Goal: Task Accomplishment & Management: Complete application form

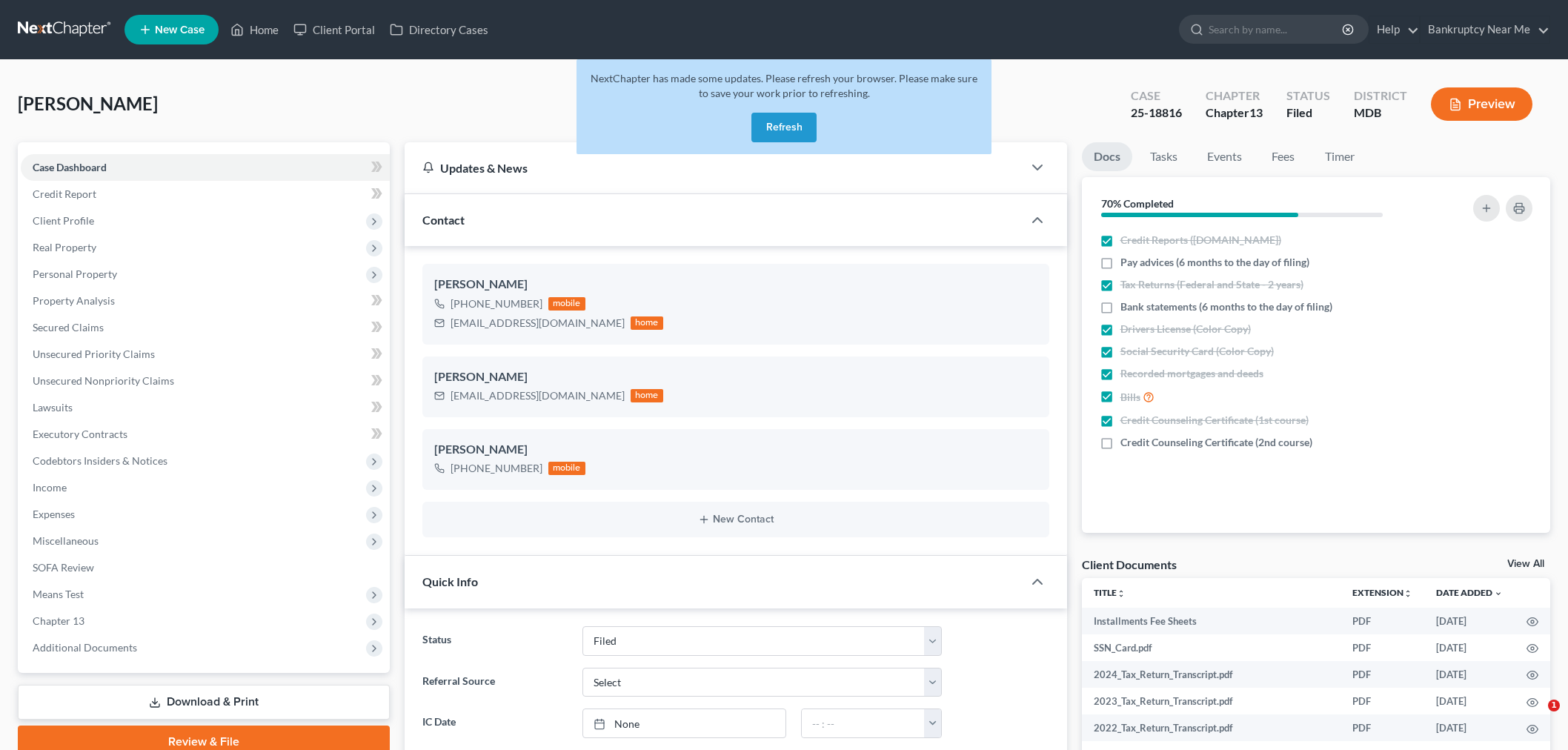
select select "6"
click at [84, 30] on link at bounding box center [65, 30] width 95 height 26
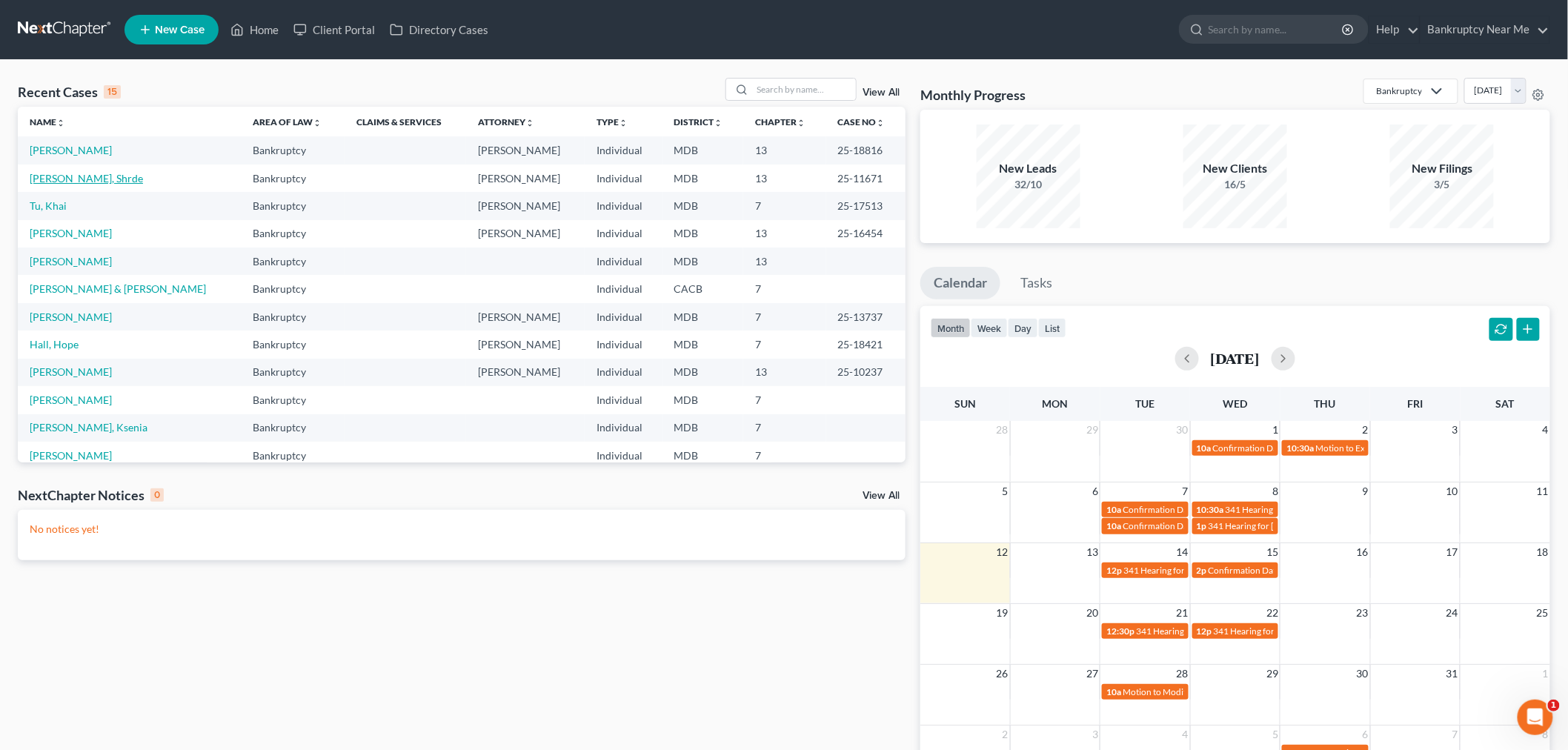
click at [76, 173] on link "Nelson, Shrde" at bounding box center [87, 178] width 114 height 12
select select "6"
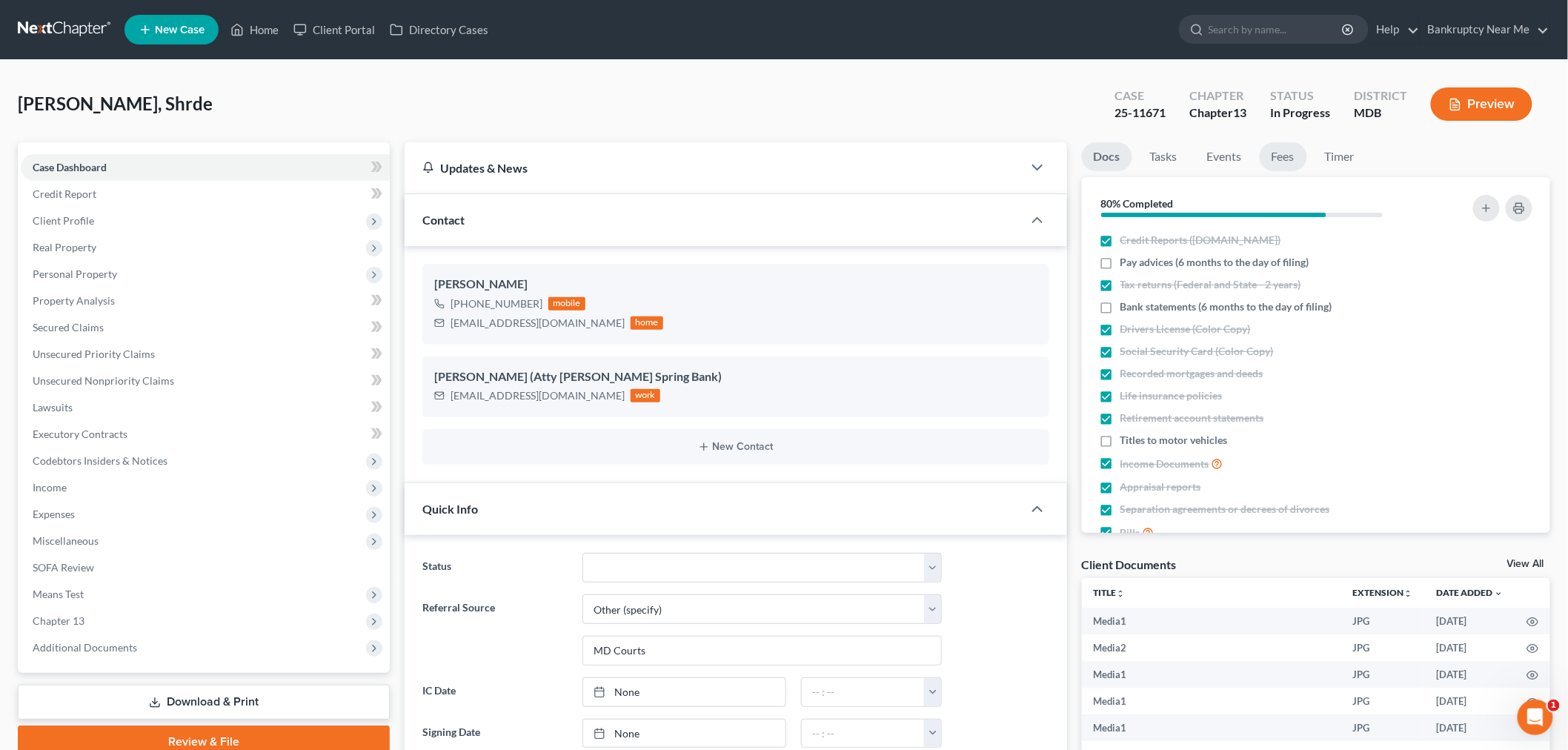
click at [1293, 158] on link "Fees" at bounding box center [1284, 157] width 48 height 29
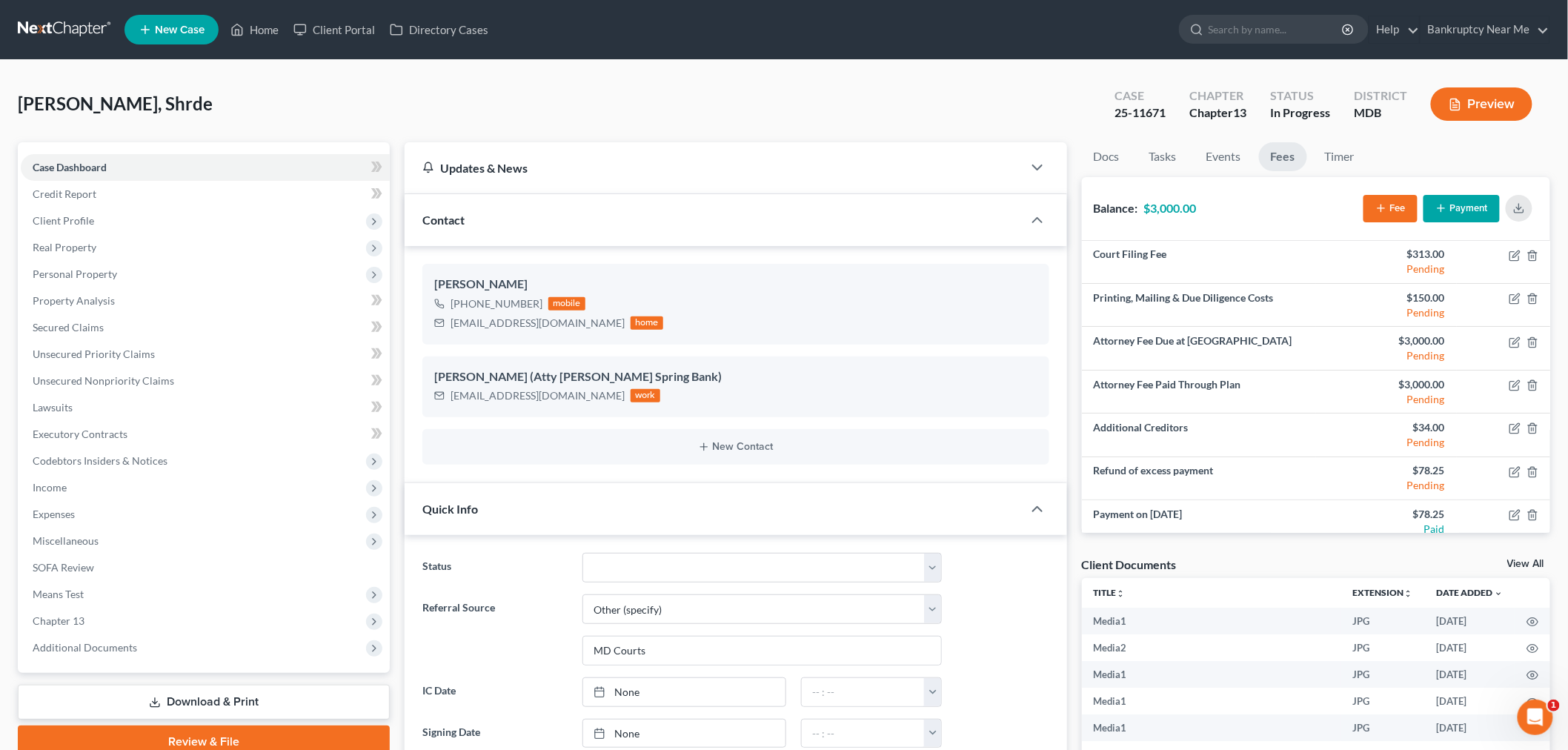
scroll to position [15707, 0]
click at [1349, 160] on link "Timer" at bounding box center [1340, 157] width 54 height 29
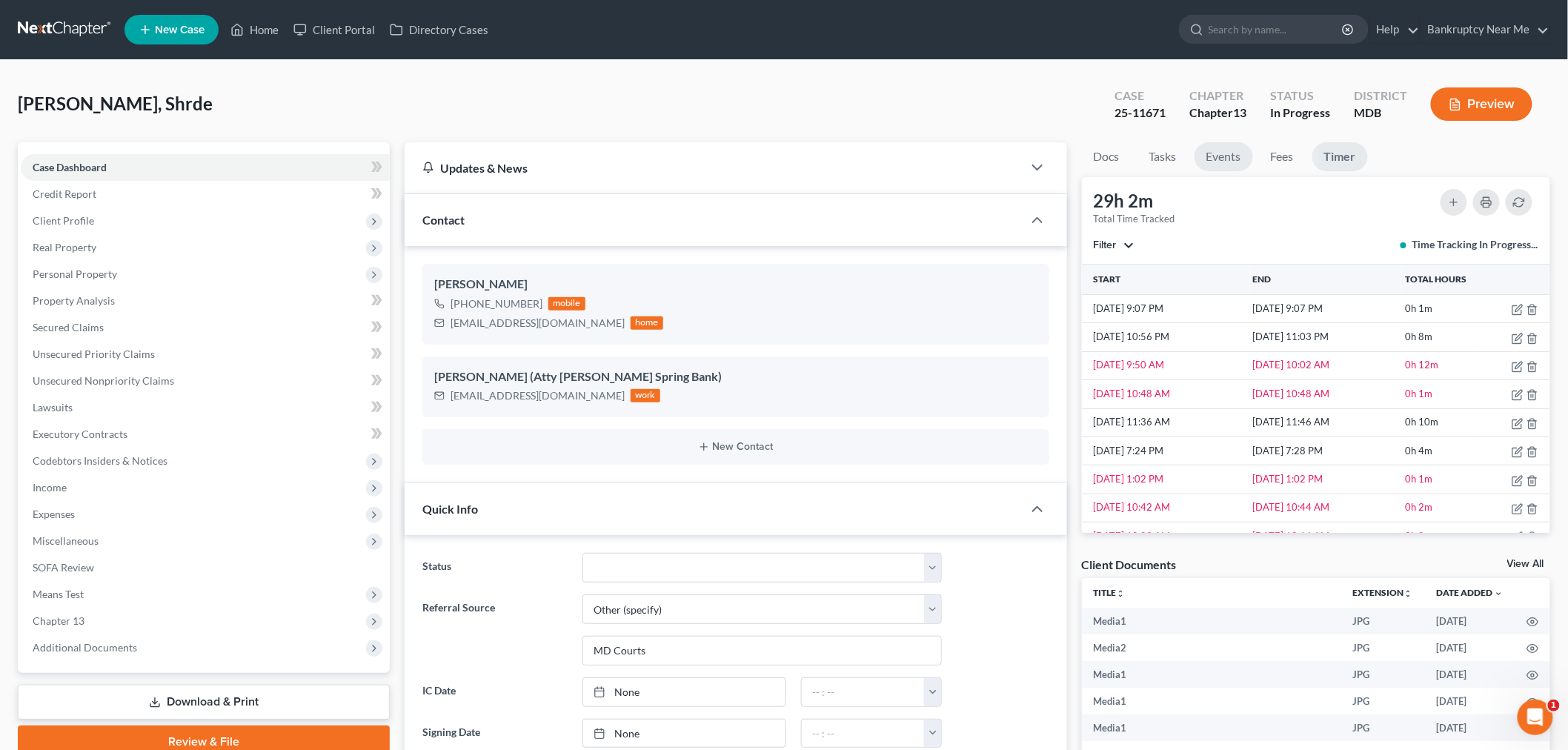
click at [1229, 144] on link "Events" at bounding box center [1223, 157] width 59 height 29
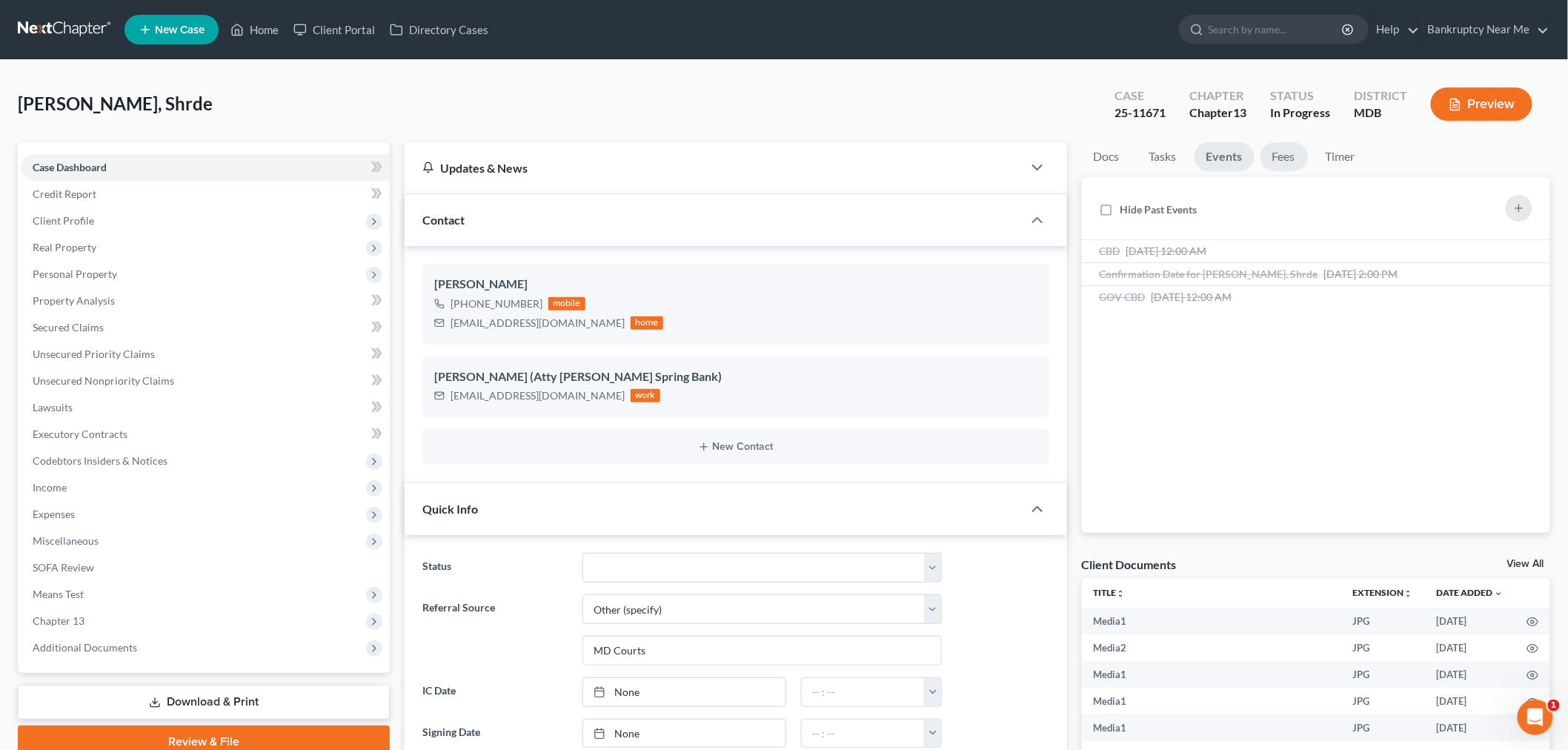
click at [1277, 153] on link "Fees" at bounding box center [1284, 157] width 48 height 29
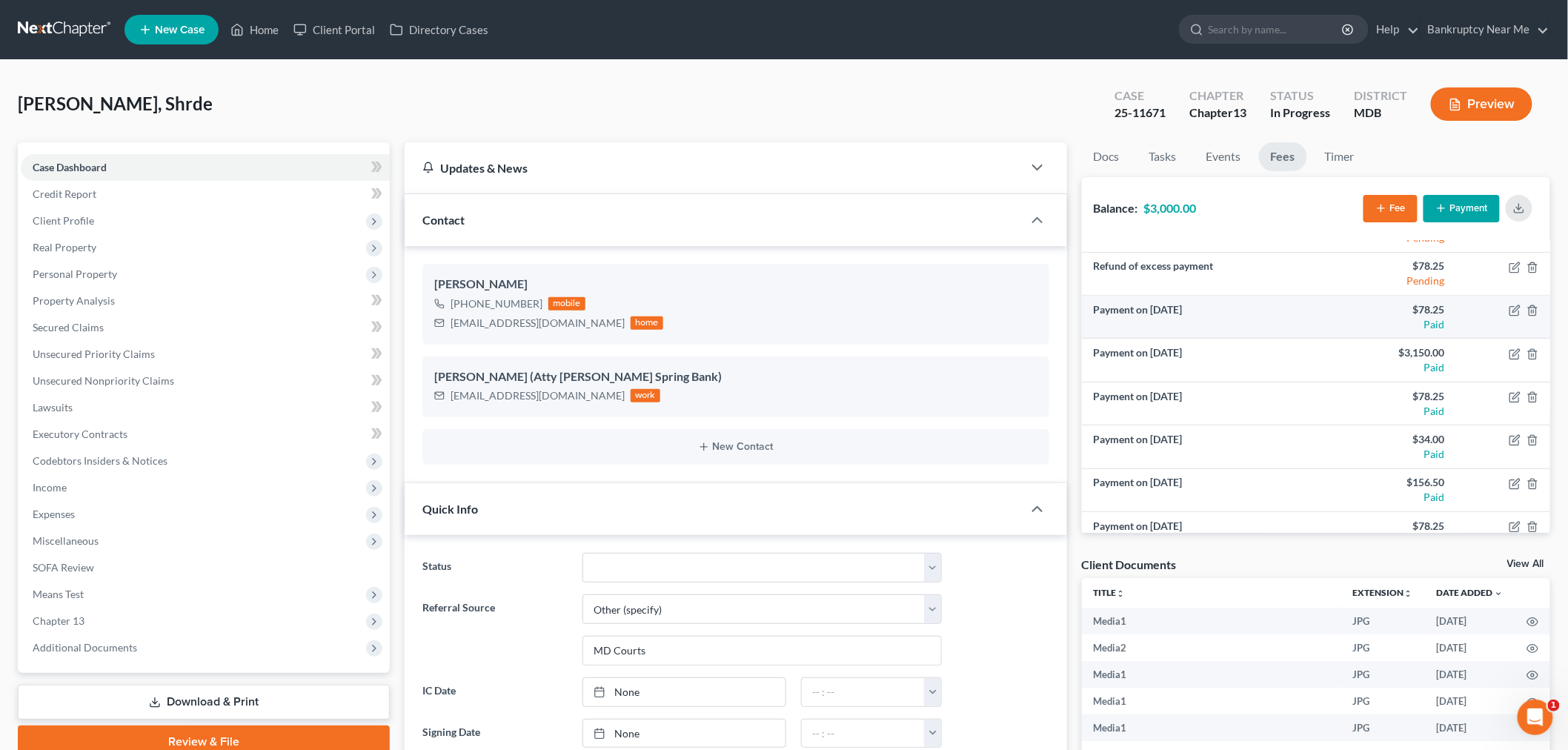
scroll to position [227, 0]
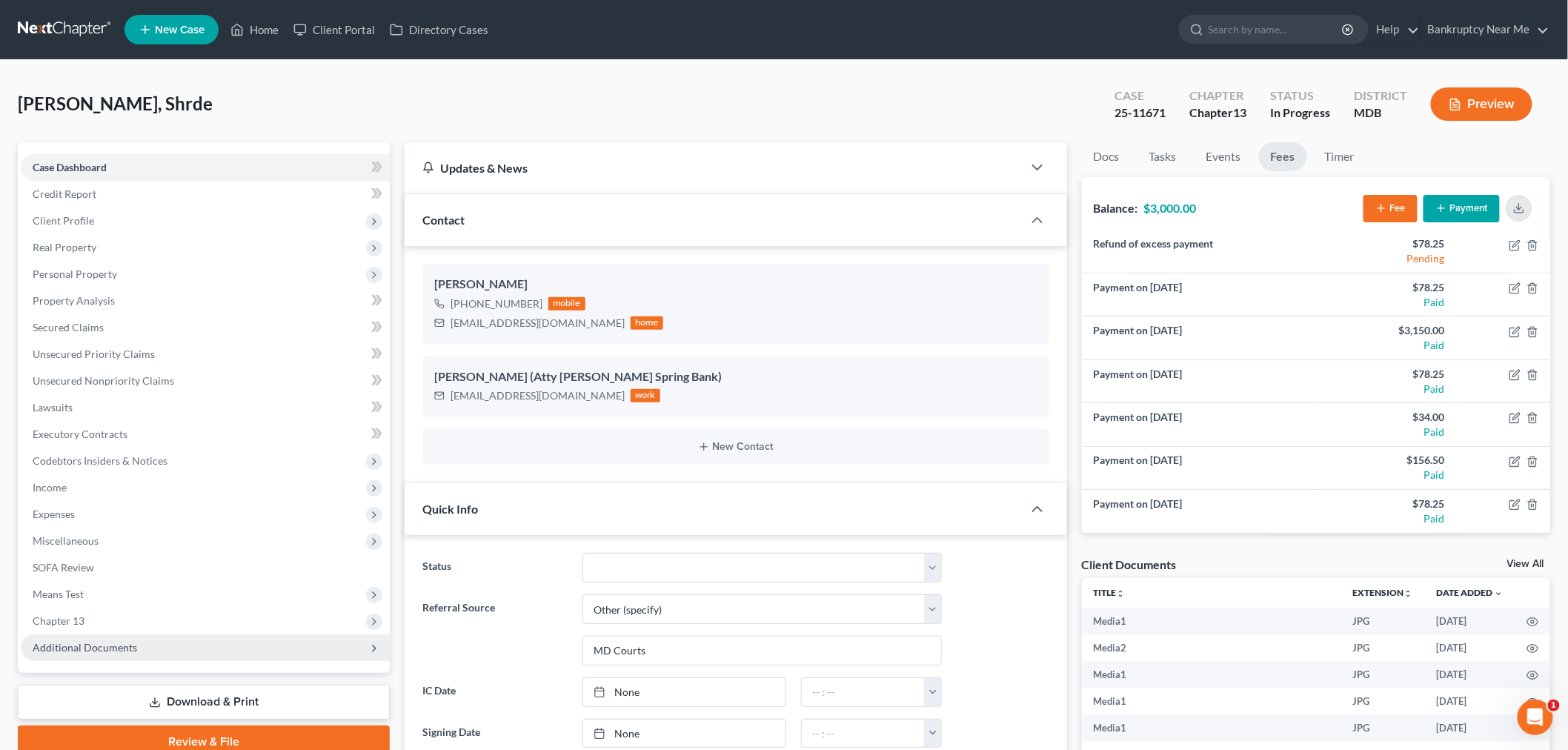
click at [153, 646] on span "Additional Documents" at bounding box center [205, 648] width 369 height 26
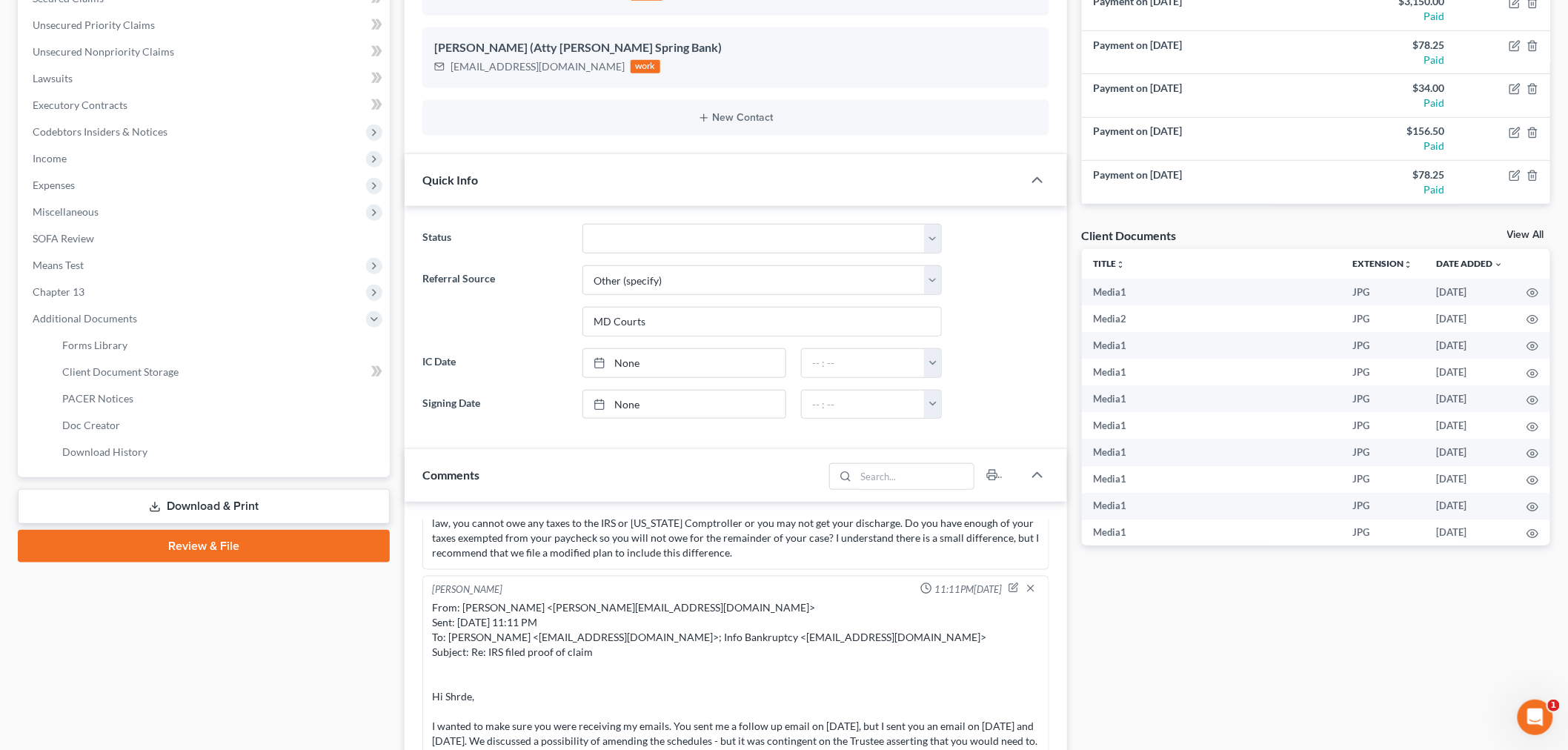
click at [303, 512] on link "Download & Print" at bounding box center [204, 506] width 372 height 35
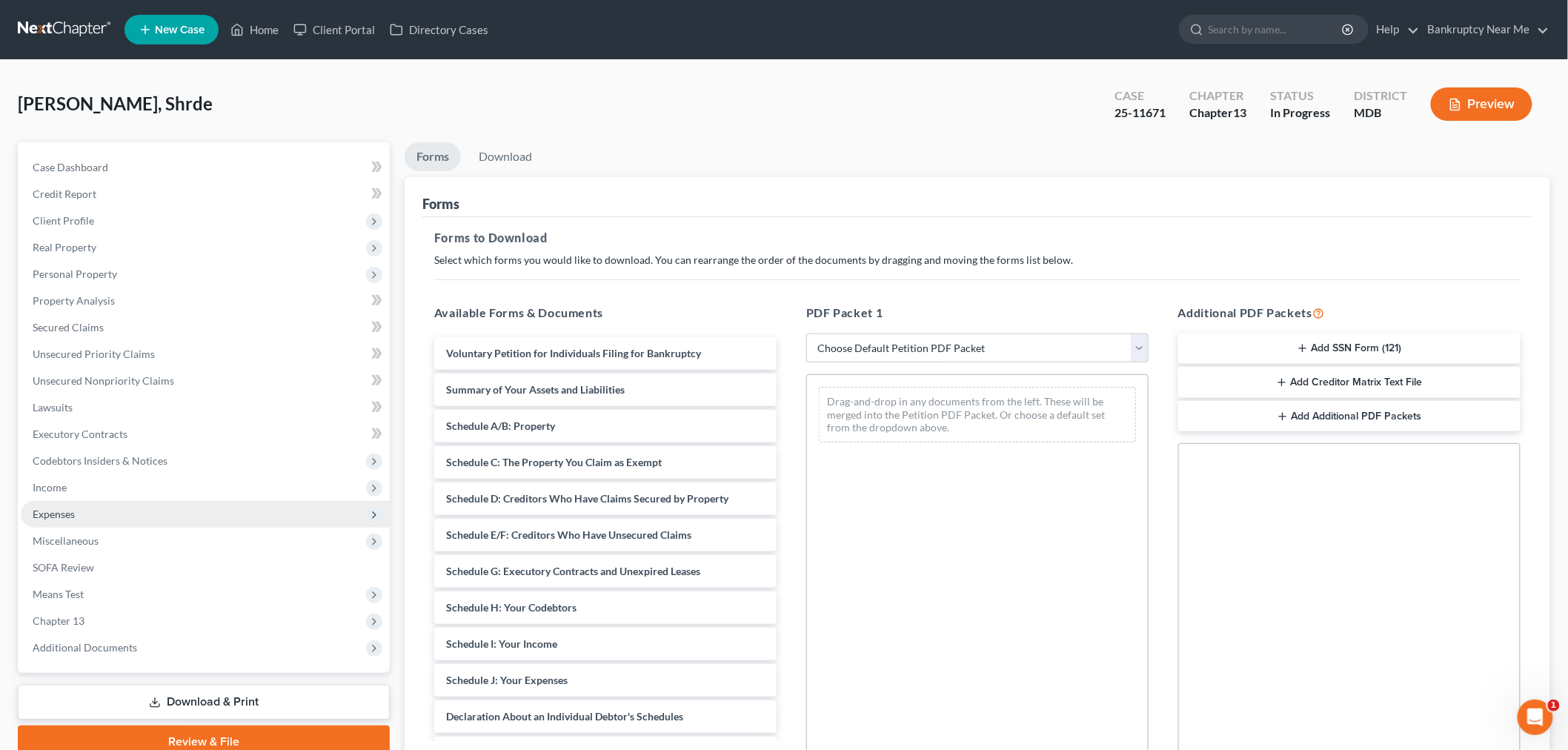
click at [160, 508] on span "Expenses" at bounding box center [205, 514] width 369 height 26
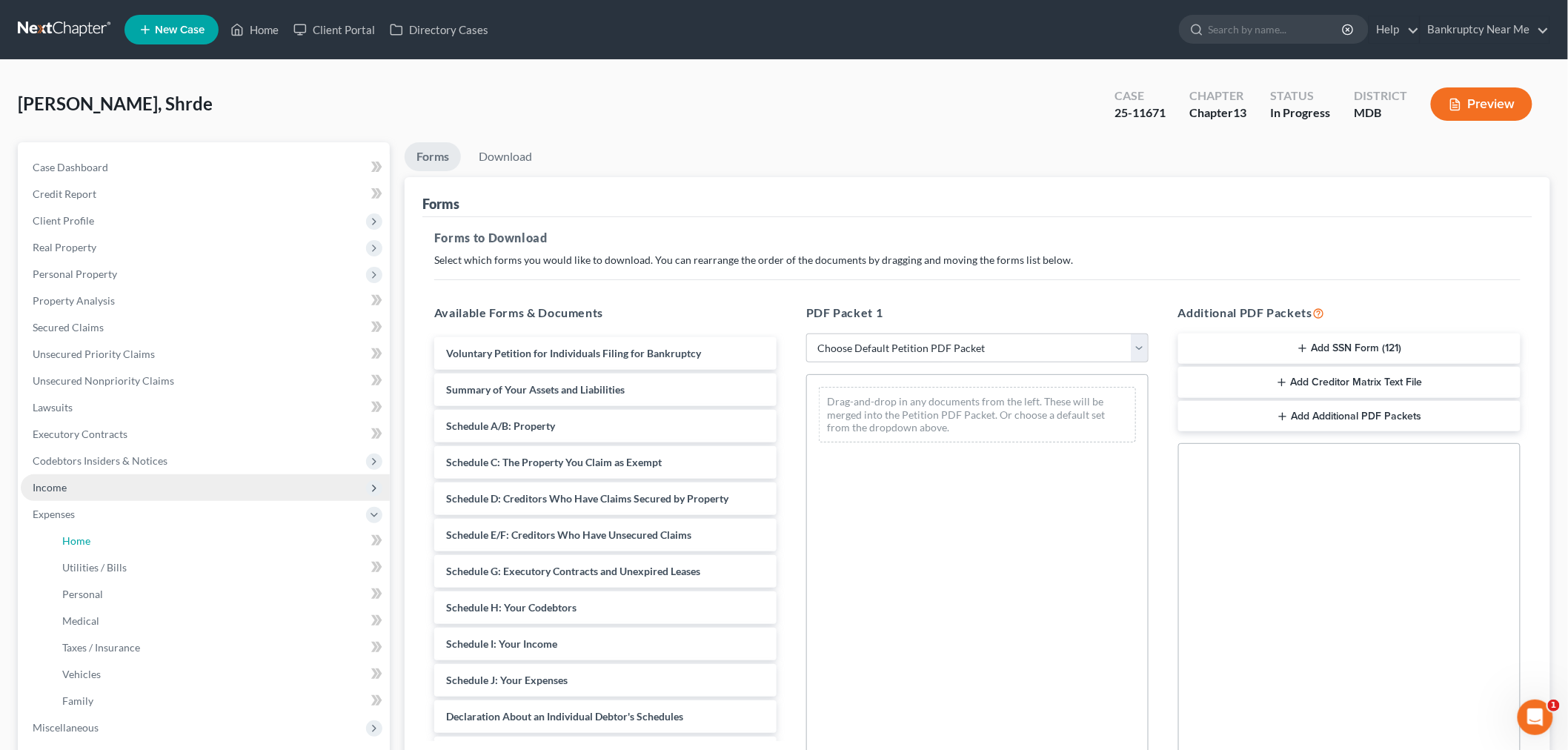
drag, startPoint x: 217, startPoint y: 541, endPoint x: 327, endPoint y: 489, distance: 121.7
click at [217, 541] on link "Home" at bounding box center [220, 541] width 340 height 26
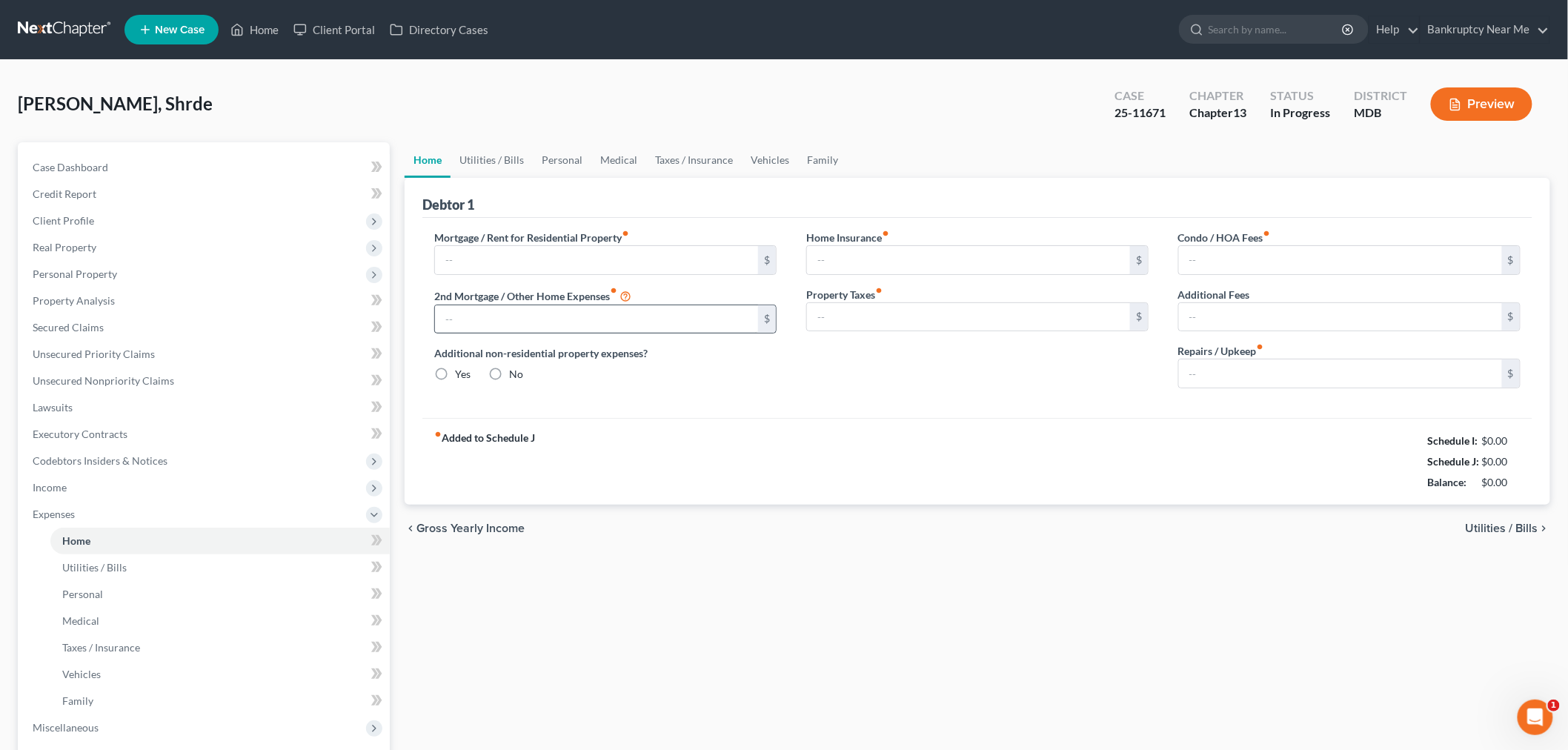
type input "2,769.55"
type input "507.00"
radio input "true"
type input "0.00"
type input "82.00"
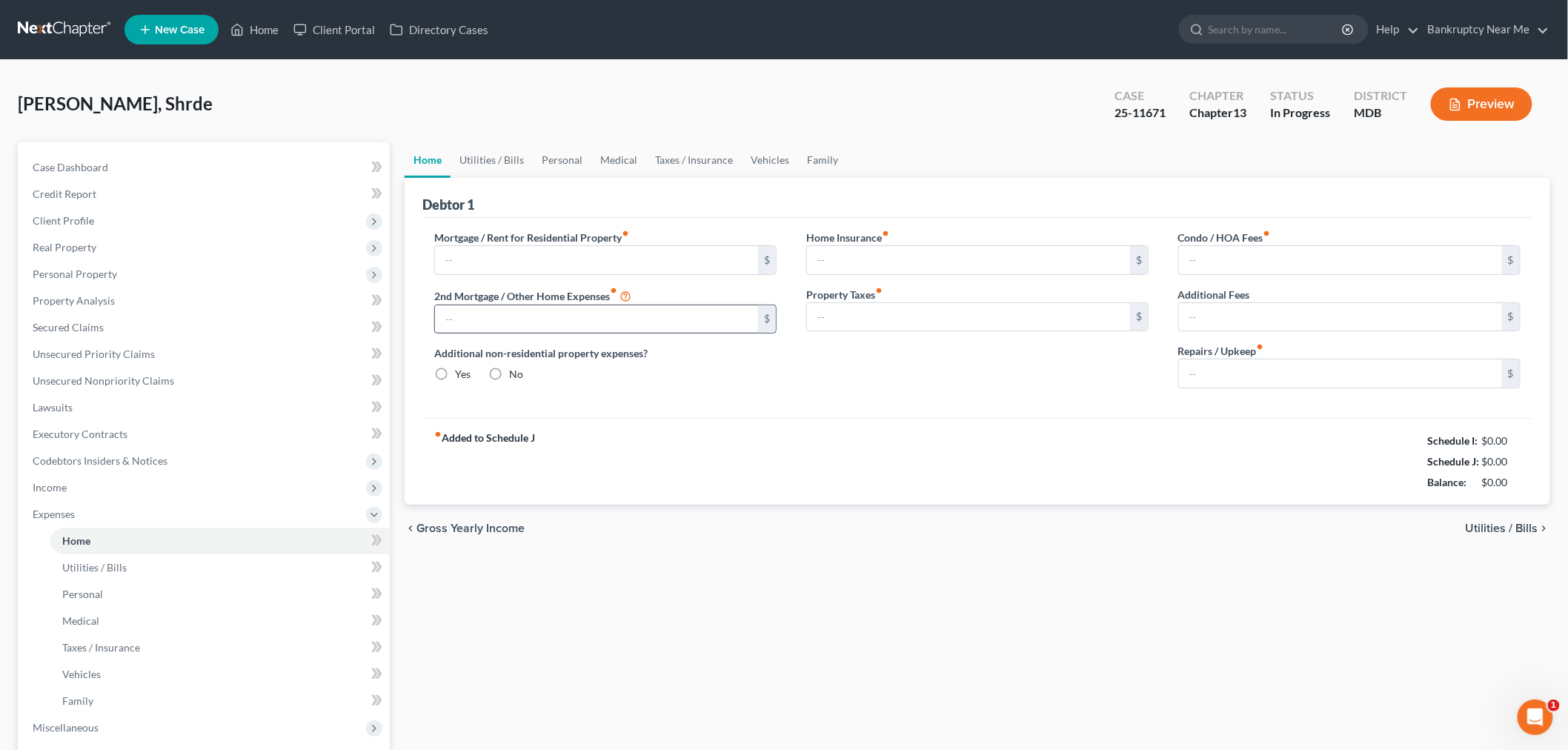
type input "0.00"
type input "156.00"
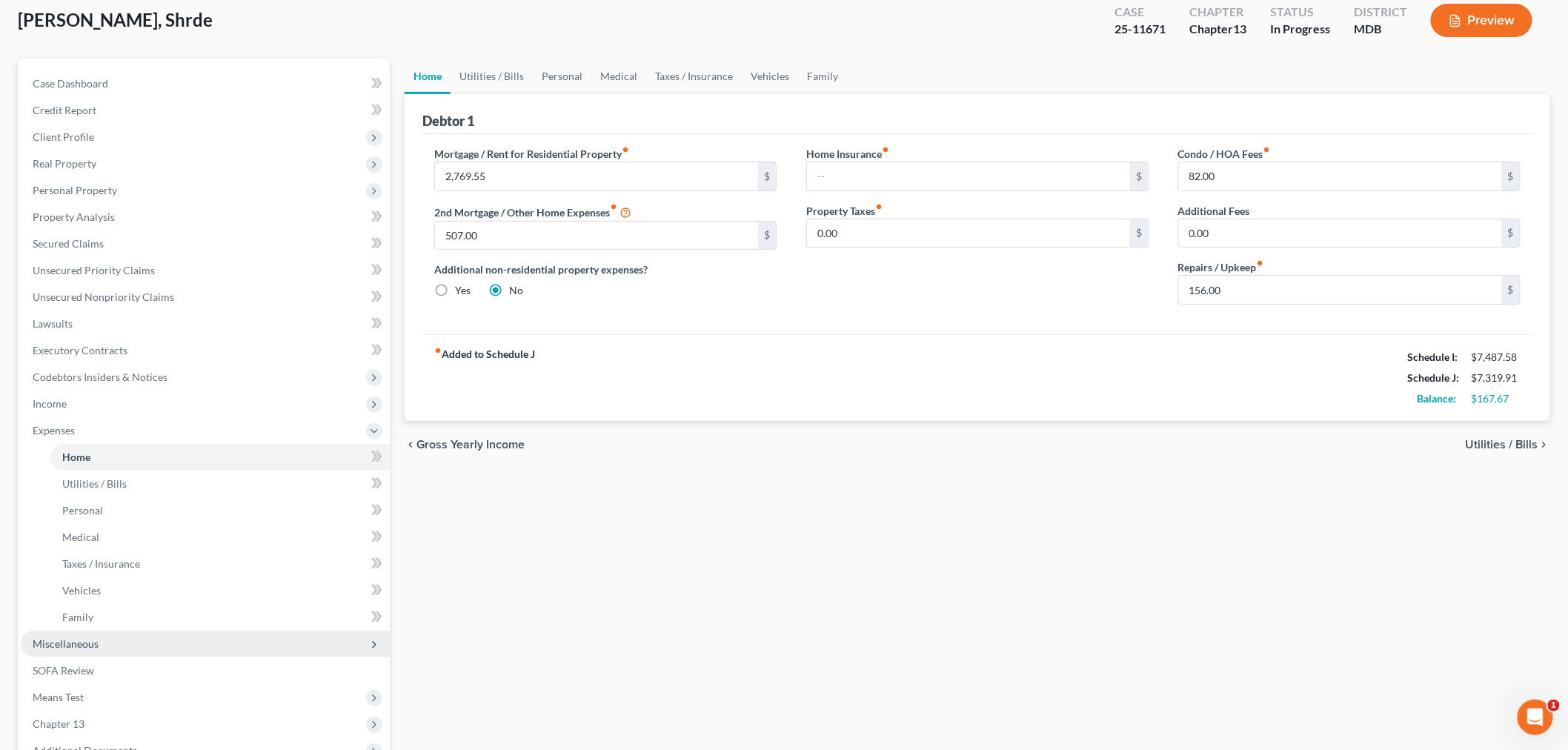
scroll to position [165, 0]
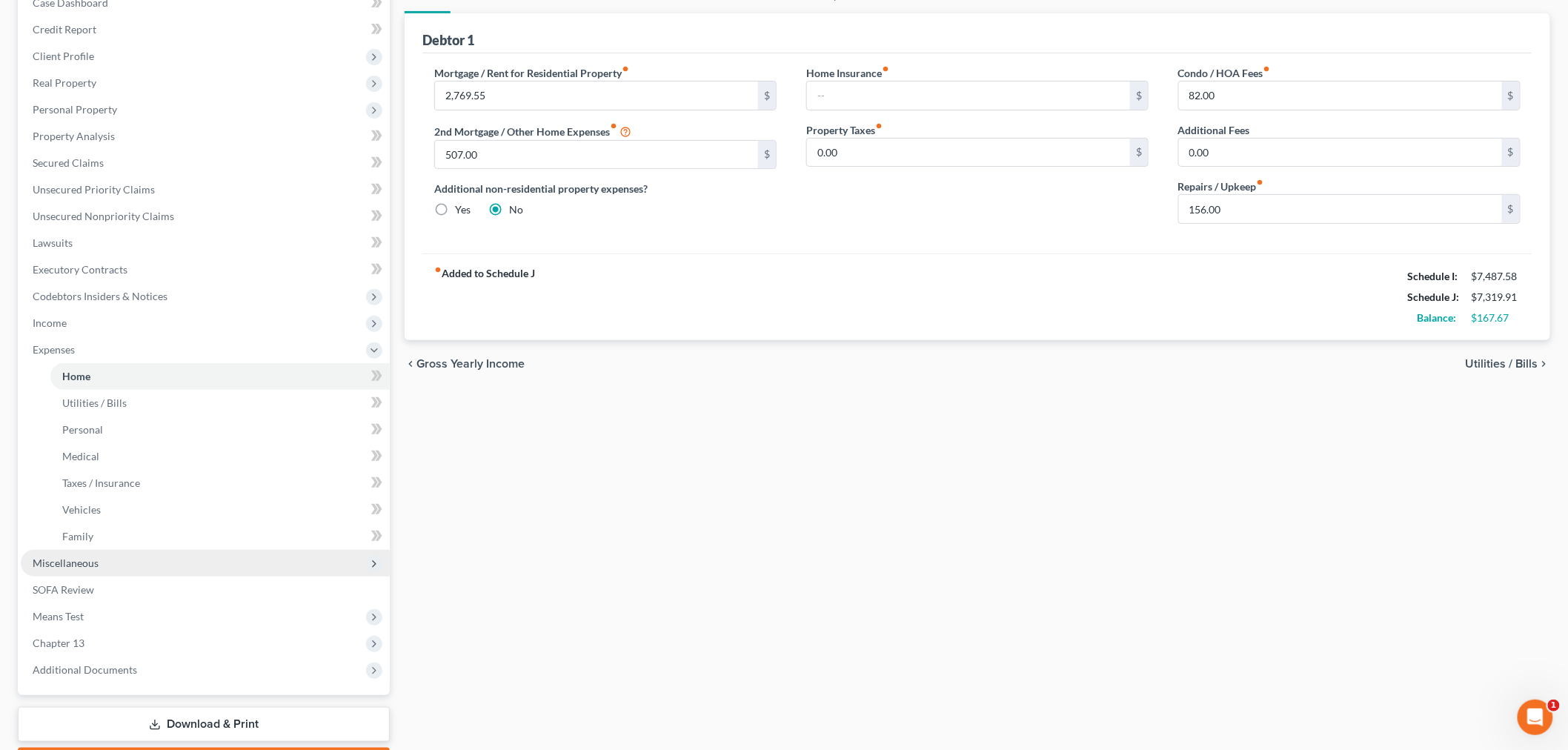
click at [124, 560] on span "Miscellaneous" at bounding box center [205, 563] width 369 height 26
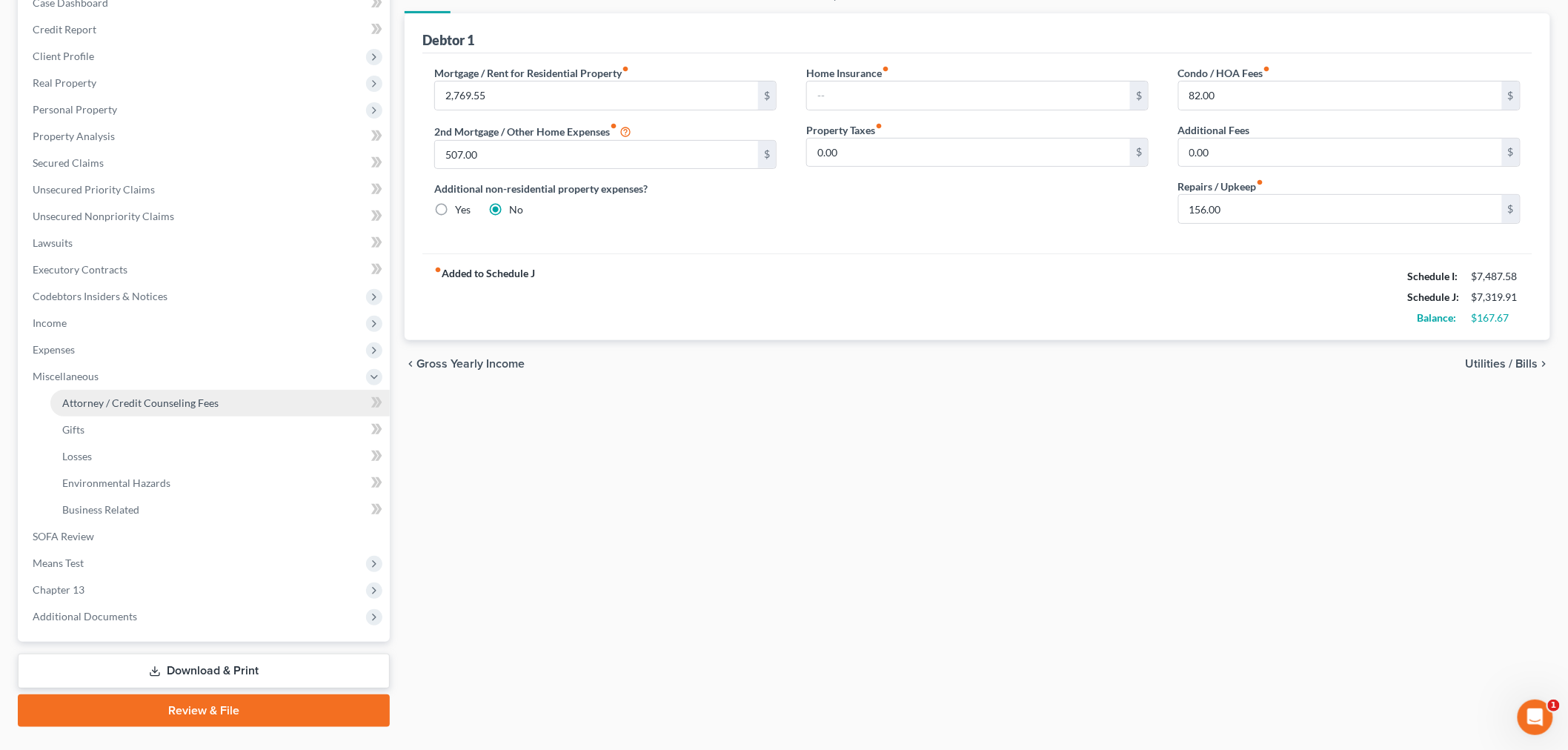
click at [240, 400] on link "Attorney / Credit Counseling Fees" at bounding box center [220, 403] width 340 height 26
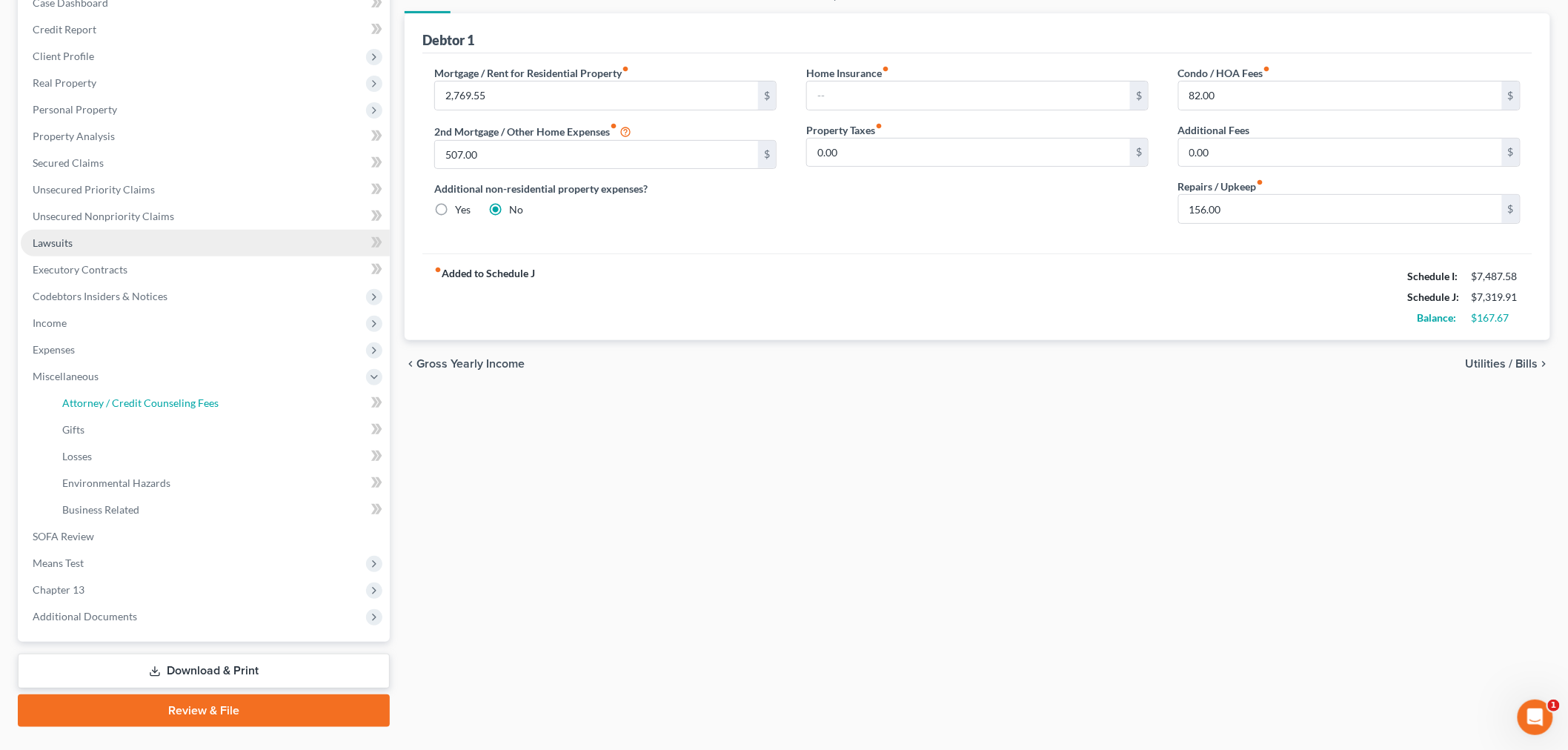
scroll to position [23, 0]
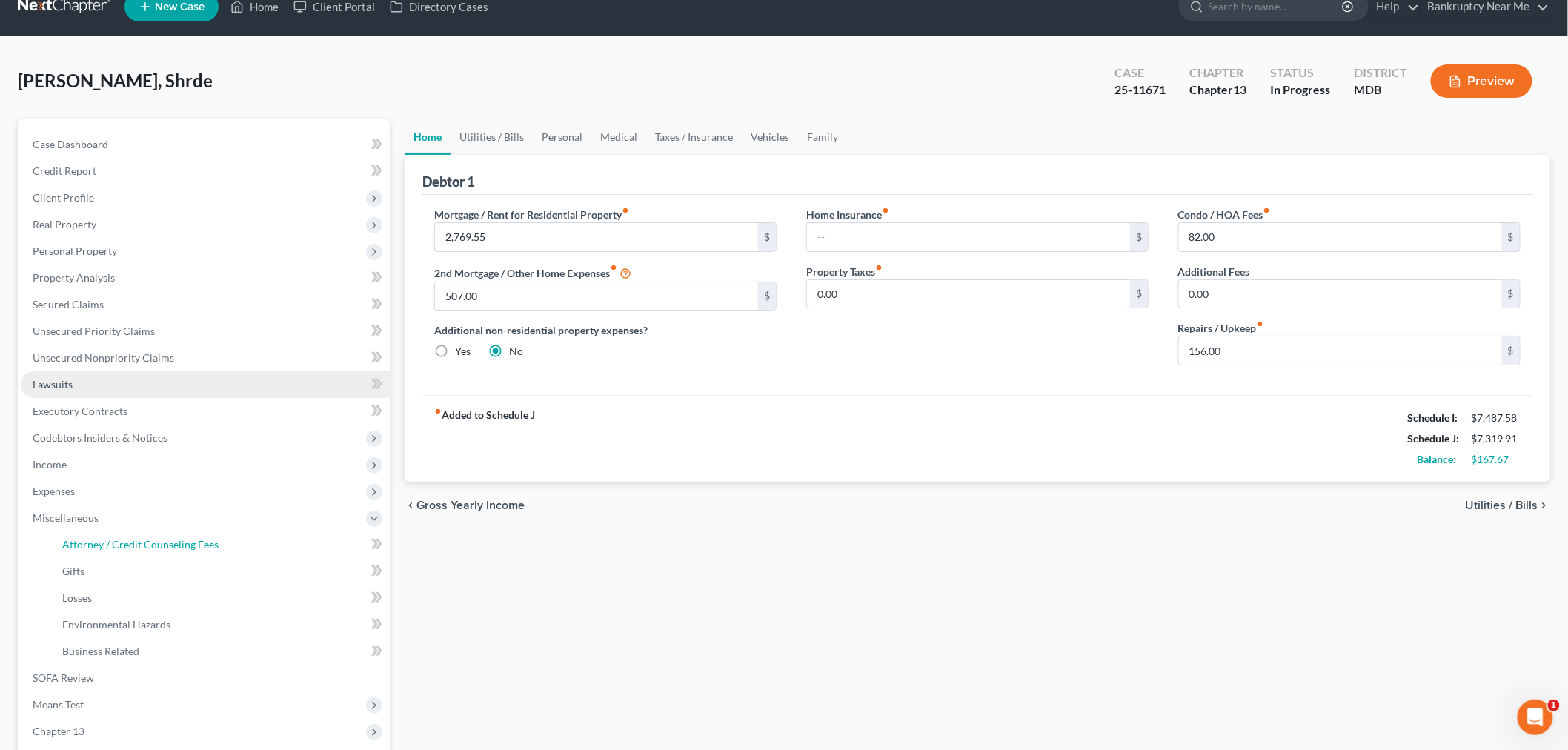
select select "1"
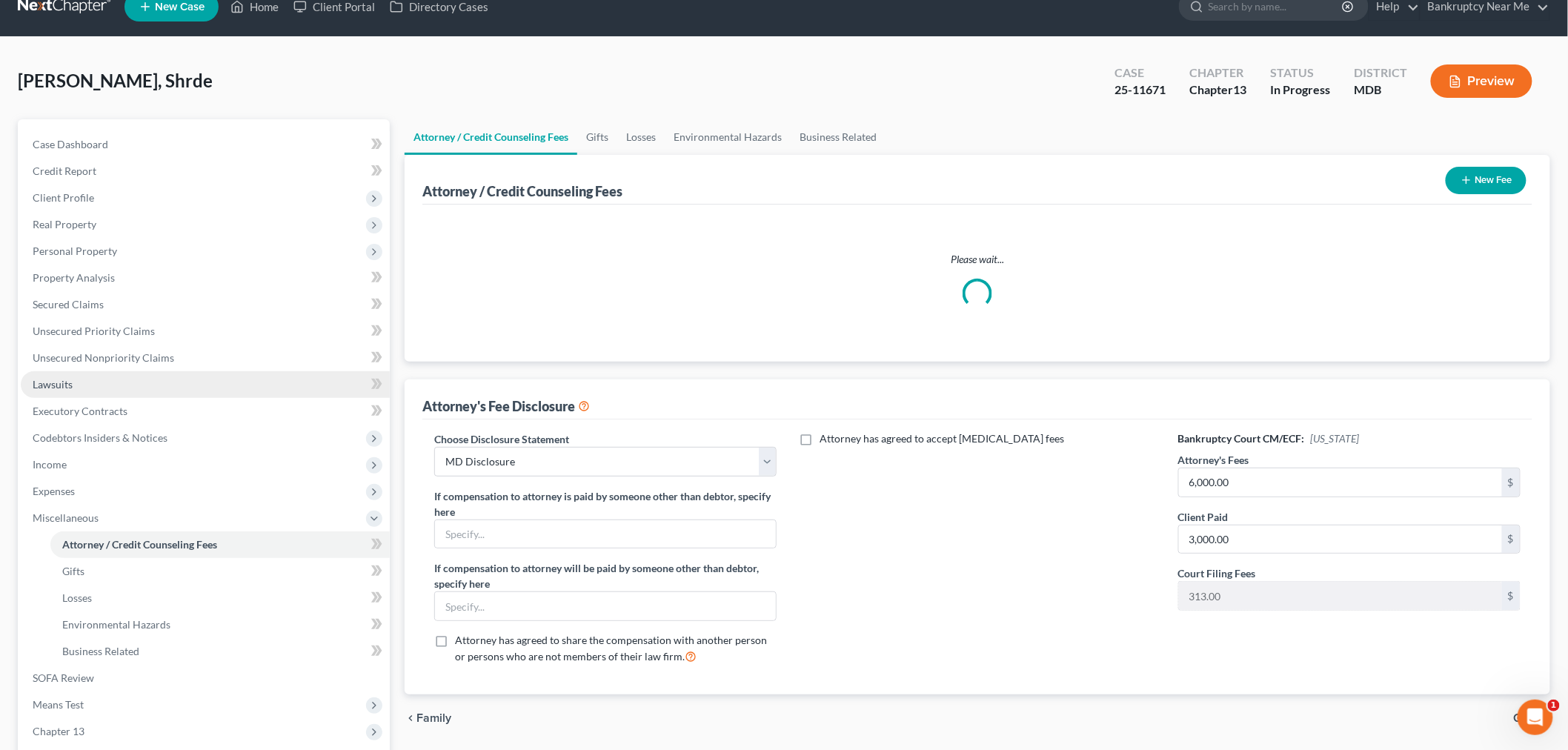
scroll to position [0, 0]
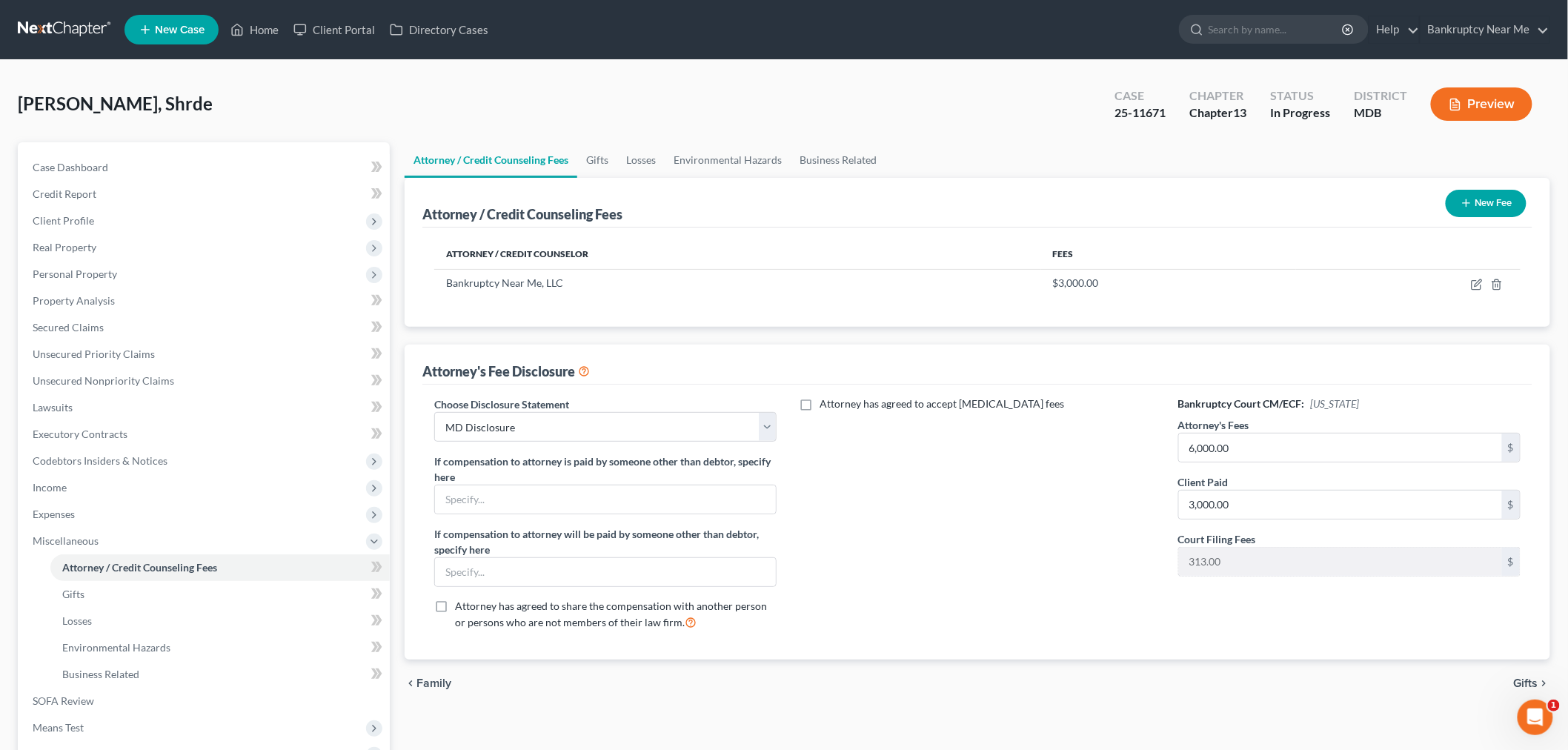
click at [92, 33] on link at bounding box center [65, 30] width 95 height 26
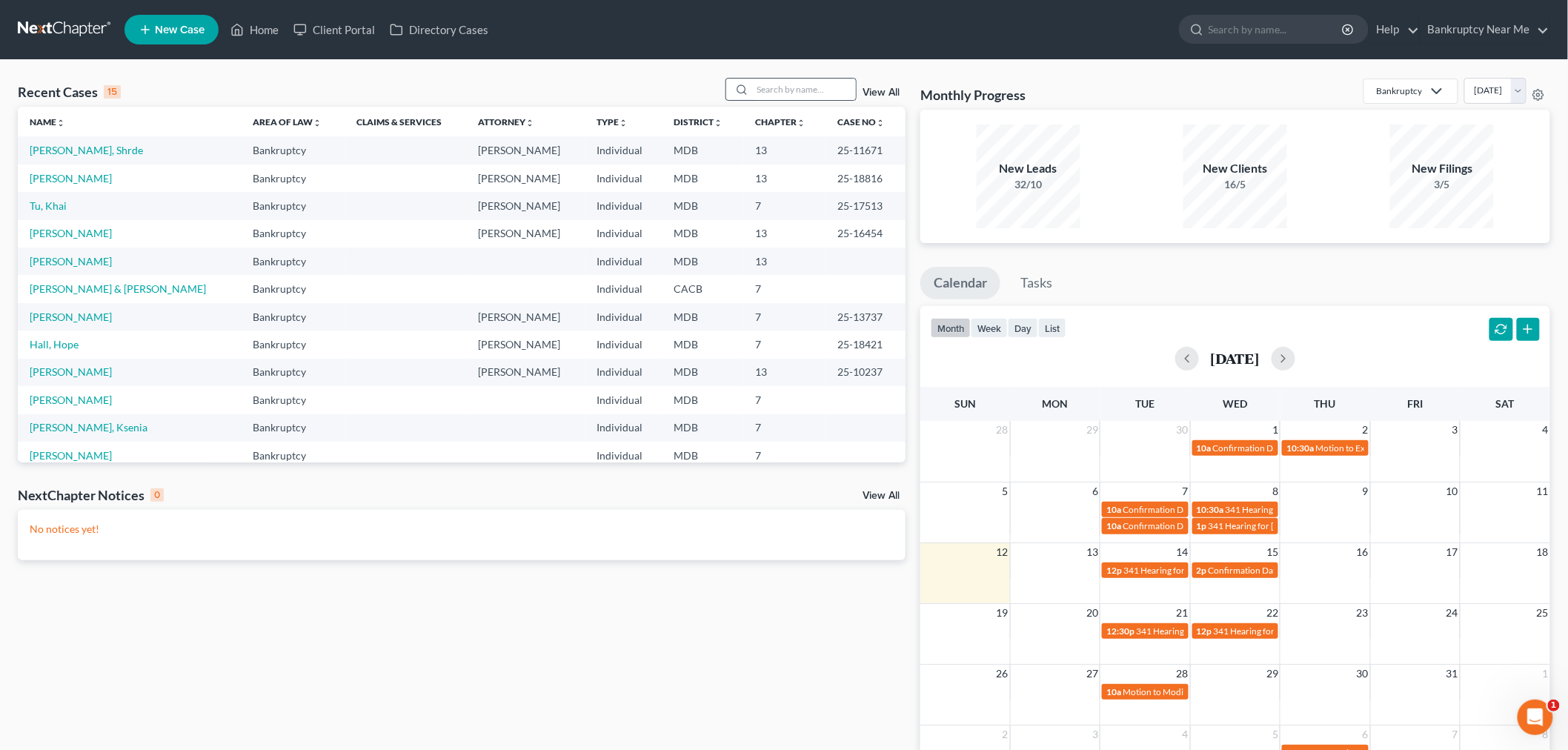
click at [794, 100] on div at bounding box center [791, 89] width 132 height 23
click at [794, 91] on input "search" at bounding box center [805, 89] width 104 height 21
type input "mary"
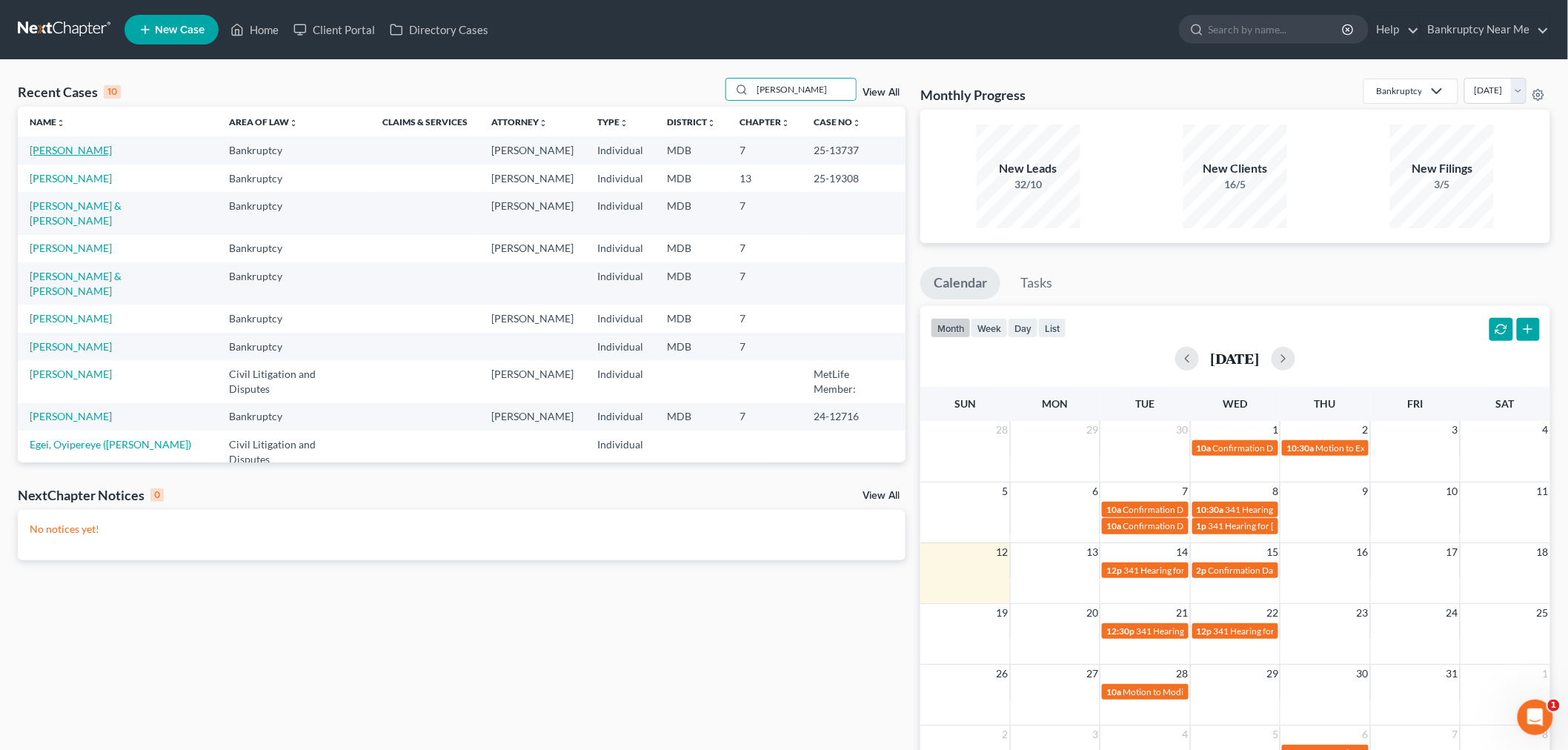
click at [82, 147] on link "Shepherd, Mary" at bounding box center [71, 149] width 82 height 12
select select "6"
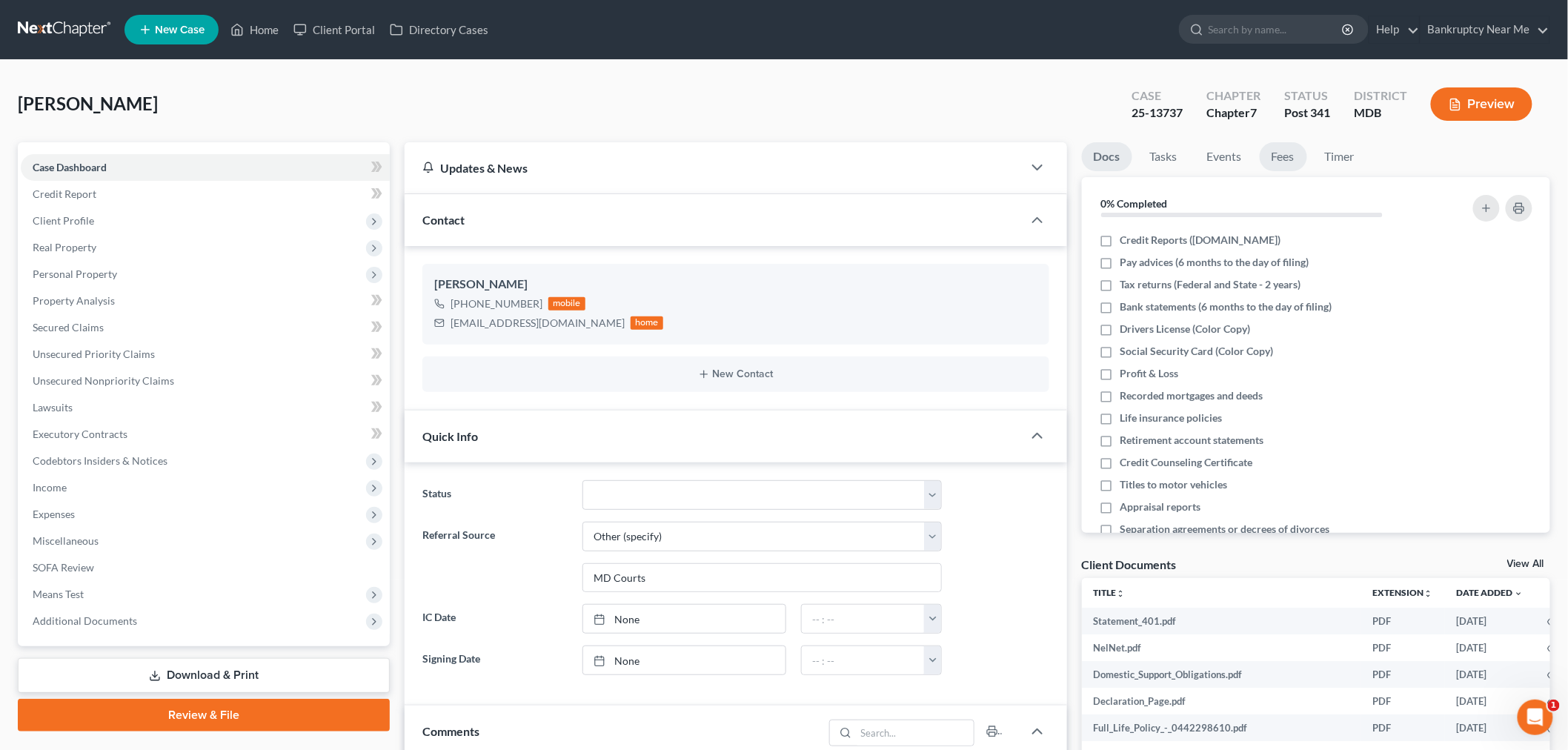
click at [1298, 163] on link "Fees" at bounding box center [1284, 157] width 48 height 29
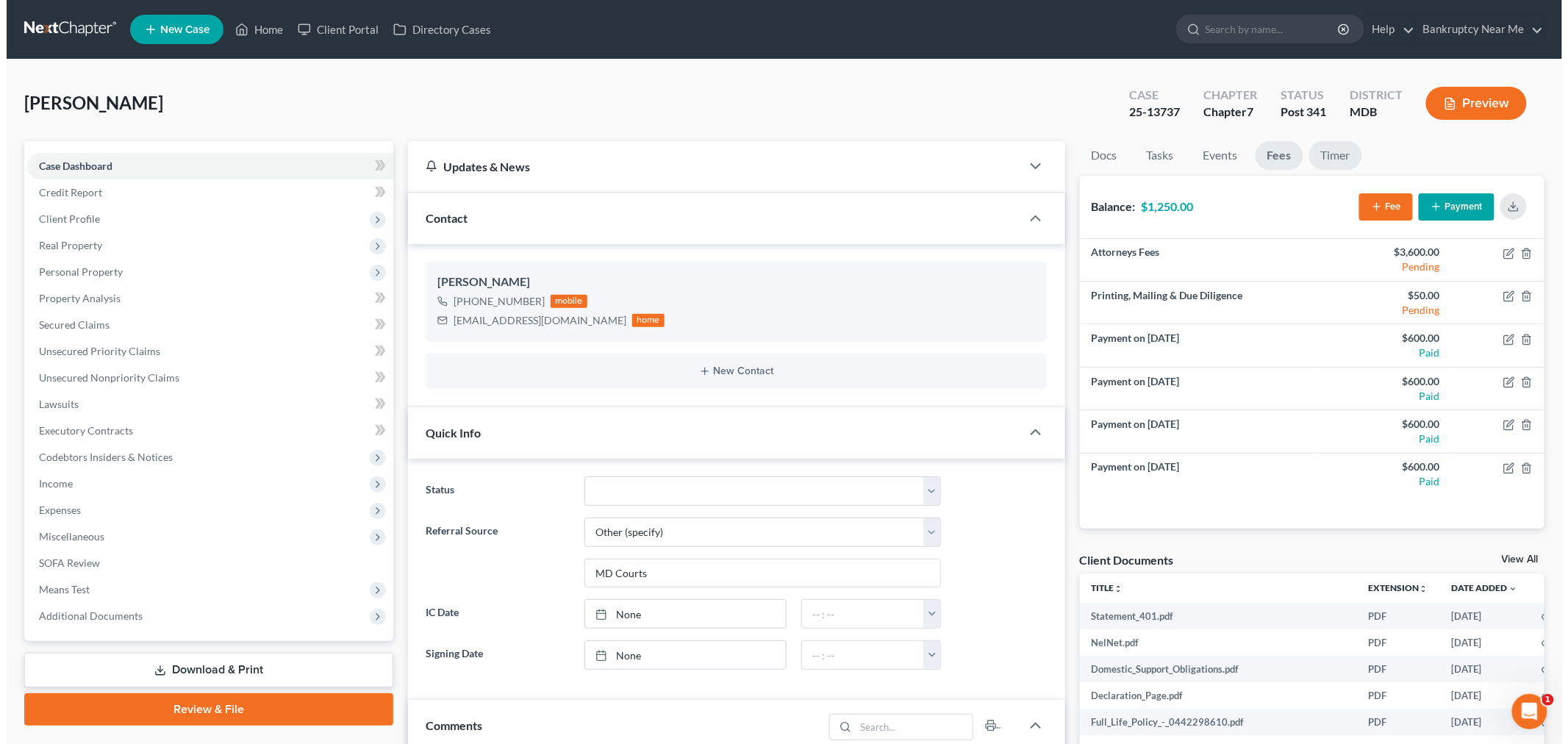
scroll to position [7830, 0]
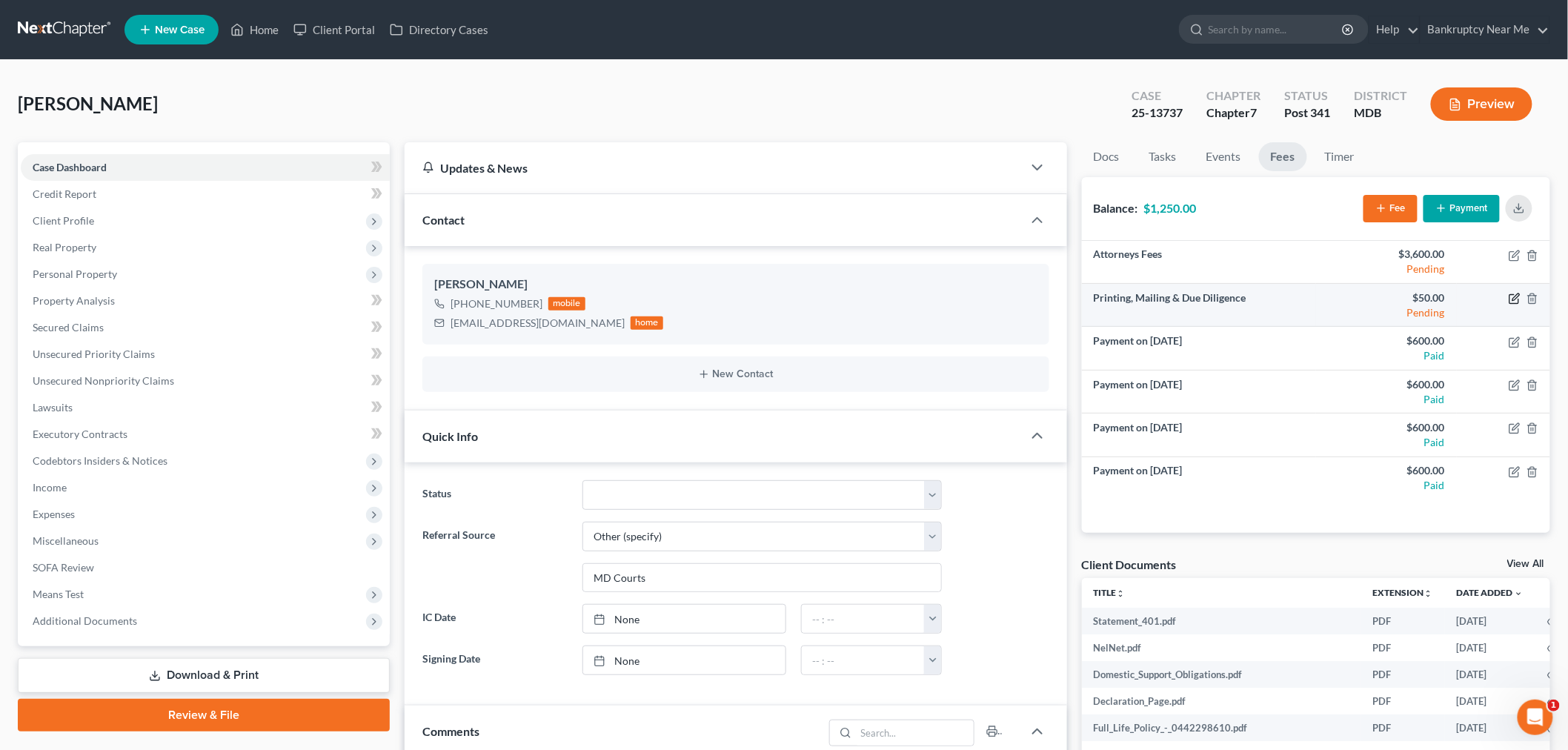
click at [1514, 302] on icon "button" at bounding box center [1514, 298] width 12 height 12
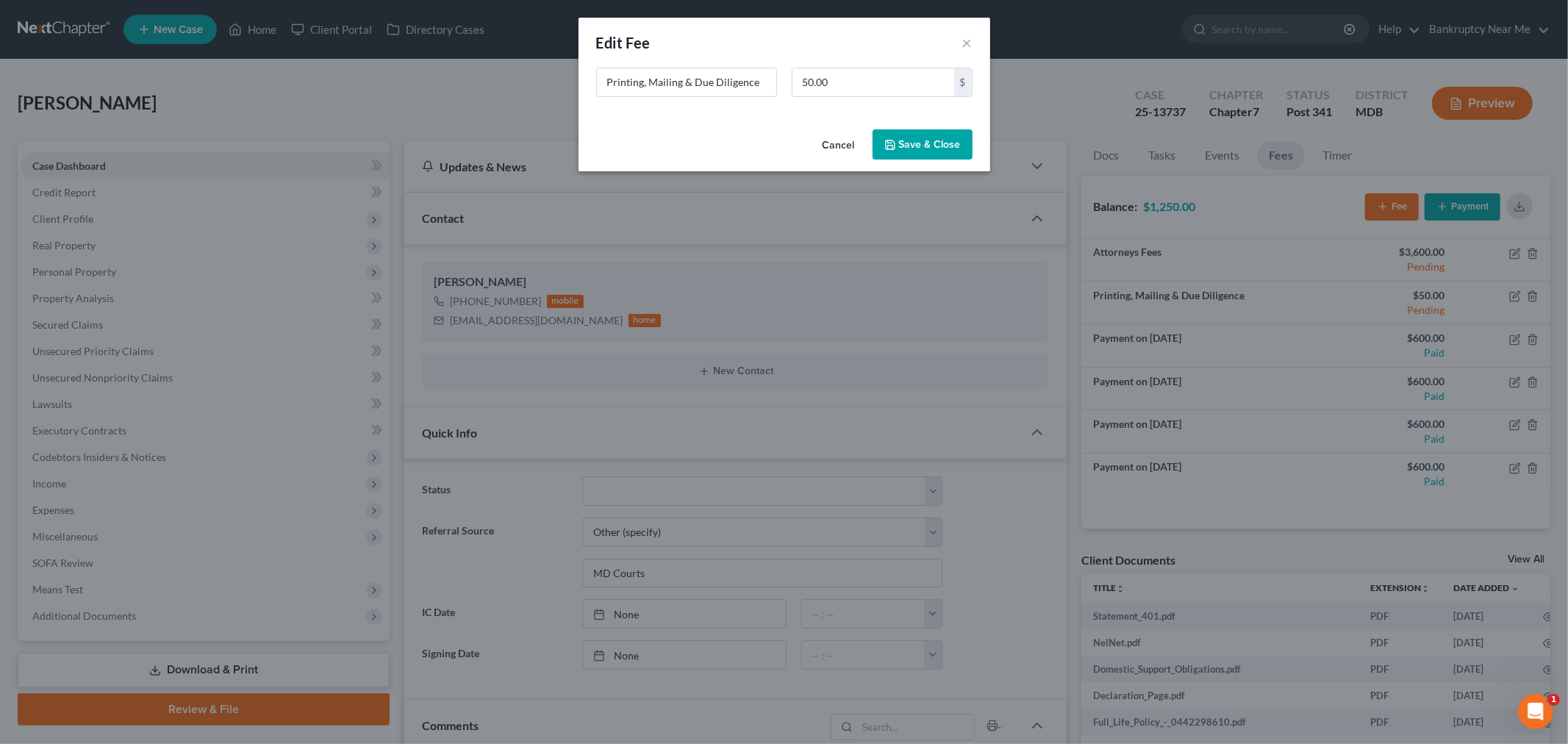
click at [776, 77] on div "Printing, Mailing & Due Diligence" at bounding box center [686, 83] width 195 height 29
click at [769, 78] on input "Printing, Mailing & Due Diligence" at bounding box center [686, 83] width 179 height 28
type input "Printing, Mailing & Due Diligence (WAIVED)"
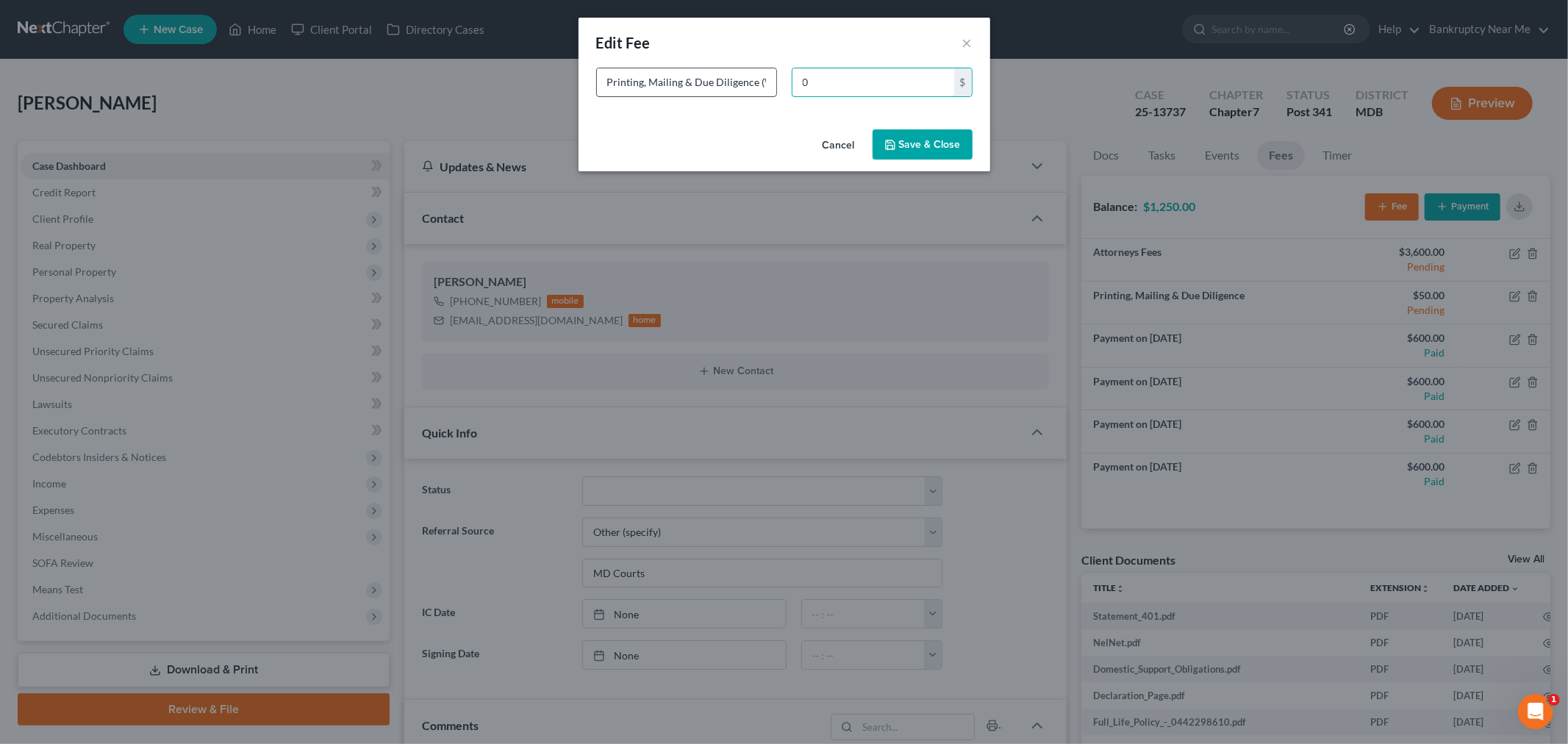
type input "0"
drag, startPoint x: 693, startPoint y: 76, endPoint x: 762, endPoint y: 85, distance: 69.6
click at [762, 85] on input "Printing, Mailing & Due Diligence (WAIVED)" at bounding box center [686, 83] width 179 height 28
click at [719, 83] on input "Printing, Mailing & Due Diligence (WAIVED)" at bounding box center [686, 83] width 179 height 28
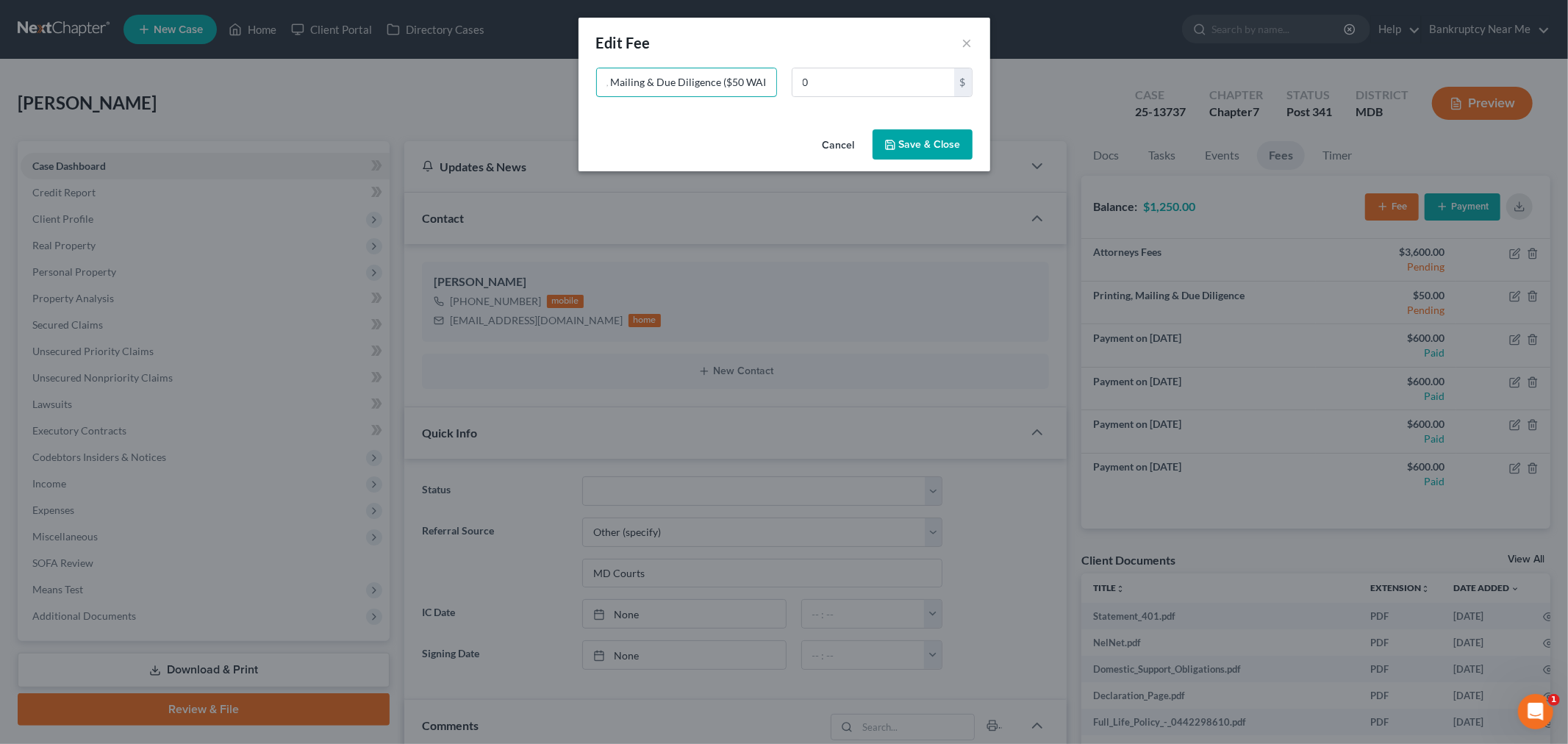
type input "Printing, Mailing & Due Diligence ($50 WAIVED)"
click at [958, 132] on button "Save & Close" at bounding box center [922, 145] width 100 height 31
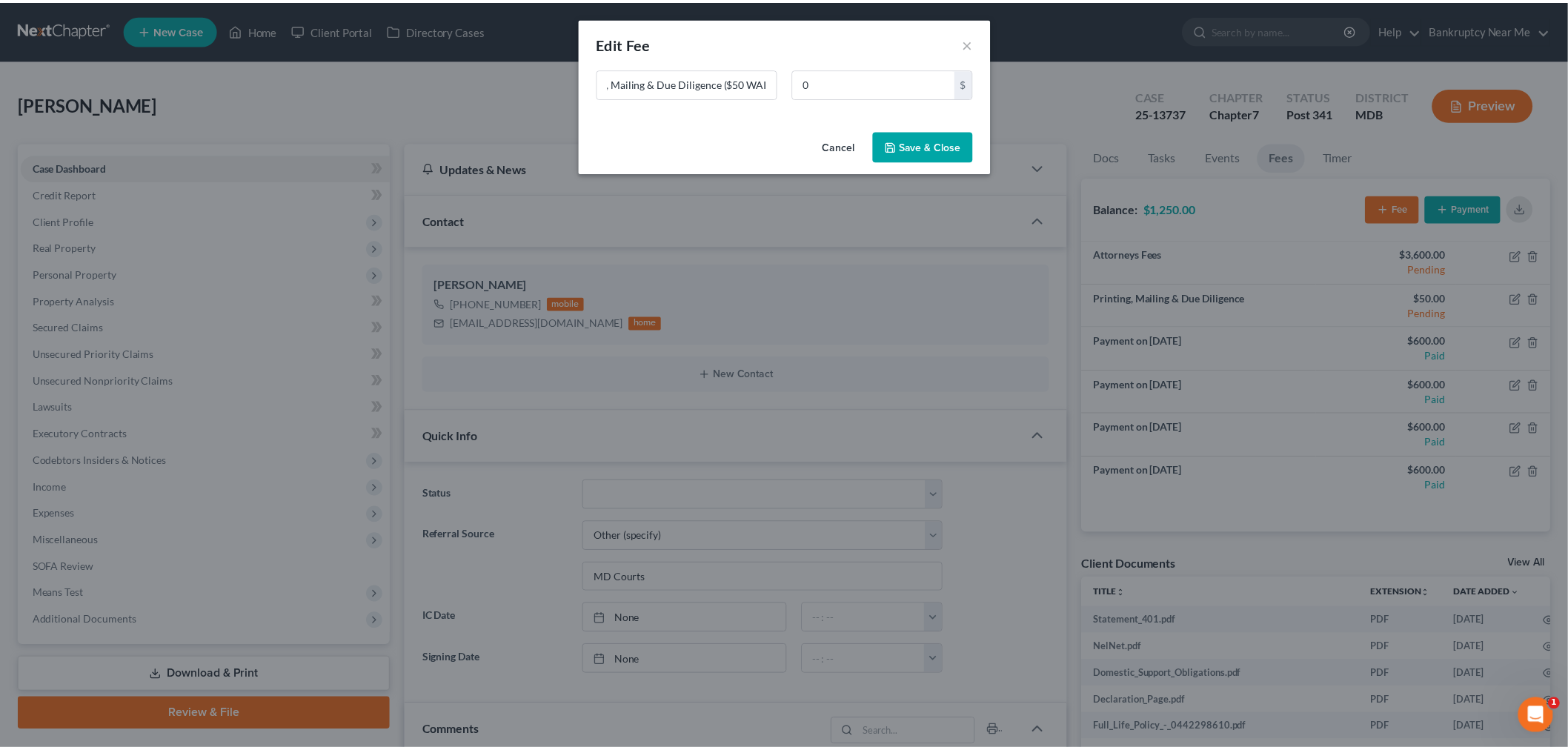
scroll to position [0, 0]
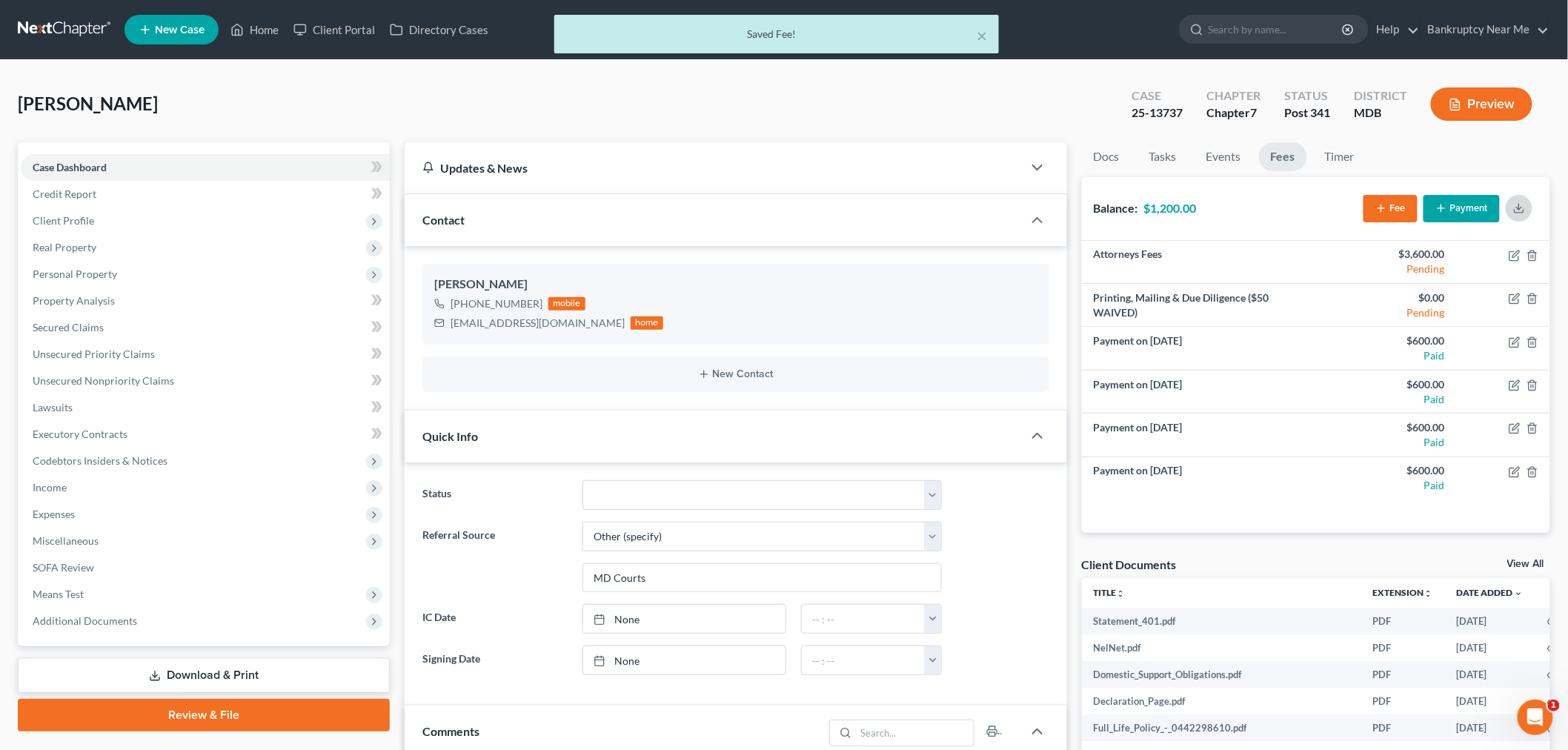
click at [1523, 209] on icon "button" at bounding box center [1519, 208] width 12 height 12
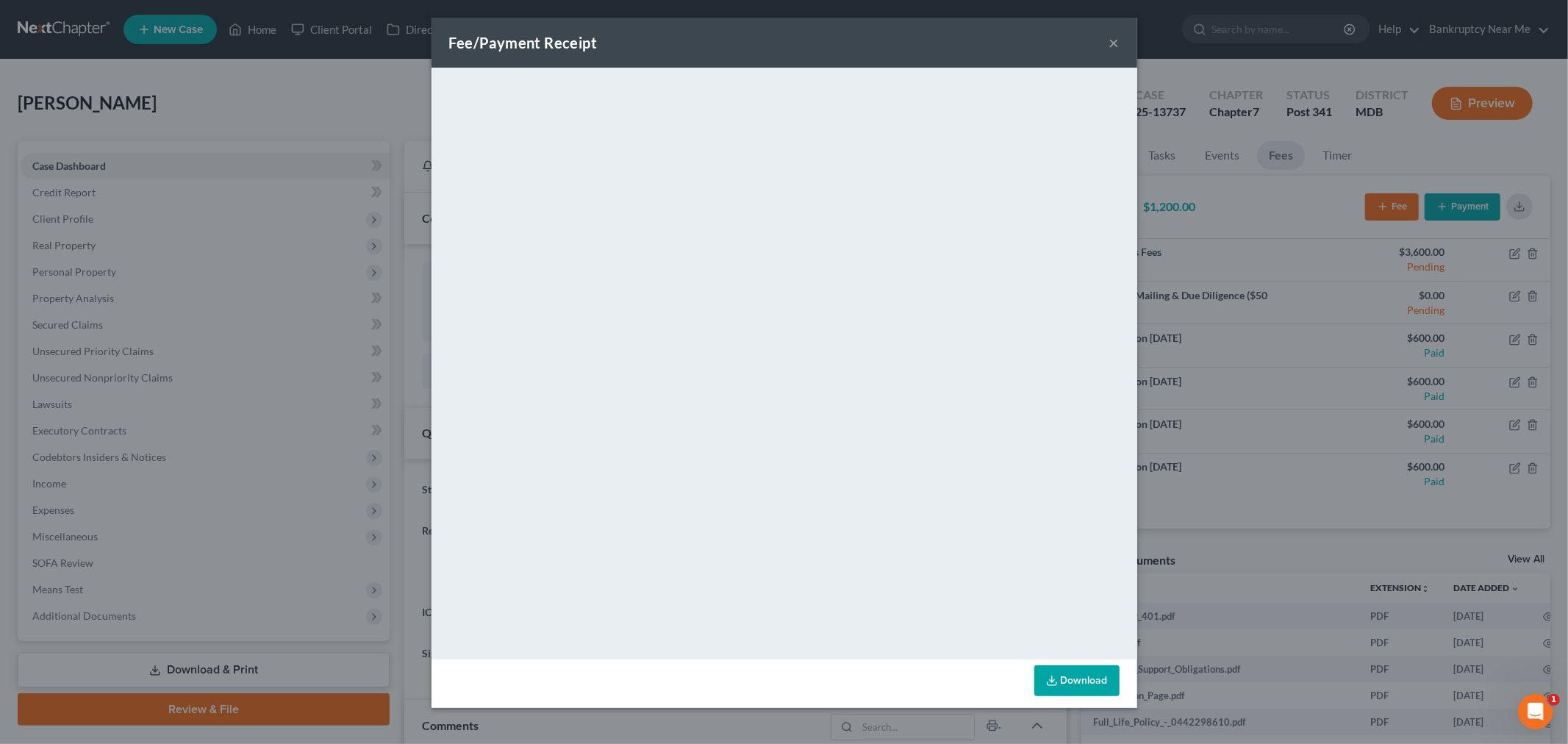
click at [1113, 34] on button "×" at bounding box center [1114, 43] width 11 height 18
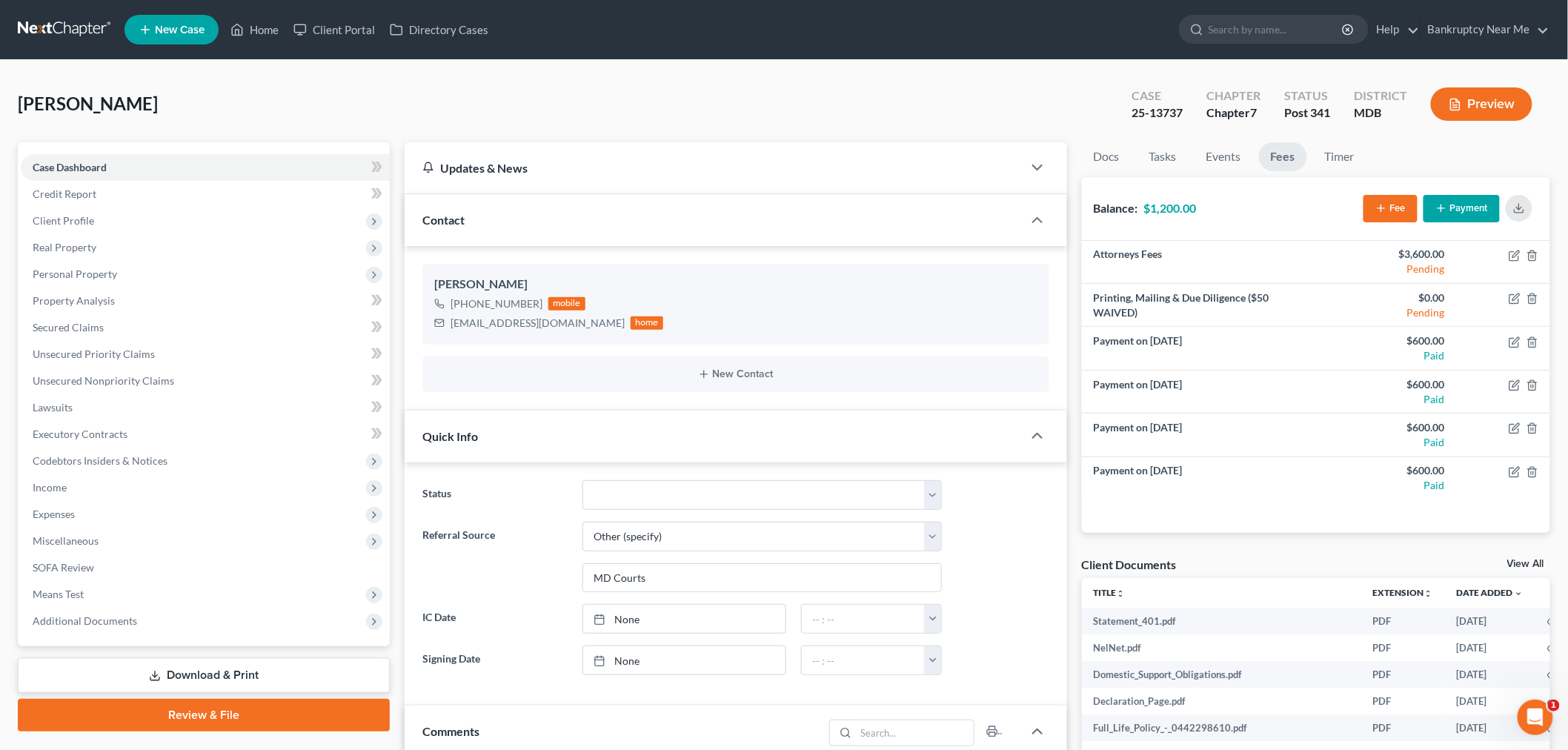
click at [78, 23] on link at bounding box center [65, 30] width 95 height 26
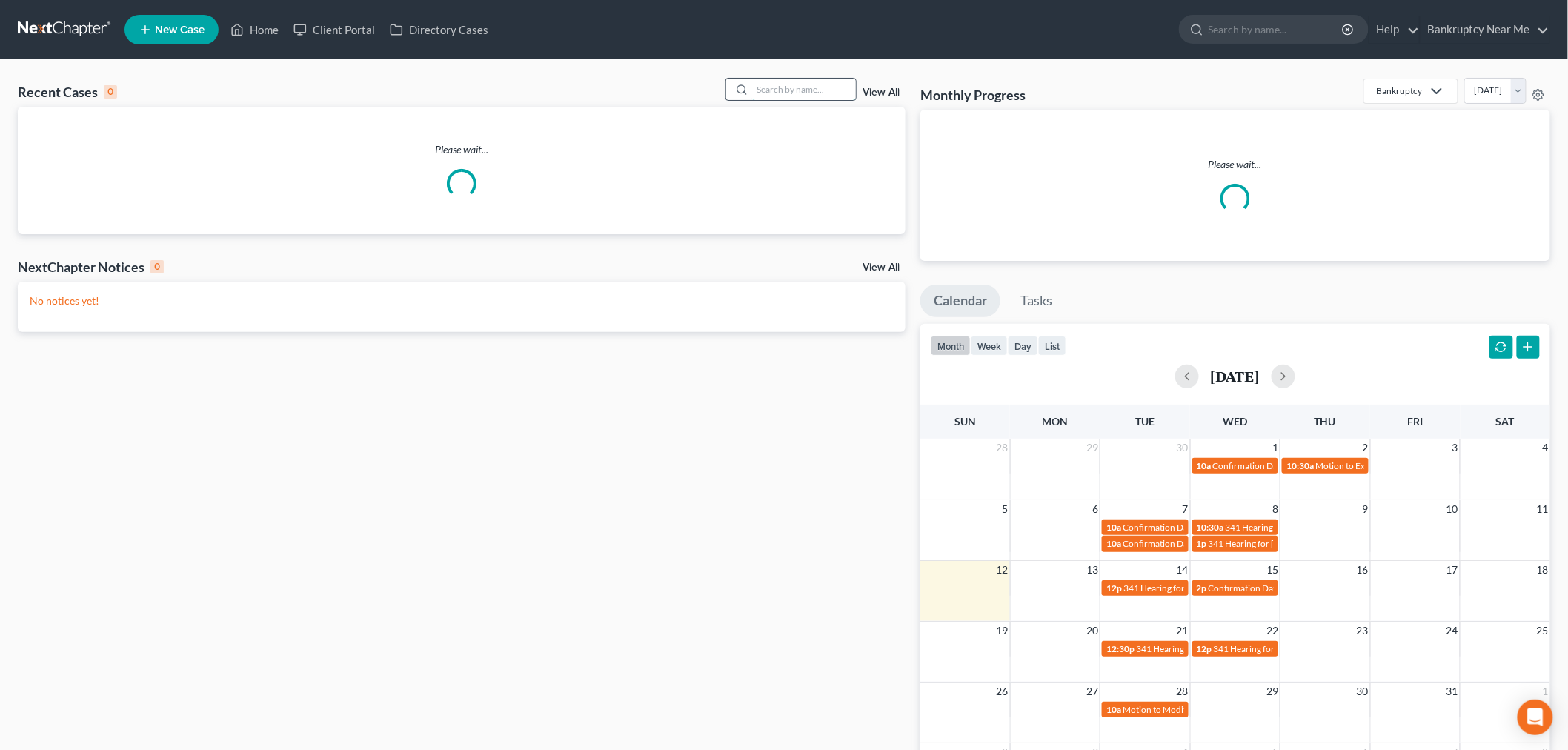
click at [774, 92] on input "search" at bounding box center [805, 89] width 104 height 21
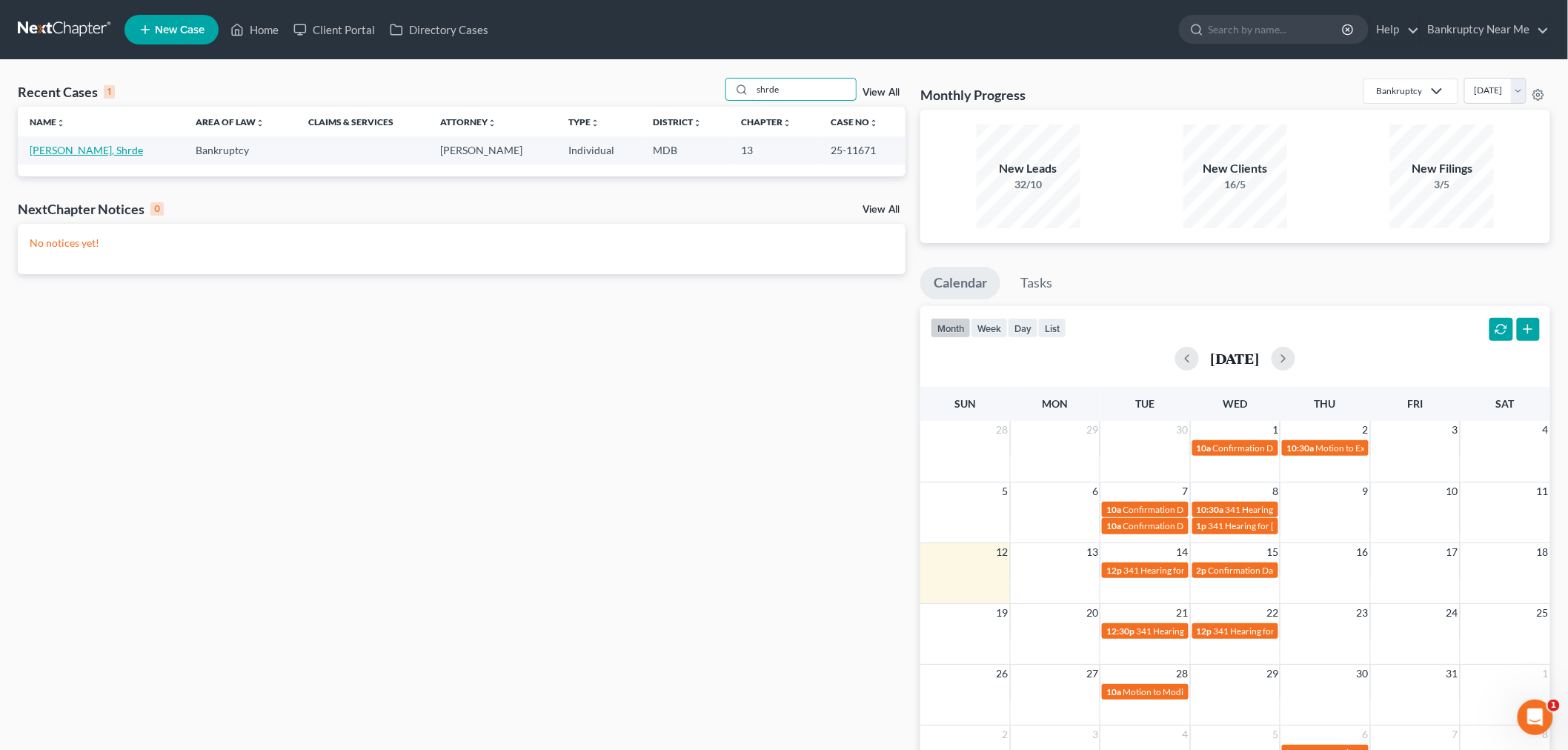
type input "shrde"
click at [50, 152] on link "Nelson, Shrde" at bounding box center [87, 149] width 114 height 12
select select "6"
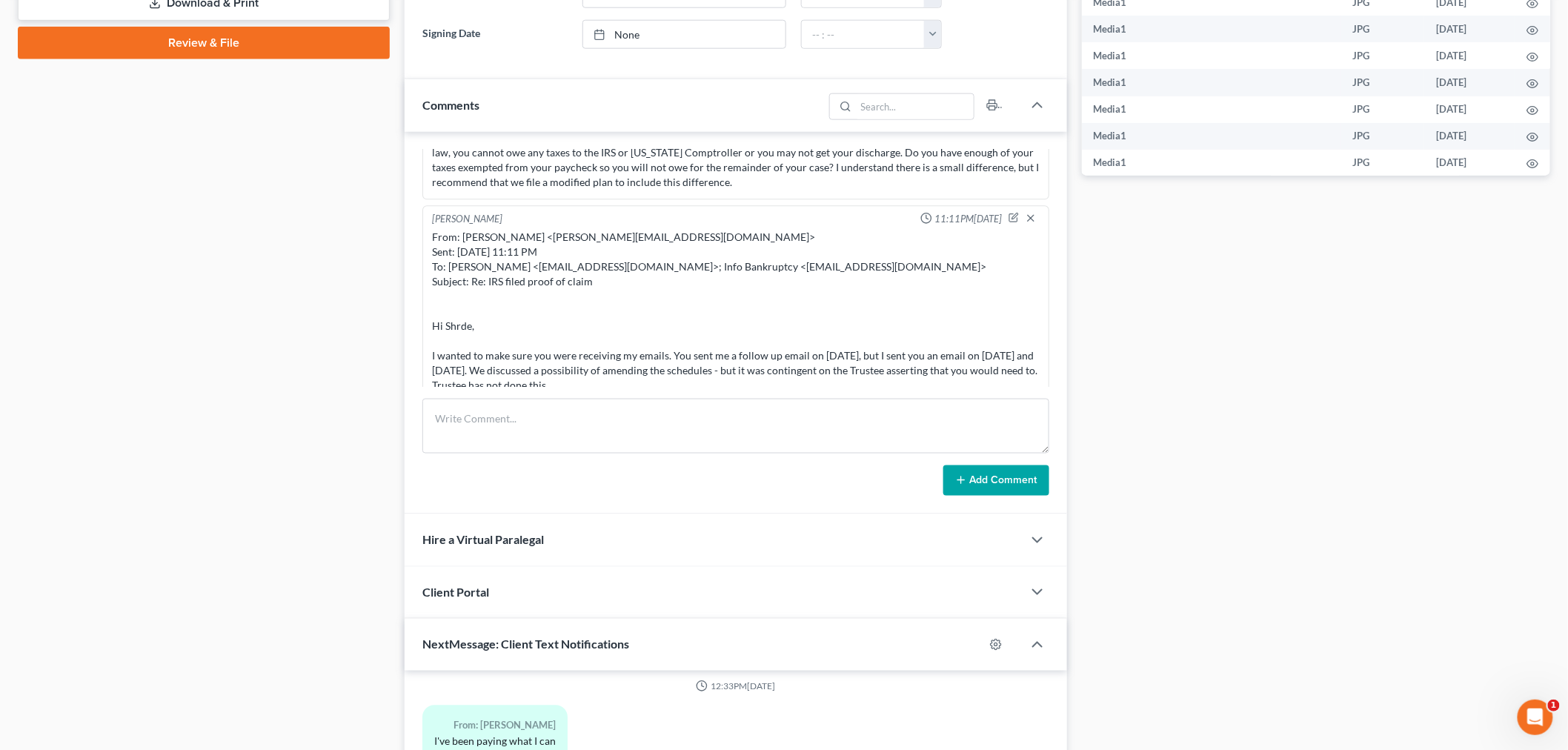
scroll to position [823, 0]
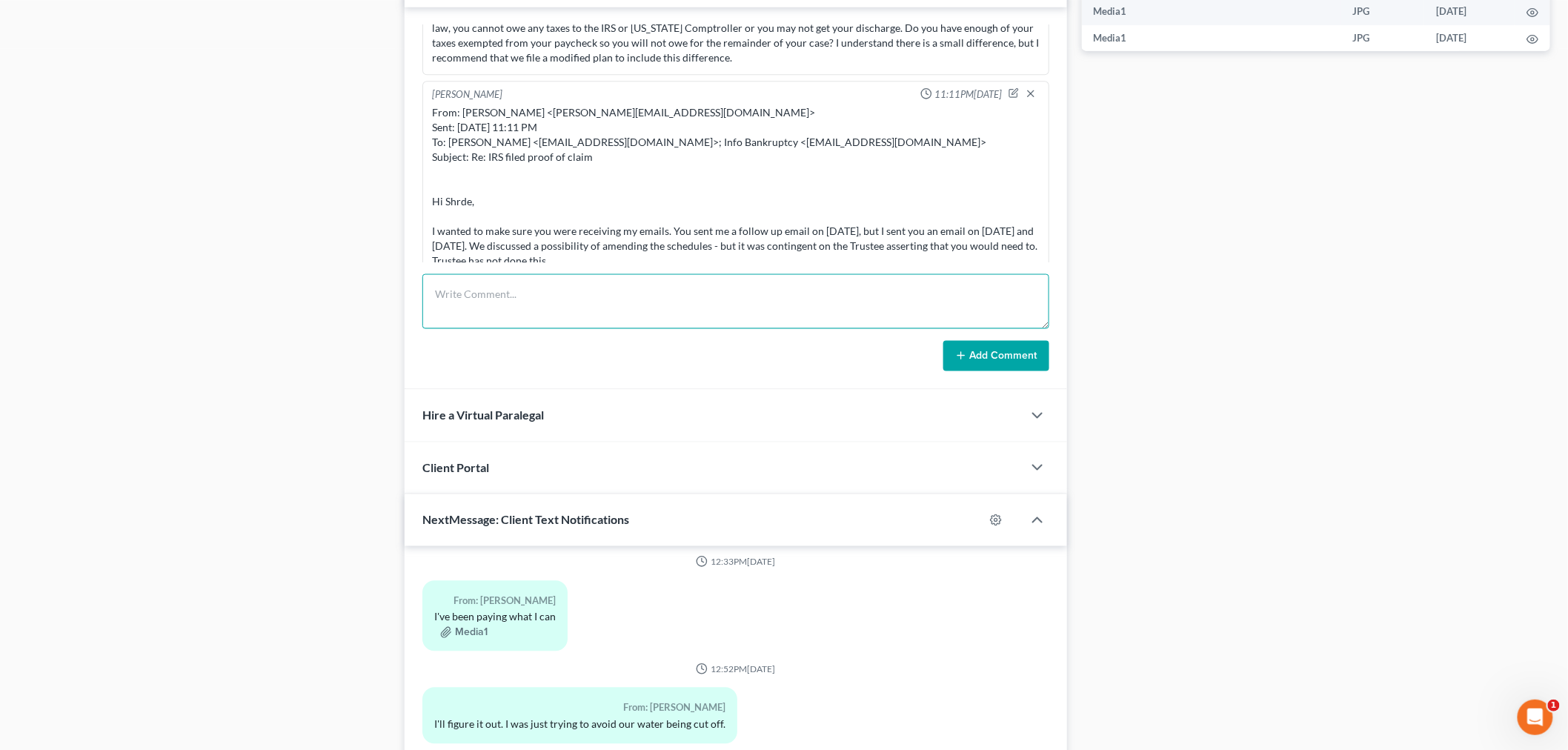
click at [847, 306] on textarea at bounding box center [735, 302] width 627 height 55
type textarea "I"
type textarea "NO LONGER REPRESENTING HER - SHE NEEDS TO ASK QUESTIONS FOR HER RETAINED ATTORN…"
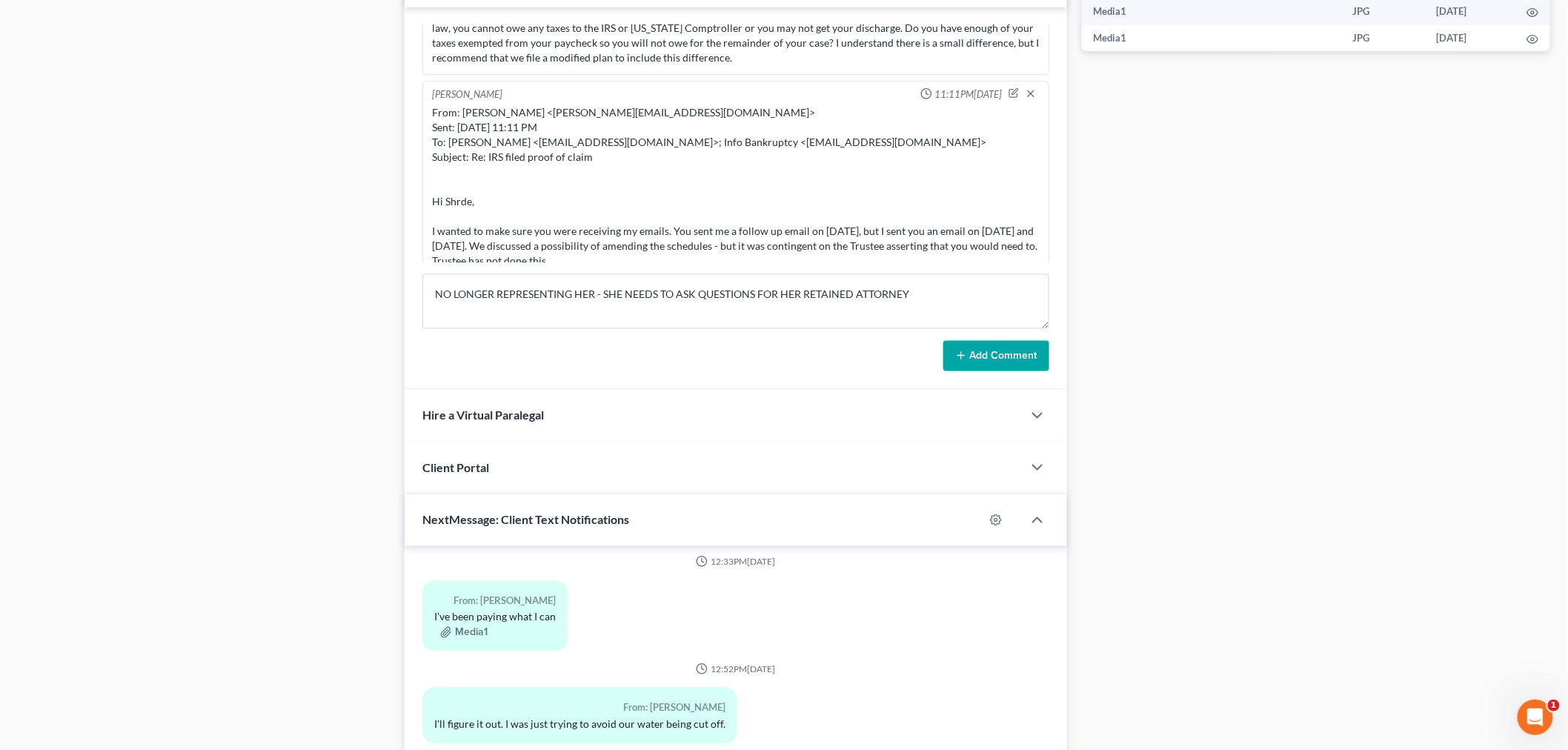
click at [1044, 361] on button "Add Comment" at bounding box center [996, 357] width 106 height 31
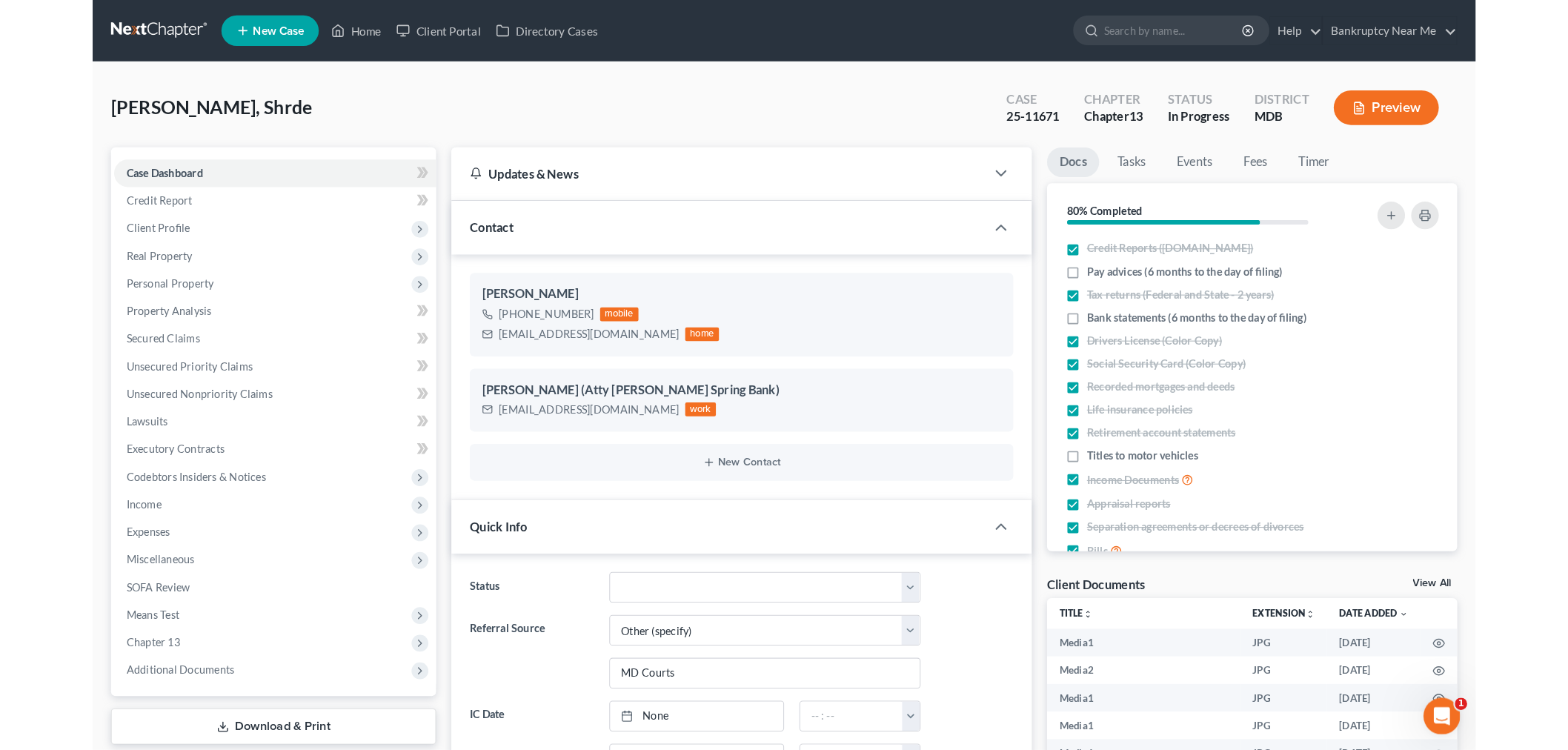
scroll to position [15707, 0]
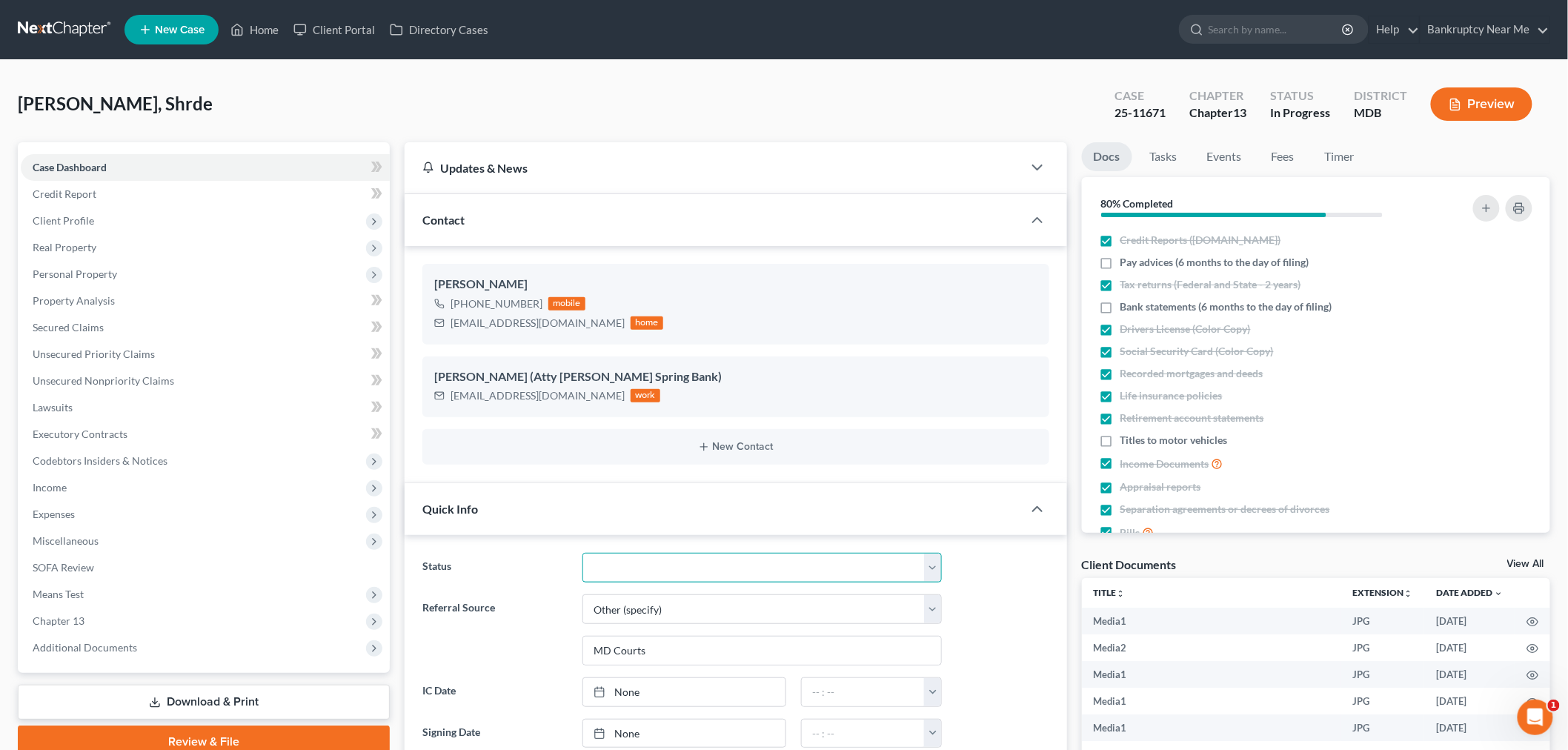
click at [699, 574] on select "Discharged Discharged & Reported Discharge Litigation Dismissal Notice Dismisse…" at bounding box center [763, 568] width 359 height 30
select select "20"
click at [583, 553] on select "Discharged Discharged & Reported Discharge Litigation Dismissal Notice Dismisse…" at bounding box center [763, 568] width 359 height 30
click at [73, 30] on link at bounding box center [65, 30] width 95 height 26
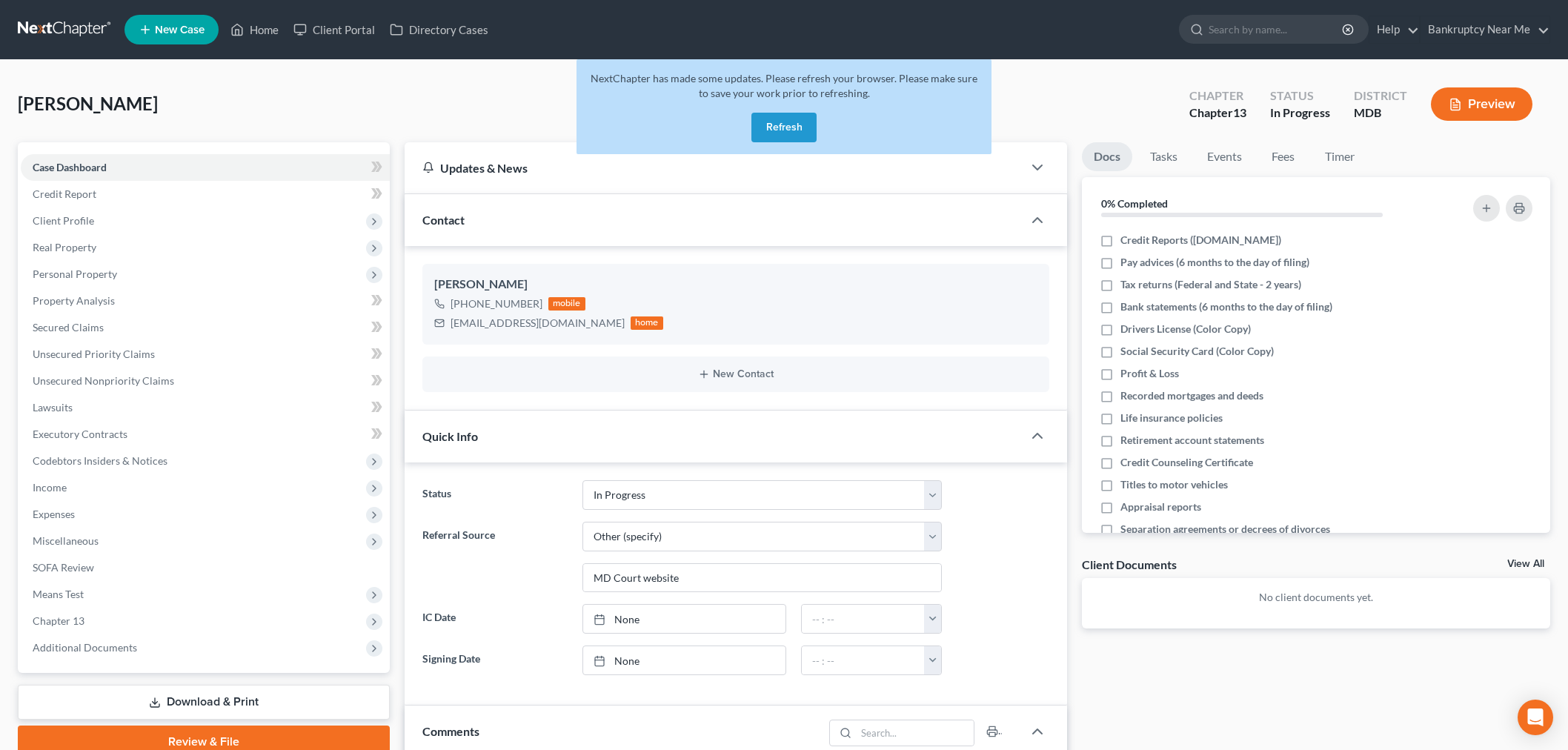
select select "9"
select select "6"
drag, startPoint x: 819, startPoint y: 130, endPoint x: 806, endPoint y: 129, distance: 13.0
click at [819, 130] on div "NextChapter has made some updates. Please refresh your browser. Please make sur…" at bounding box center [783, 106] width 415 height 95
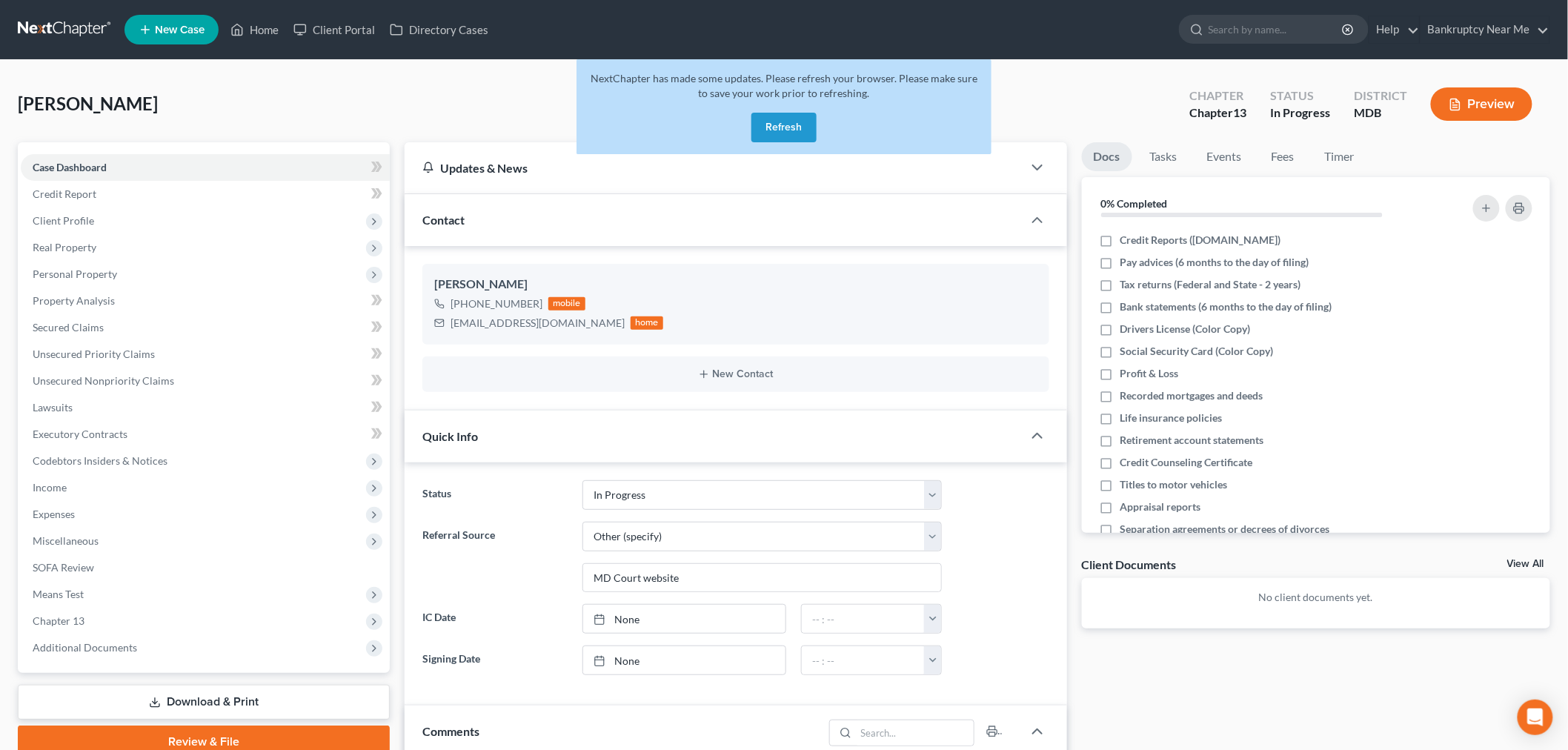
drag, startPoint x: 798, startPoint y: 129, endPoint x: 787, endPoint y: 124, distance: 12.1
click at [797, 129] on button "Refresh" at bounding box center [784, 128] width 65 height 30
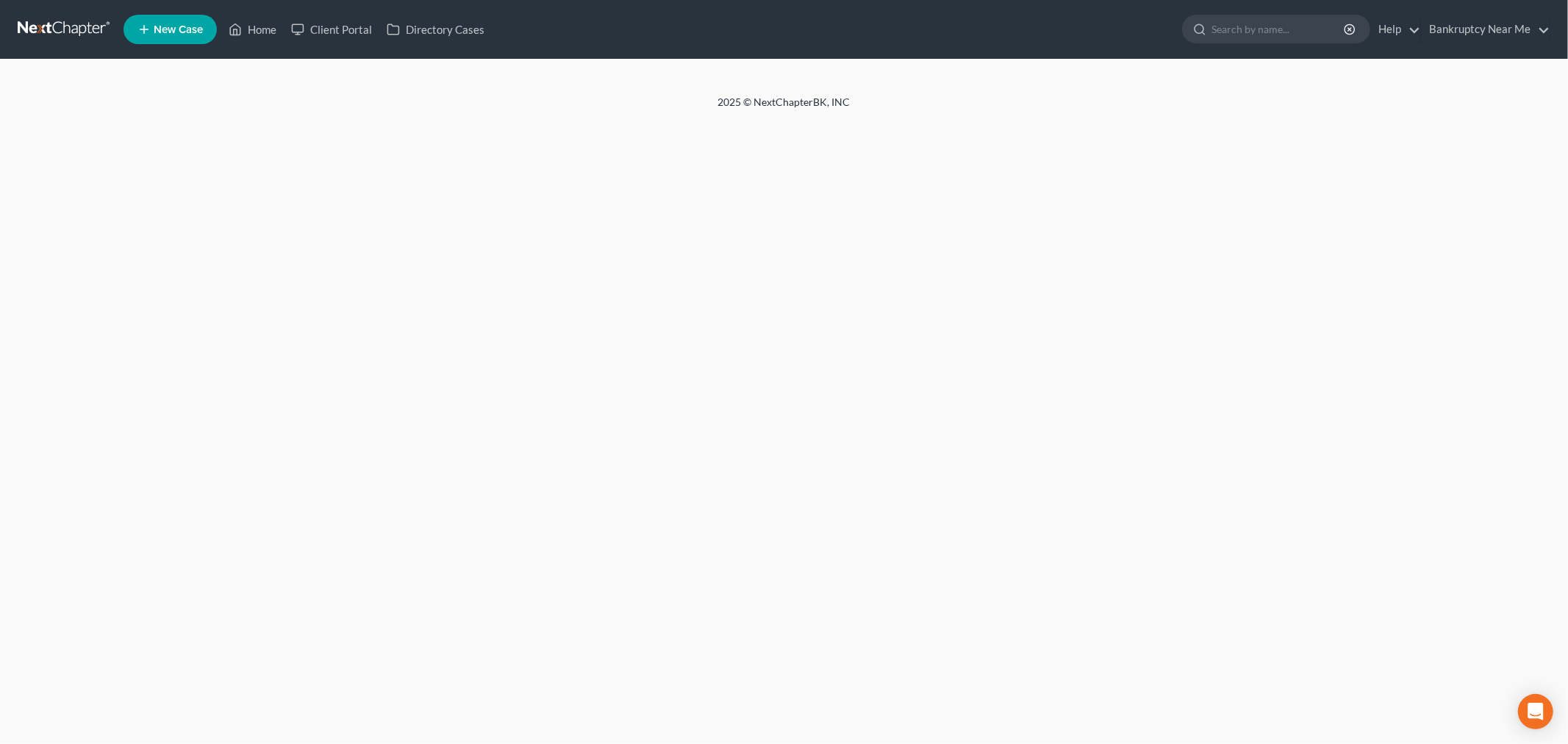
select select "6"
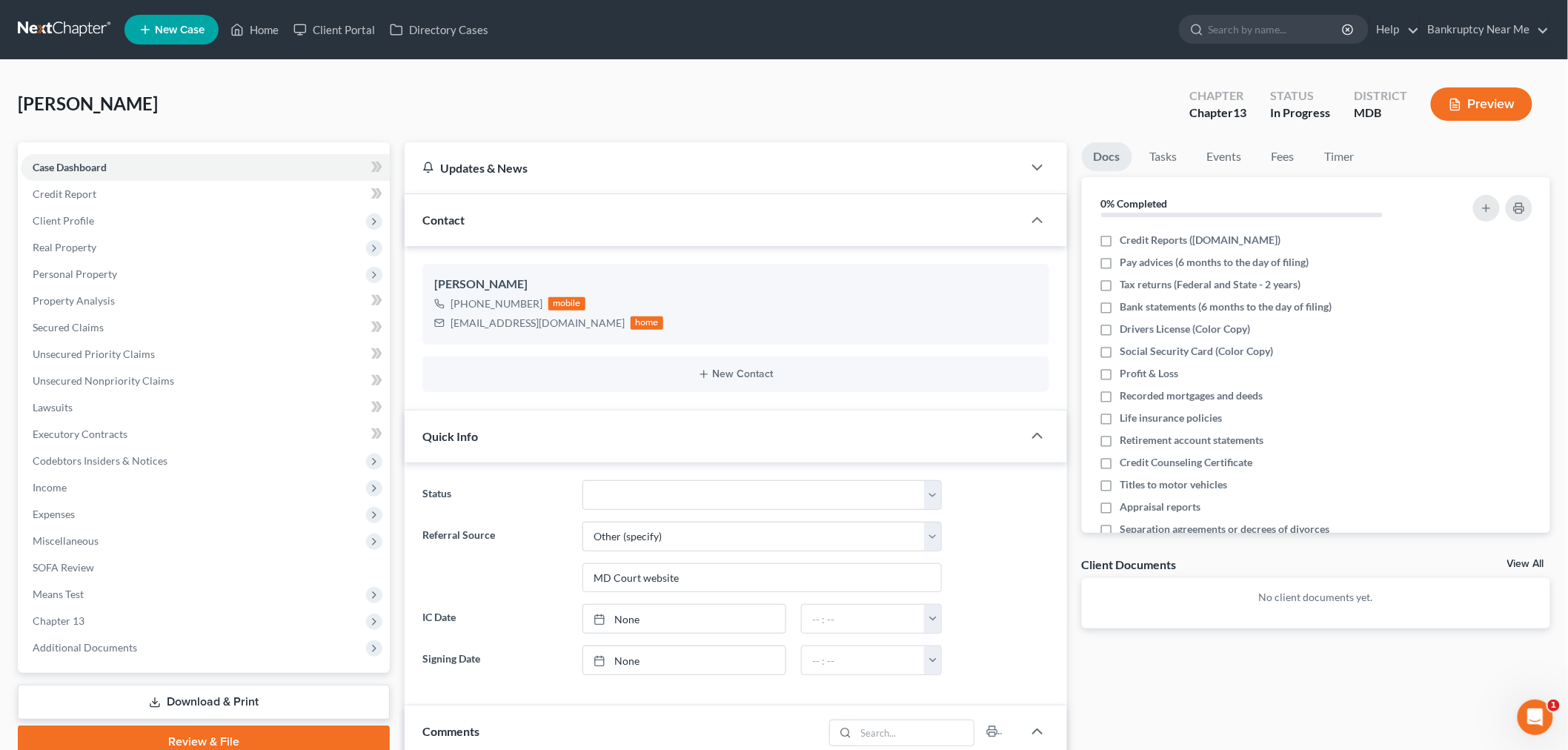
click at [74, 25] on link at bounding box center [65, 30] width 95 height 26
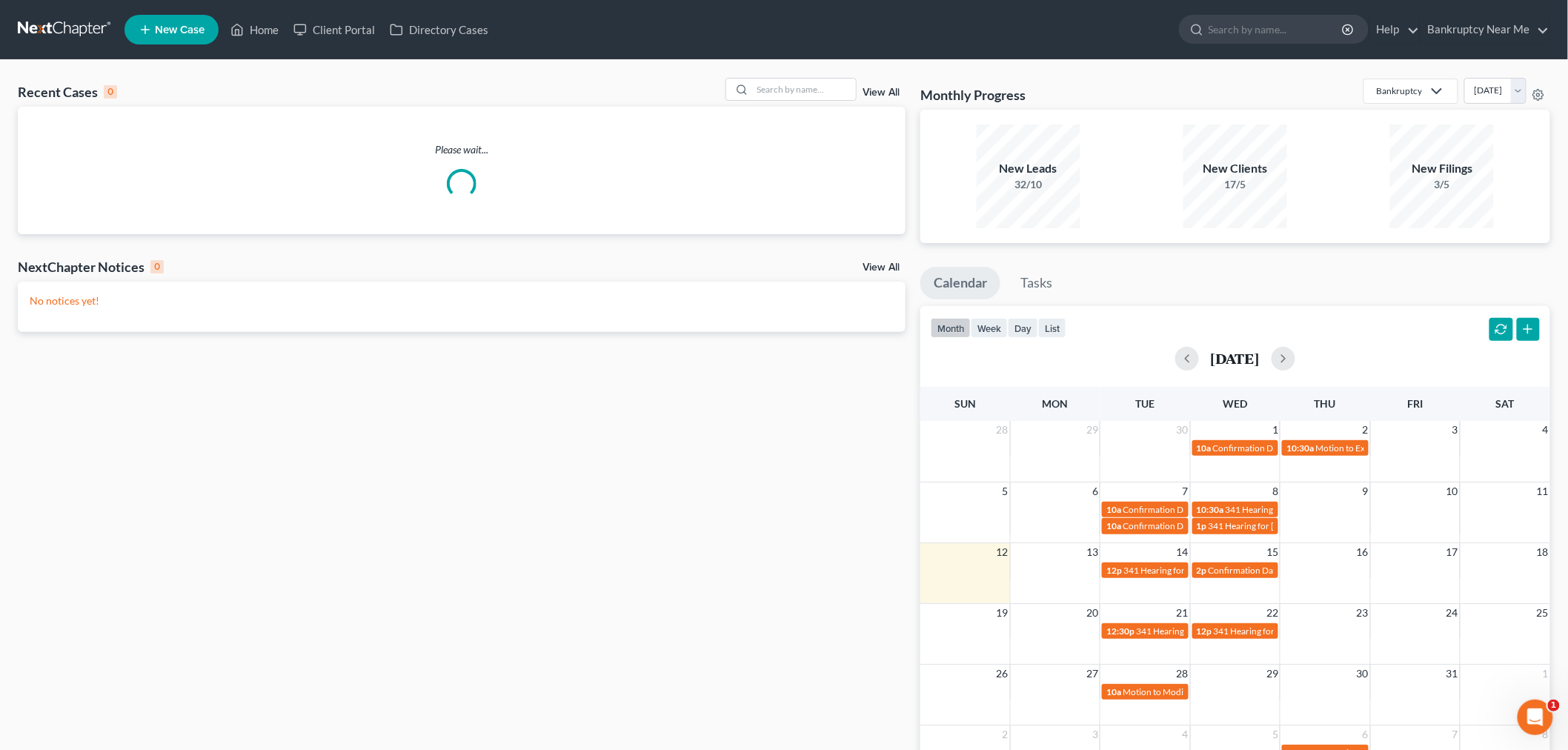
click at [179, 35] on link "New Case" at bounding box center [171, 30] width 94 height 30
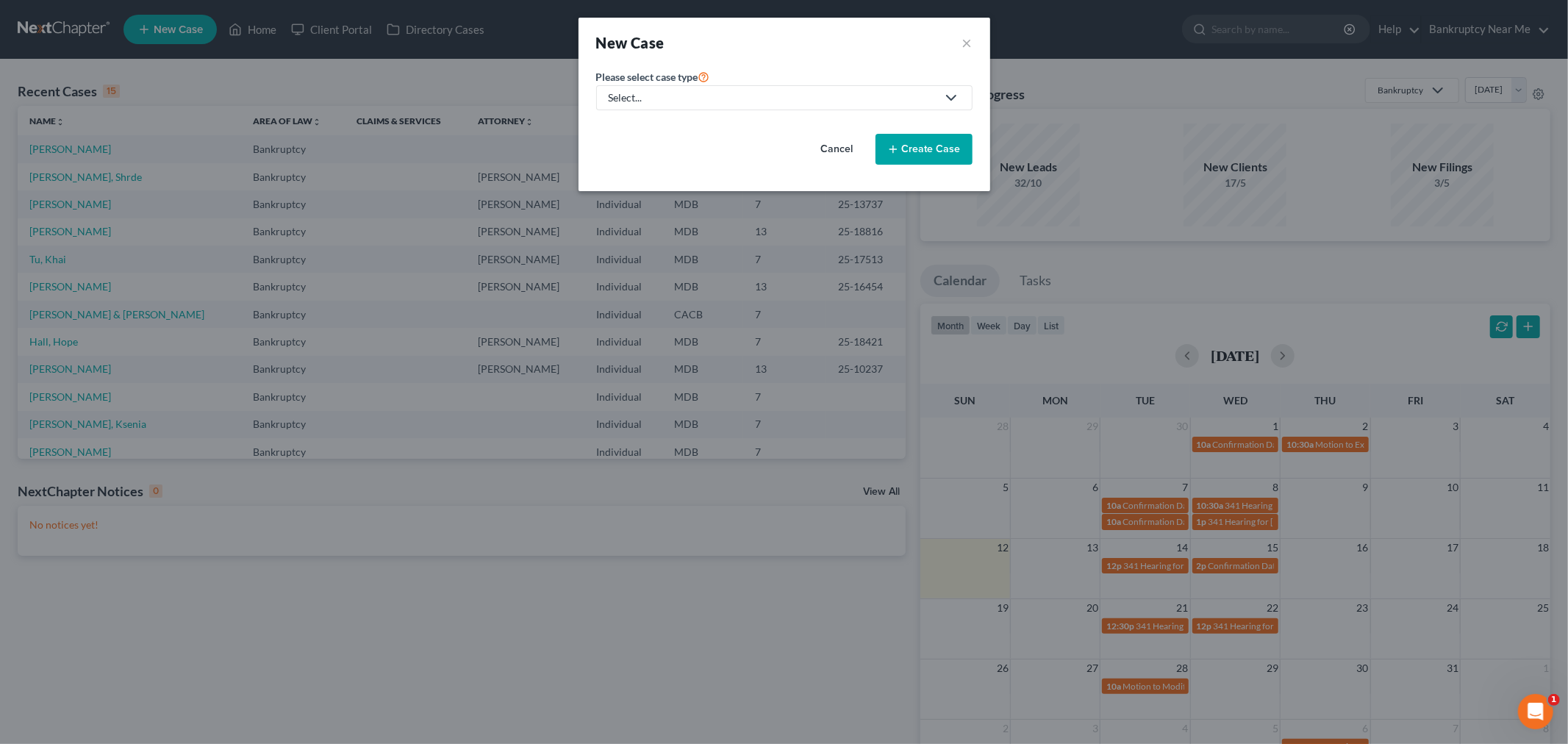
drag, startPoint x: 851, startPoint y: 100, endPoint x: 827, endPoint y: 134, distance: 41.6
click at [850, 100] on div "Select..." at bounding box center [772, 98] width 328 height 15
click at [672, 130] on div "Bankruptcy" at bounding box center [674, 128] width 128 height 15
select select "38"
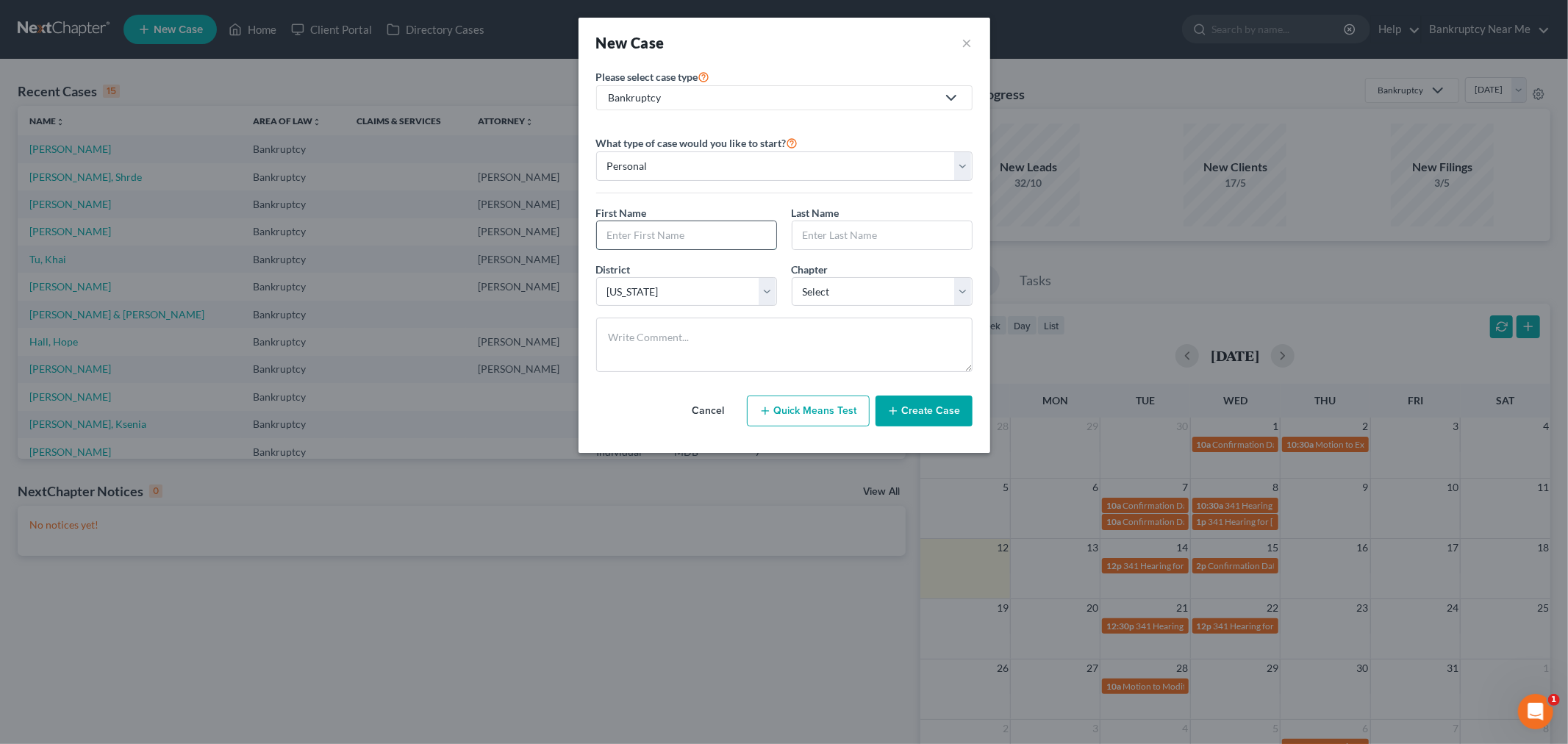
drag, startPoint x: 701, startPoint y: 244, endPoint x: 750, endPoint y: 244, distance: 49.0
click at [700, 244] on input "text" at bounding box center [686, 235] width 179 height 28
paste input "Lanyah Woulard"
type input "Lanyah Woulard"
click at [835, 232] on input "text" at bounding box center [881, 235] width 179 height 28
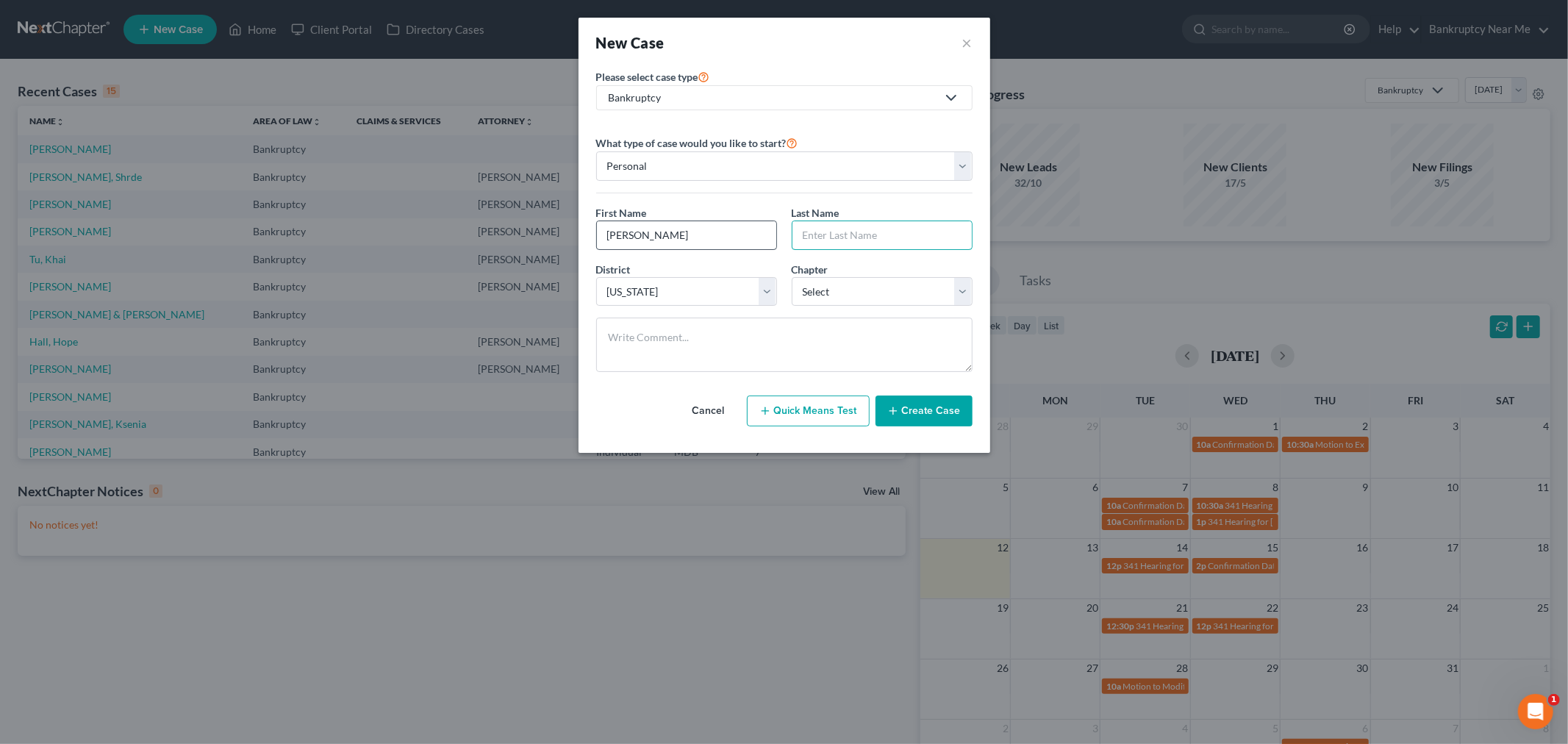
paste input "Lanyah Woulard"
type input "Lanyah Woulard"
click at [618, 240] on input "Lanyah Woulard" at bounding box center [686, 235] width 179 height 28
drag, startPoint x: 644, startPoint y: 234, endPoint x: 1070, endPoint y: 237, distance: 426.0
click at [1070, 237] on div "New Case × Please select case type * Bankruptcy Bankruptcy Civil Litigation and…" at bounding box center [784, 372] width 1568 height 744
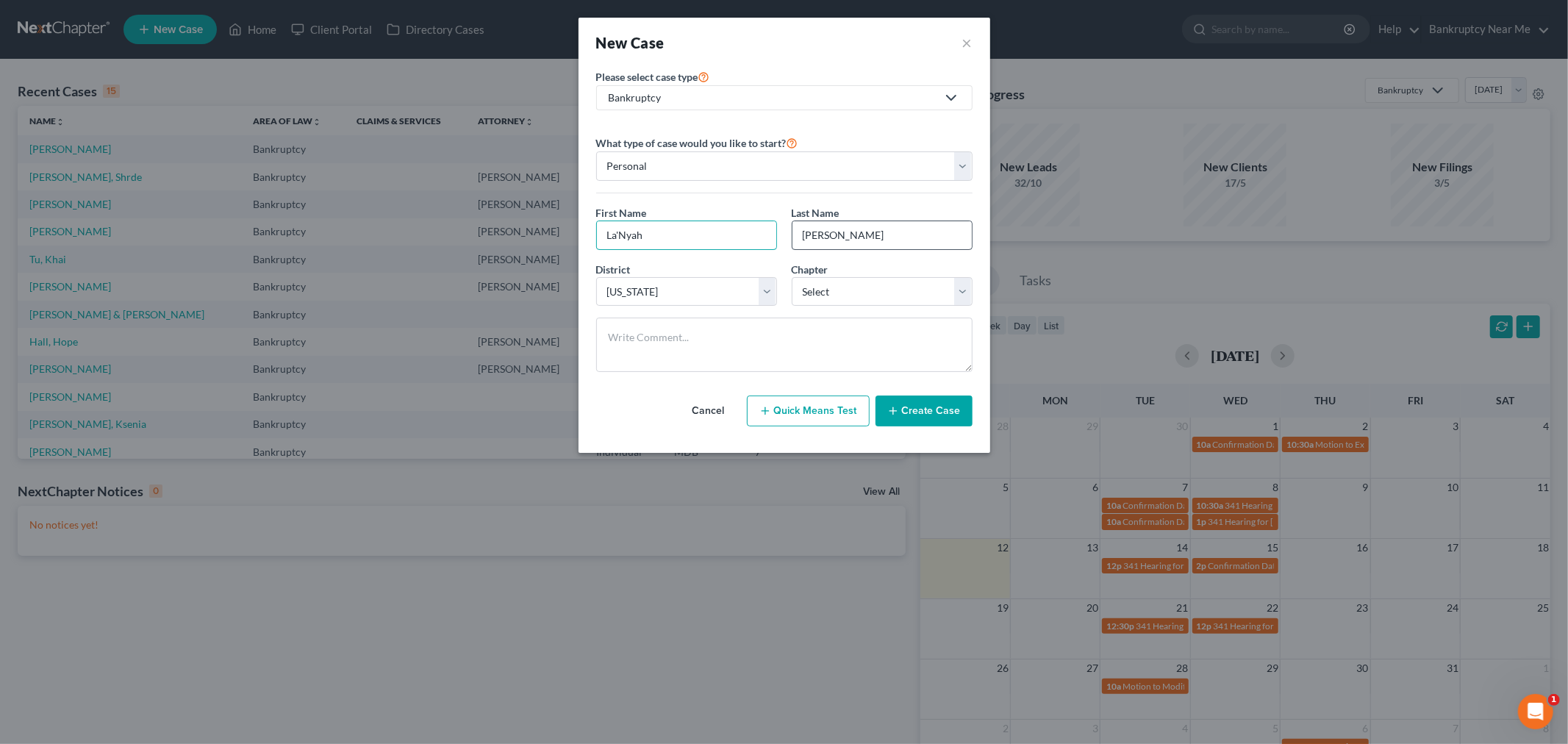
type input "La'Nyah"
drag, startPoint x: 840, startPoint y: 238, endPoint x: 743, endPoint y: 251, distance: 97.9
click at [739, 251] on div "First Name * La'Nyah Last Name * Lanyah Woulard" at bounding box center [784, 233] width 391 height 56
type input "Woulard"
click at [841, 295] on select "Select 7 11 12 13" at bounding box center [881, 292] width 181 height 29
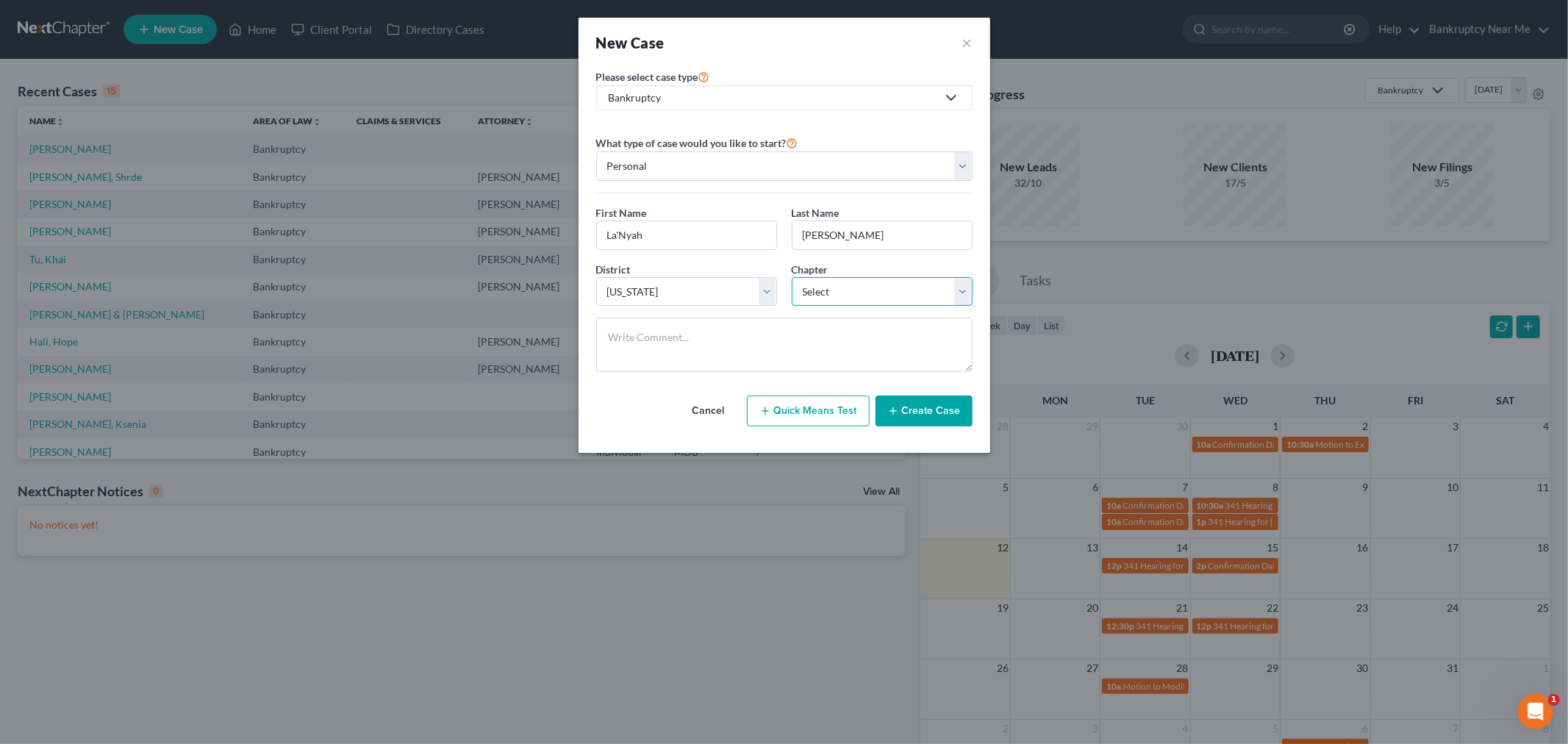
select select "0"
click at [791, 277] on select "Select 7 11 12 13" at bounding box center [881, 292] width 181 height 29
click at [732, 353] on textarea at bounding box center [784, 344] width 376 height 55
paste textarea "“La-nye-ah” 9-27-2024 Called but was in a meeting; called back same day and lef…"
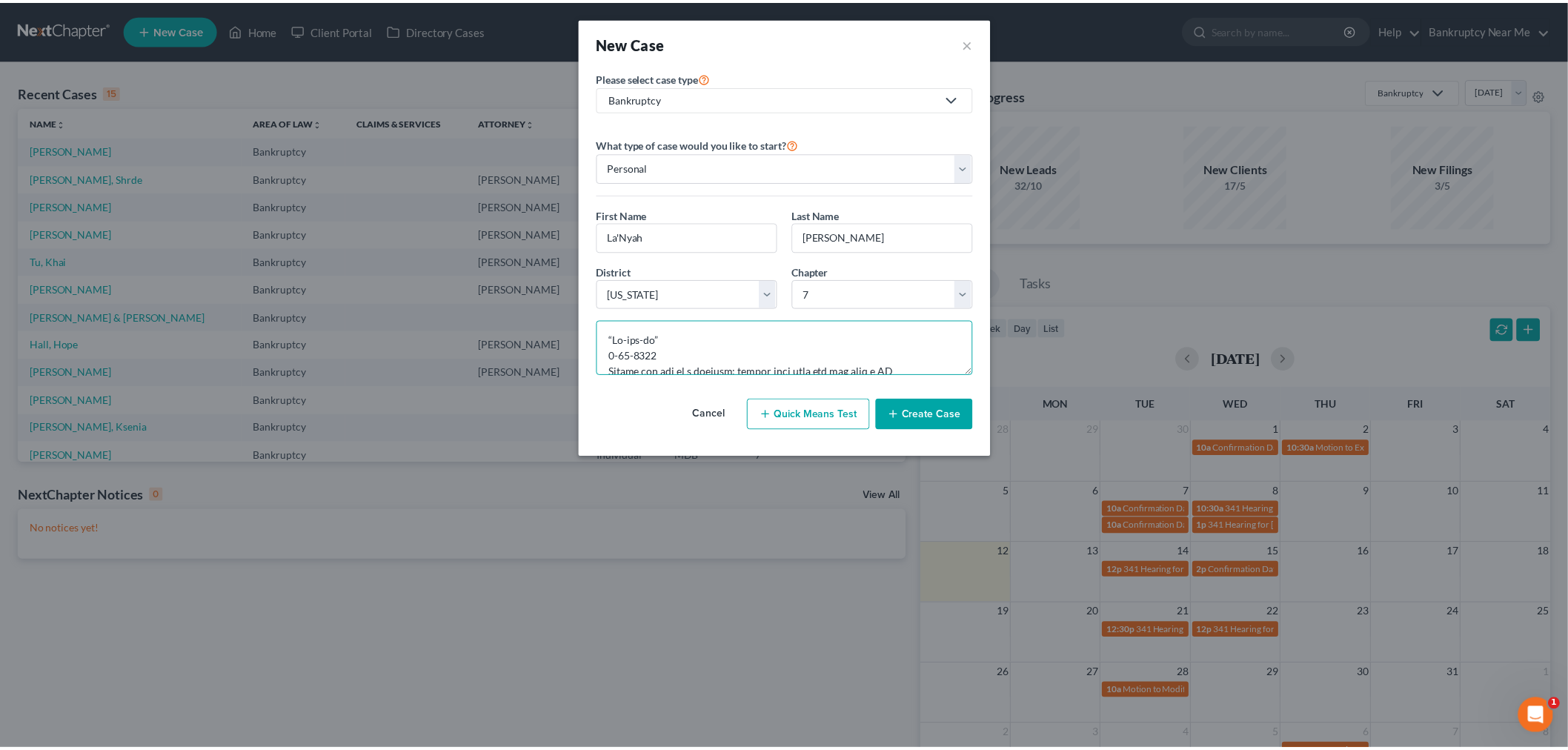
scroll to position [1775, 0]
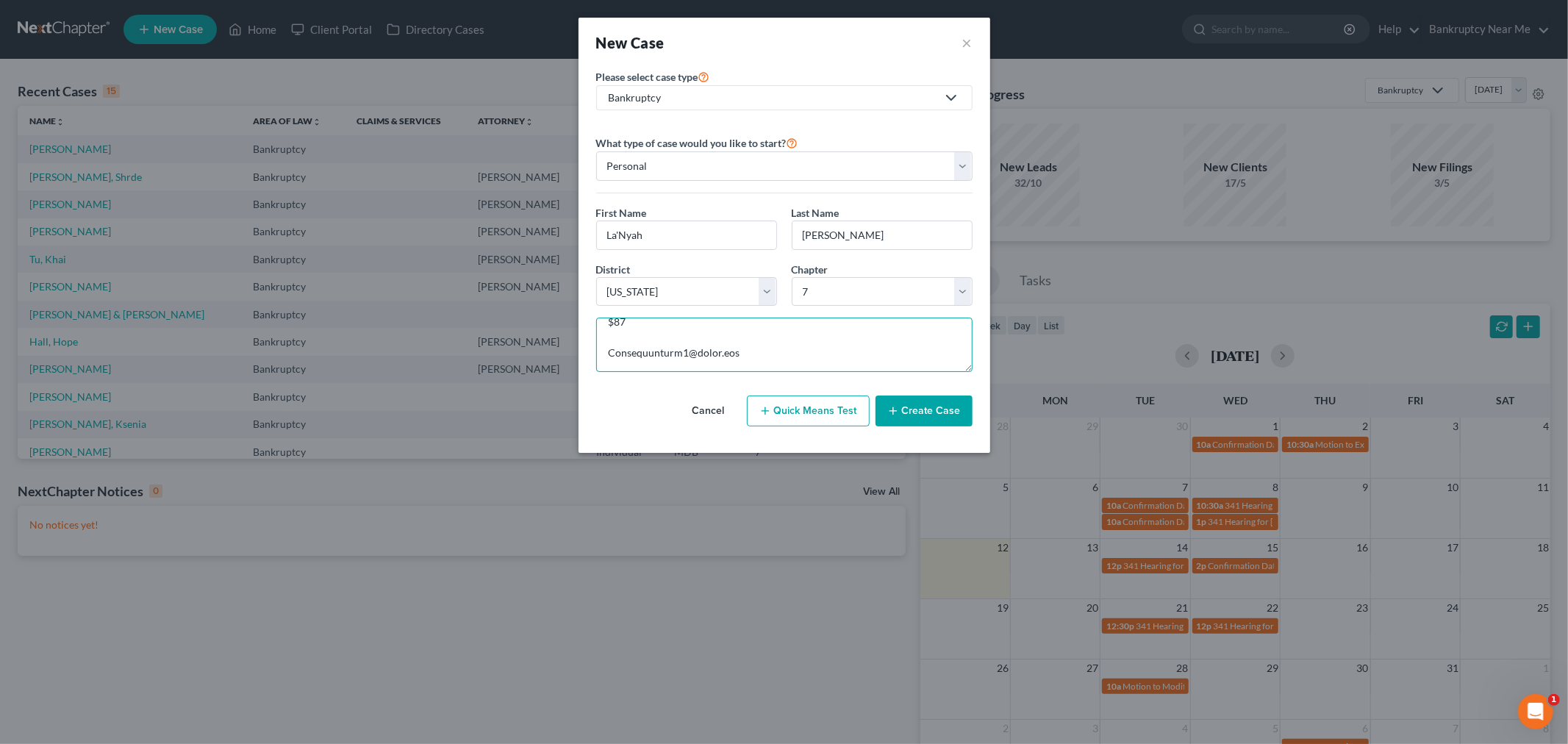
type textarea "“La-nye-ah” 9-27-2024 Called but was in a meeting; called back same day and lef…"
click at [941, 417] on button "Create Case" at bounding box center [924, 411] width 97 height 31
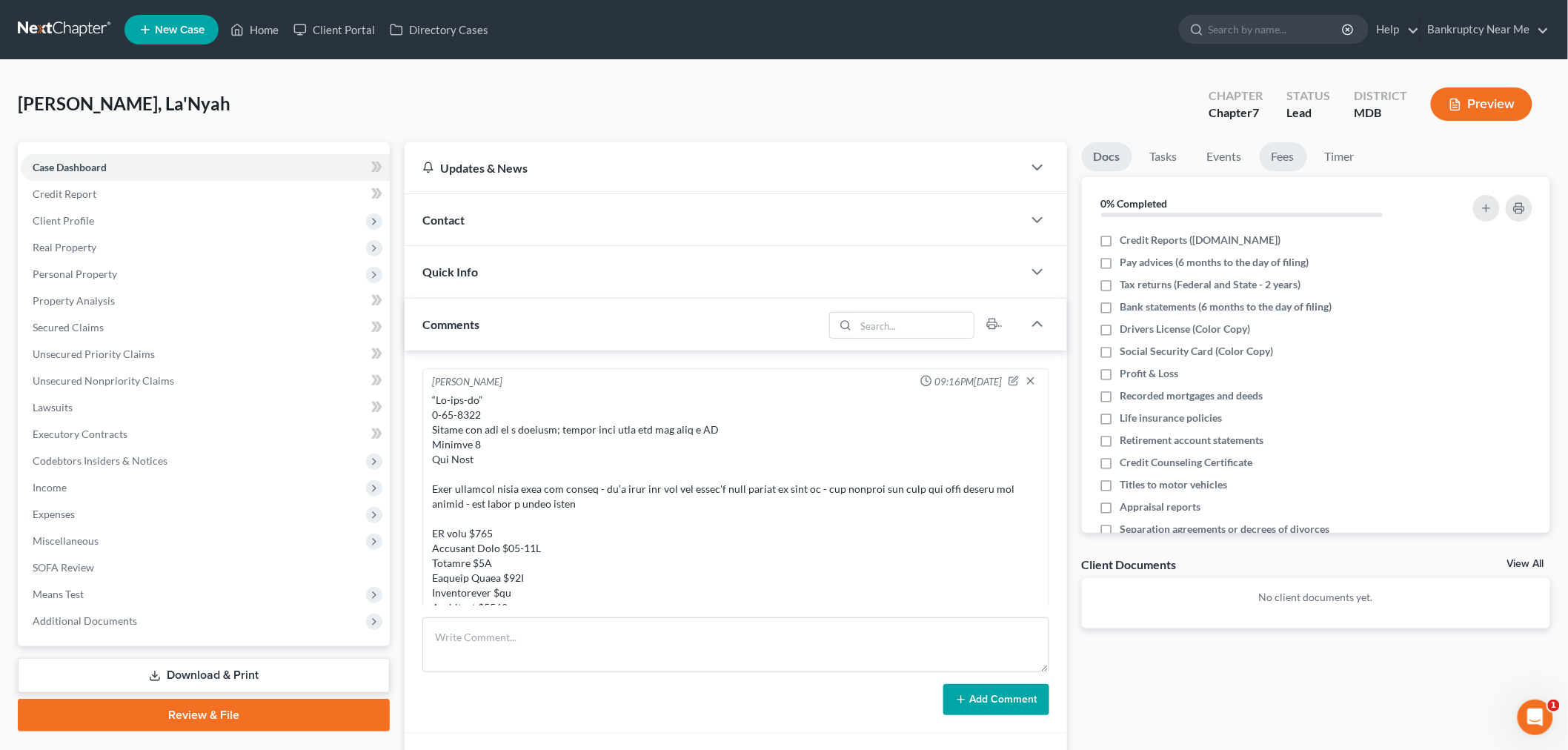
click at [1288, 152] on link "Fees" at bounding box center [1284, 157] width 48 height 29
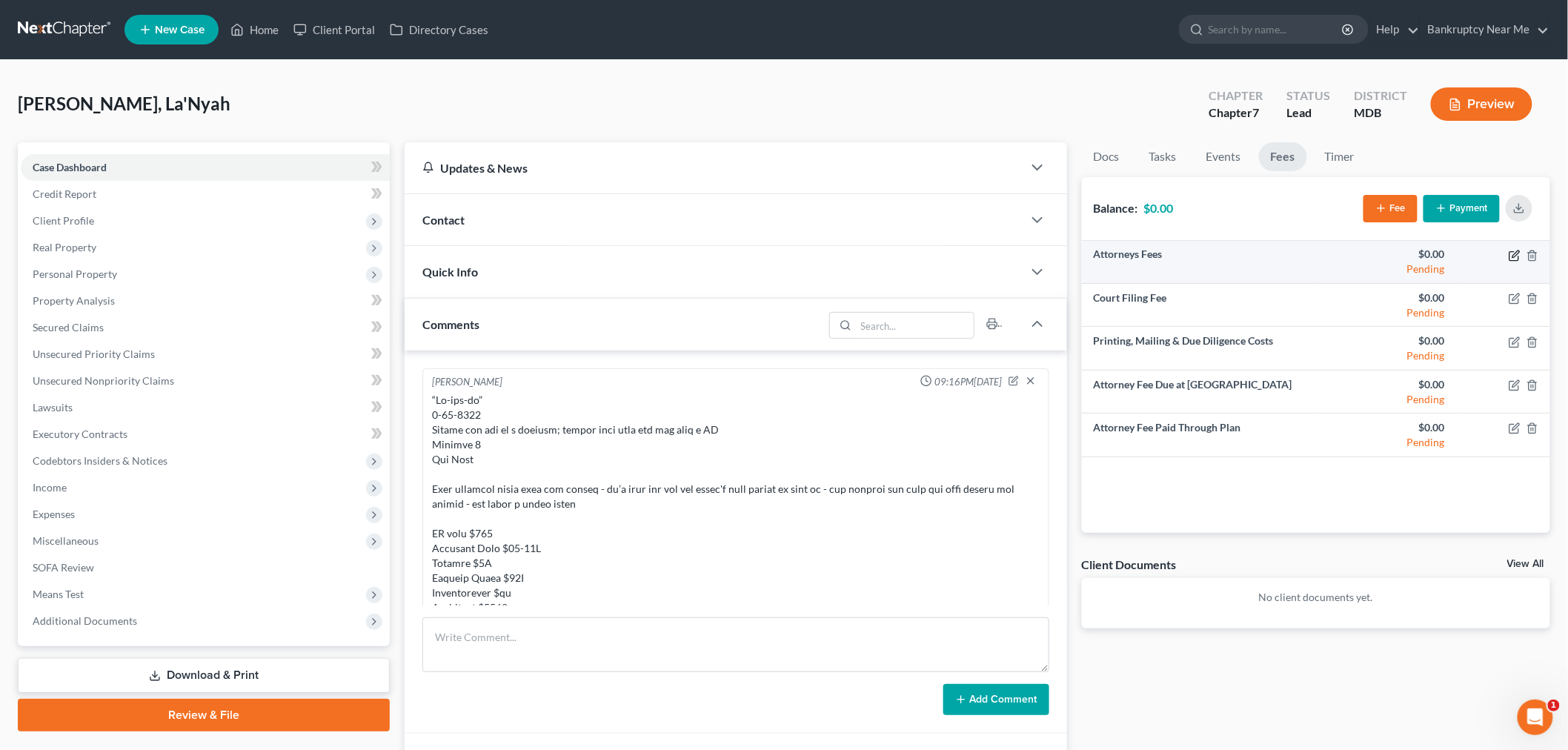
click at [1513, 255] on icon "button" at bounding box center [1514, 255] width 12 height 12
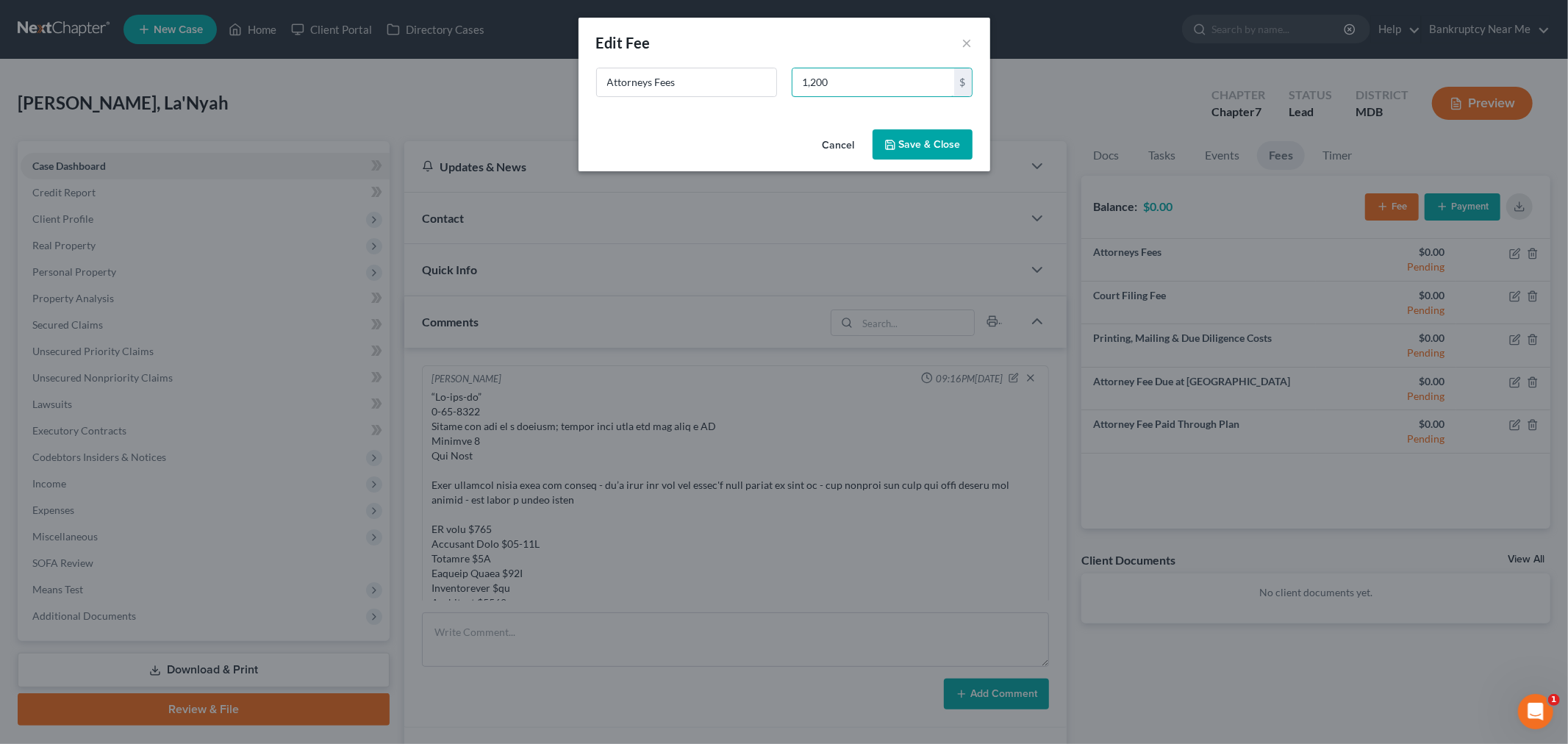
type input "1,200"
click at [935, 144] on button "Save & Close" at bounding box center [922, 145] width 100 height 31
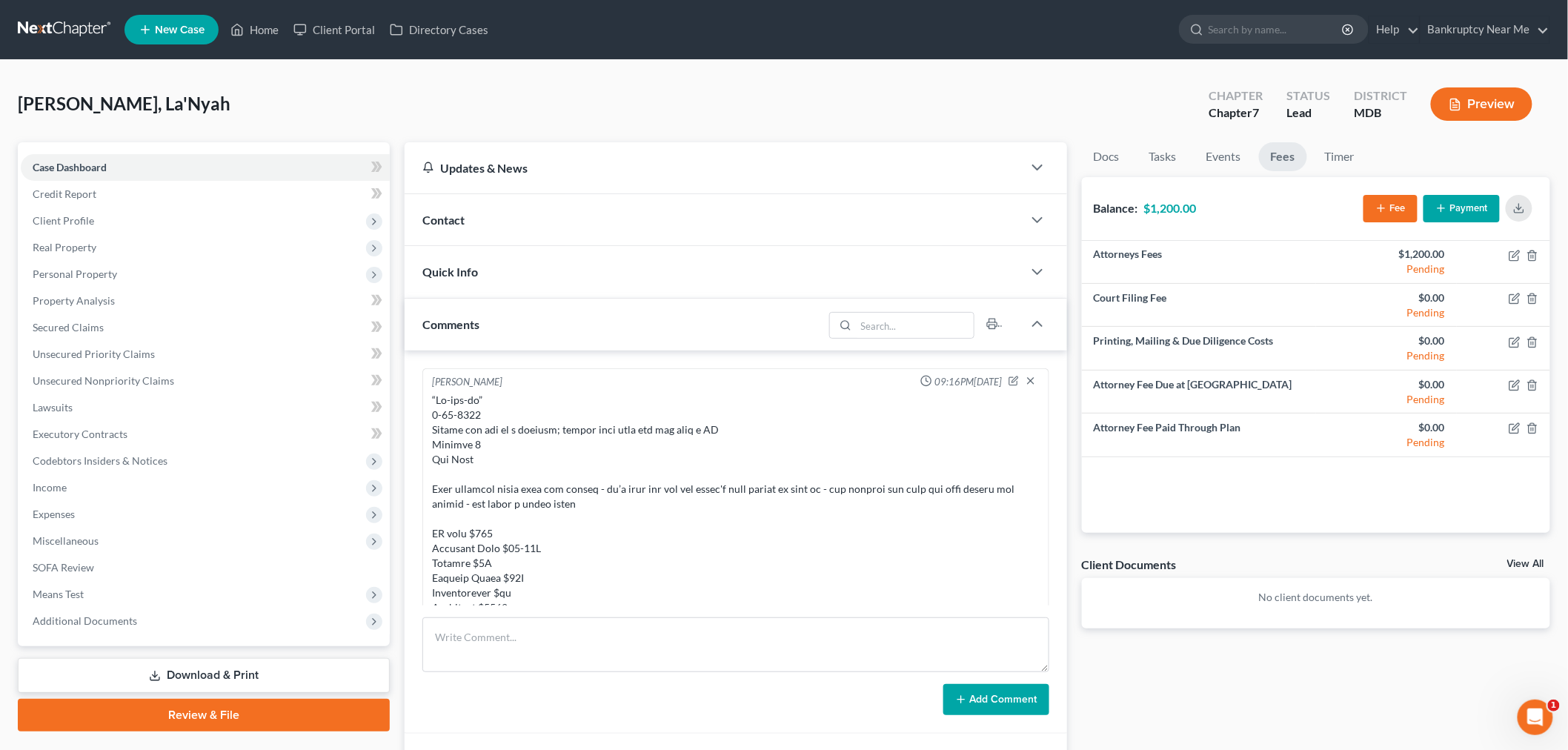
drag, startPoint x: 601, startPoint y: 223, endPoint x: 657, endPoint y: 263, distance: 68.8
click at [602, 223] on div "Contact" at bounding box center [714, 220] width 618 height 51
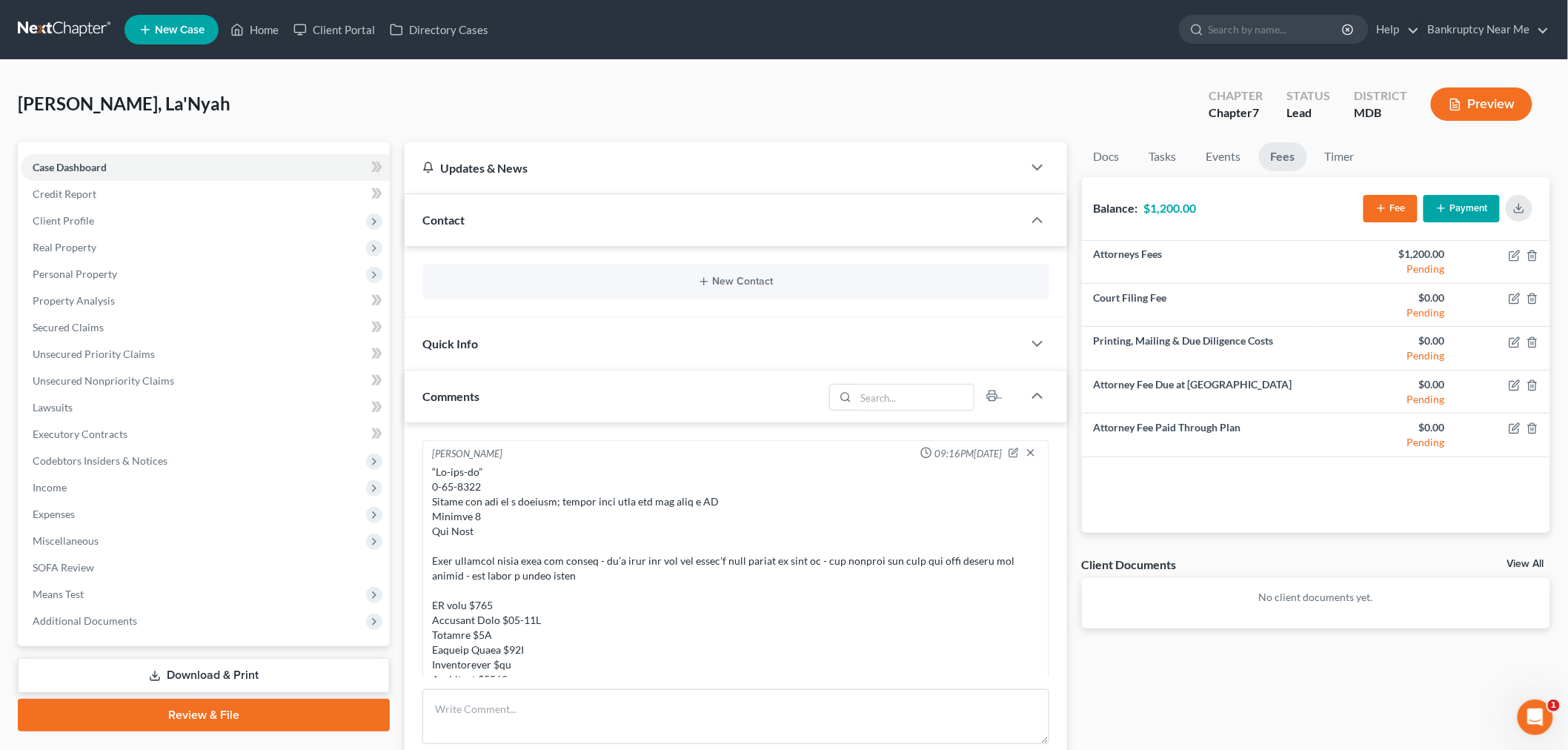
click at [739, 273] on div "New Contact" at bounding box center [735, 281] width 627 height 35
click at [741, 279] on button "New Contact" at bounding box center [736, 281] width 603 height 12
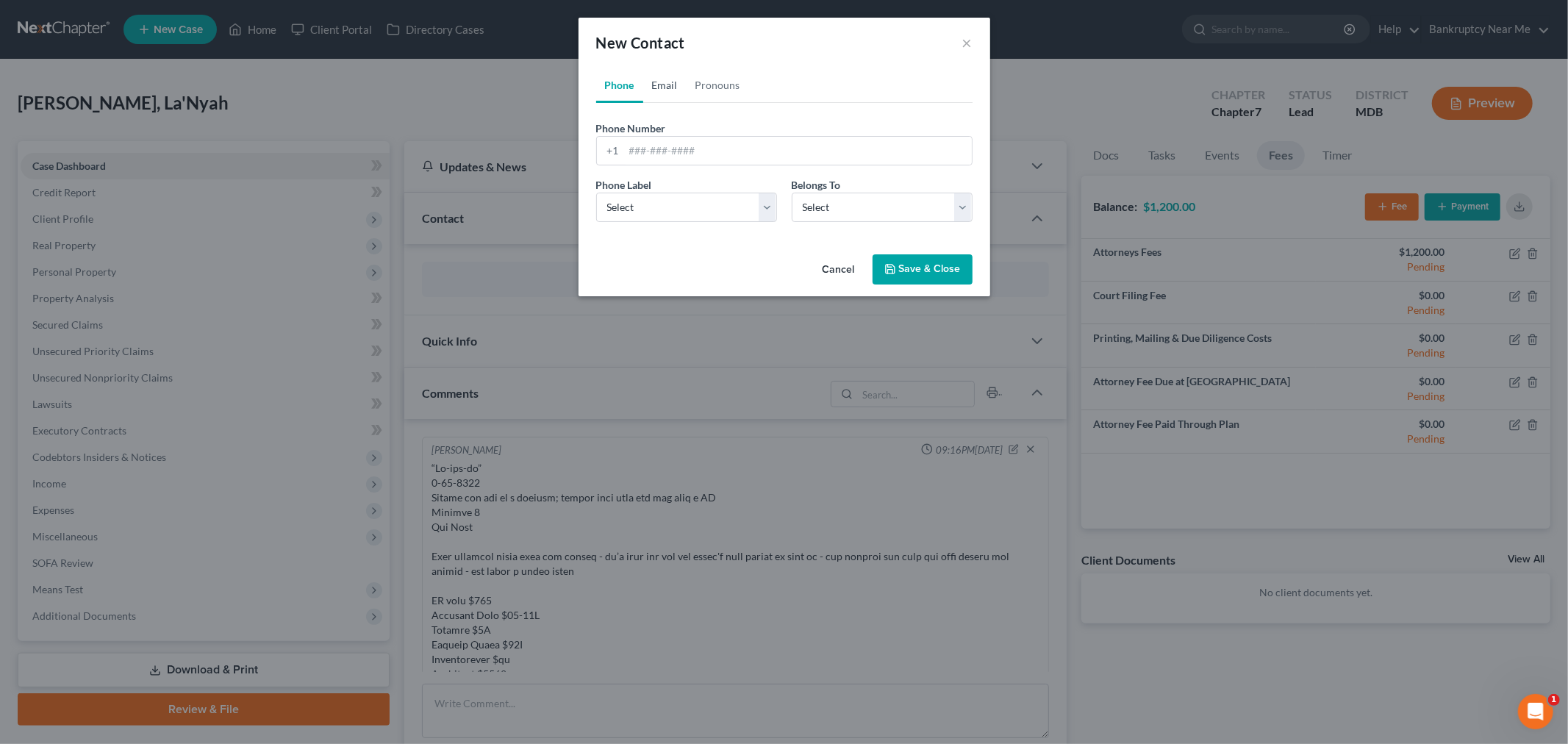
click at [652, 82] on link "Email" at bounding box center [665, 85] width 43 height 35
click at [643, 163] on input "email" at bounding box center [797, 150] width 347 height 28
paste input "Lanyahwoulard0@gmail.com"
type input "Lanyahwoulard0@gmail.com"
drag, startPoint x: 664, startPoint y: 204, endPoint x: 666, endPoint y: 218, distance: 14.1
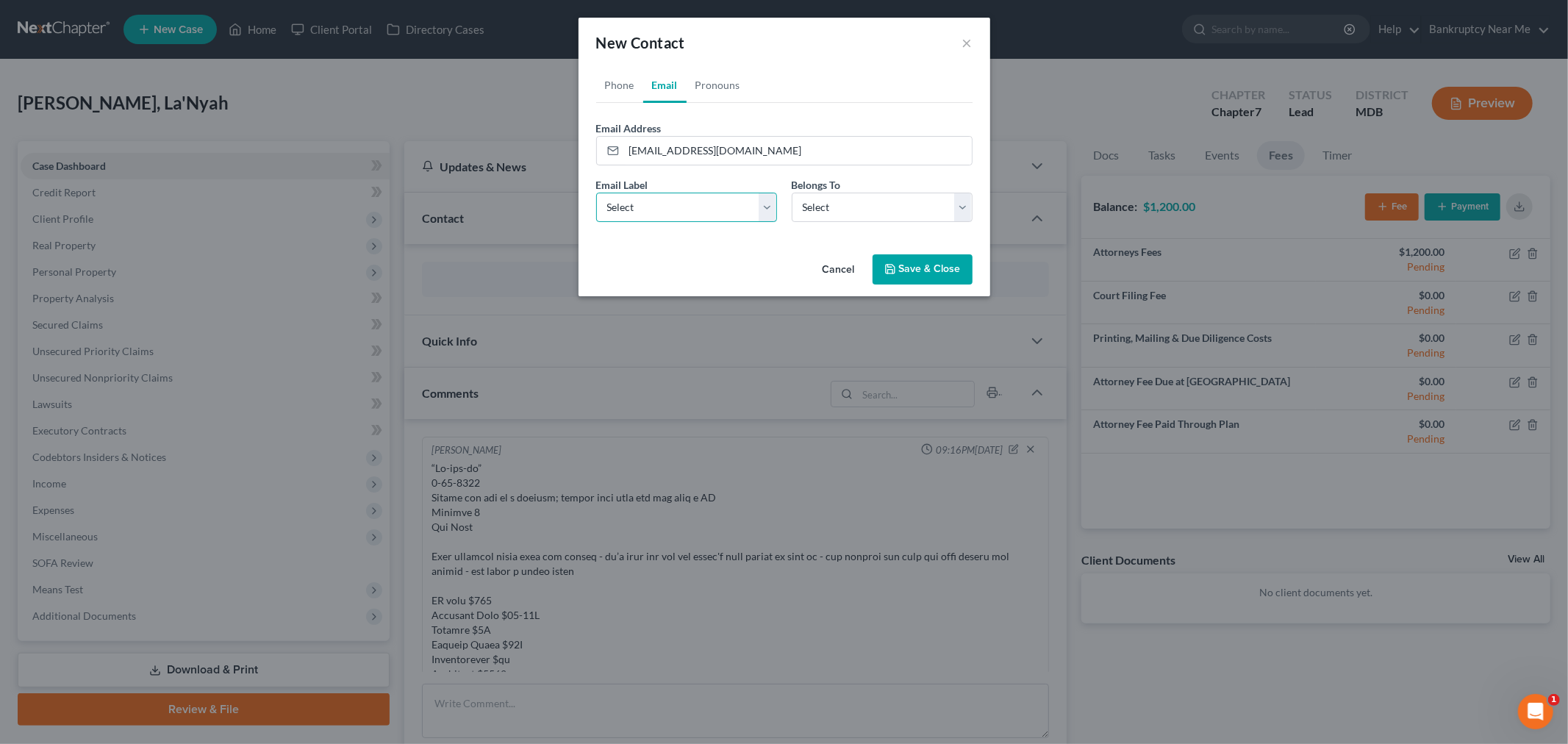
click at [664, 204] on select "Select Home Work Other" at bounding box center [686, 208] width 181 height 29
select select "0"
click at [596, 193] on select "Select Home Work Other" at bounding box center [686, 208] width 181 height 29
drag, startPoint x: 844, startPoint y: 201, endPoint x: 841, endPoint y: 221, distance: 20.2
click at [844, 201] on select "Select Client Other" at bounding box center [881, 208] width 181 height 29
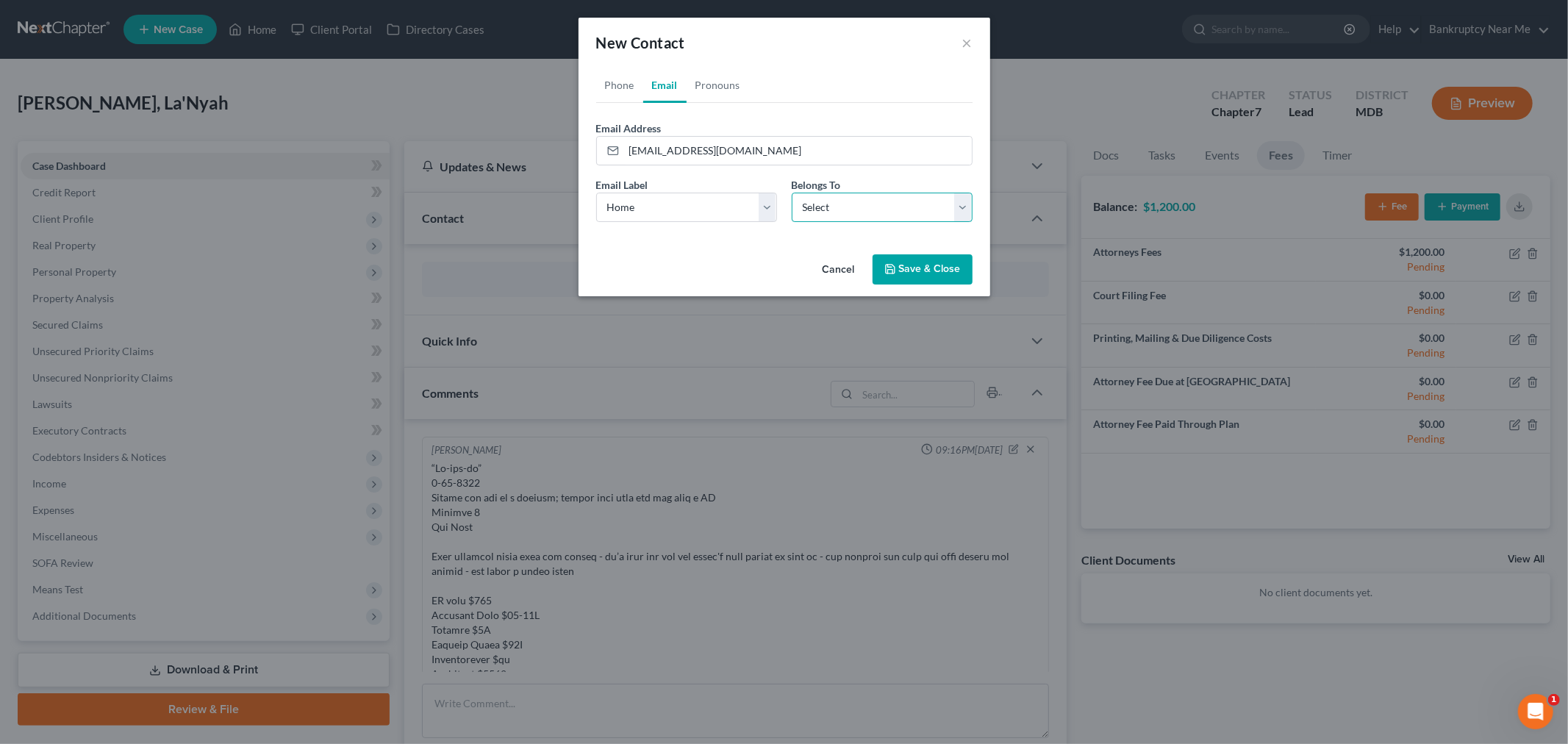
select select "0"
click at [791, 193] on select "Select Client Other" at bounding box center [881, 208] width 181 height 29
click at [943, 278] on button "Save & Close" at bounding box center [922, 270] width 100 height 31
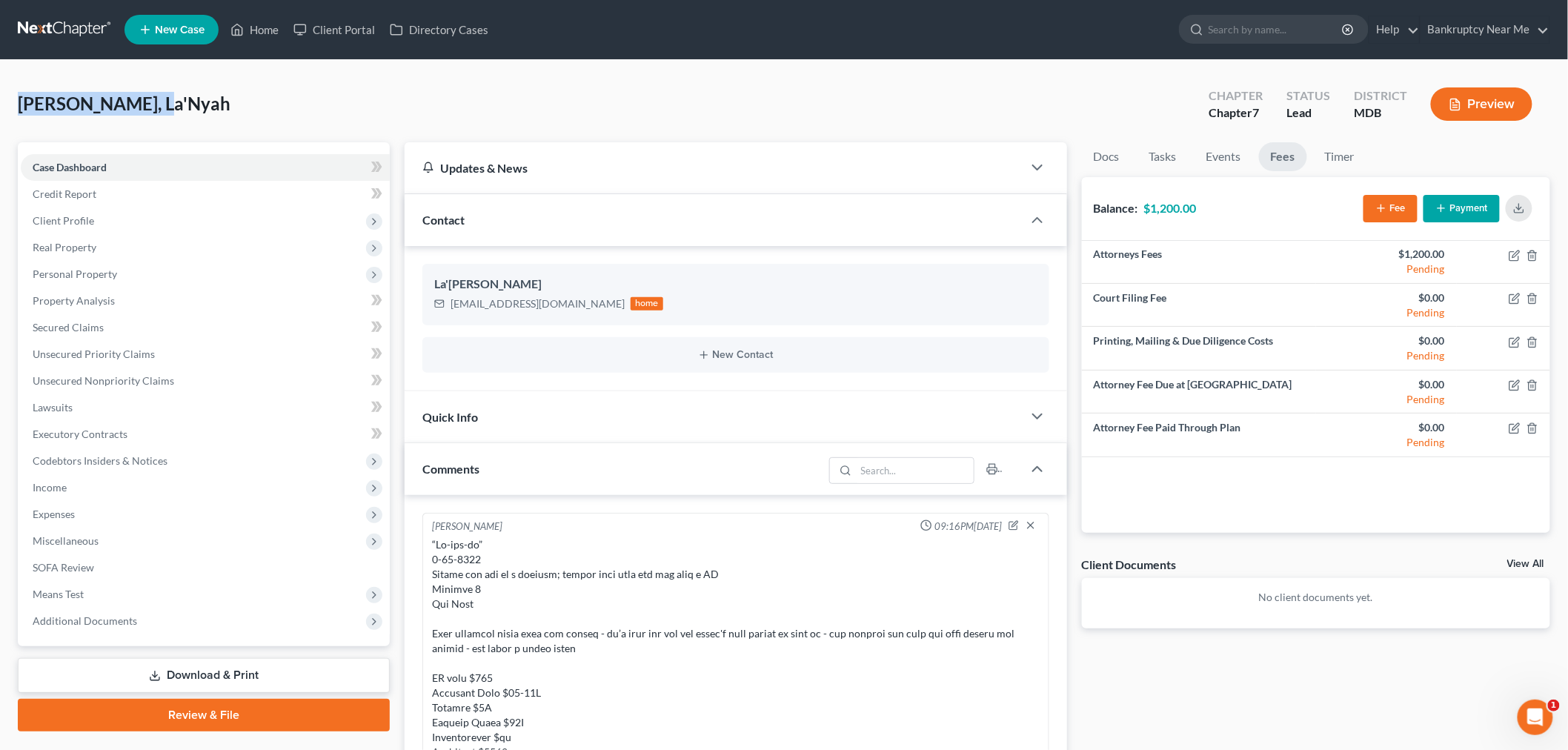
drag, startPoint x: 172, startPoint y: 108, endPoint x: 5, endPoint y: 116, distance: 167.2
click at [5, 116] on div "Woulard, La'Nyah Upgraded Chapter Chapter 7 Status Lead District MDB Preview Pe…" at bounding box center [784, 562] width 1568 height 1004
copy span "[PERSON_NAME], La'Nyah"
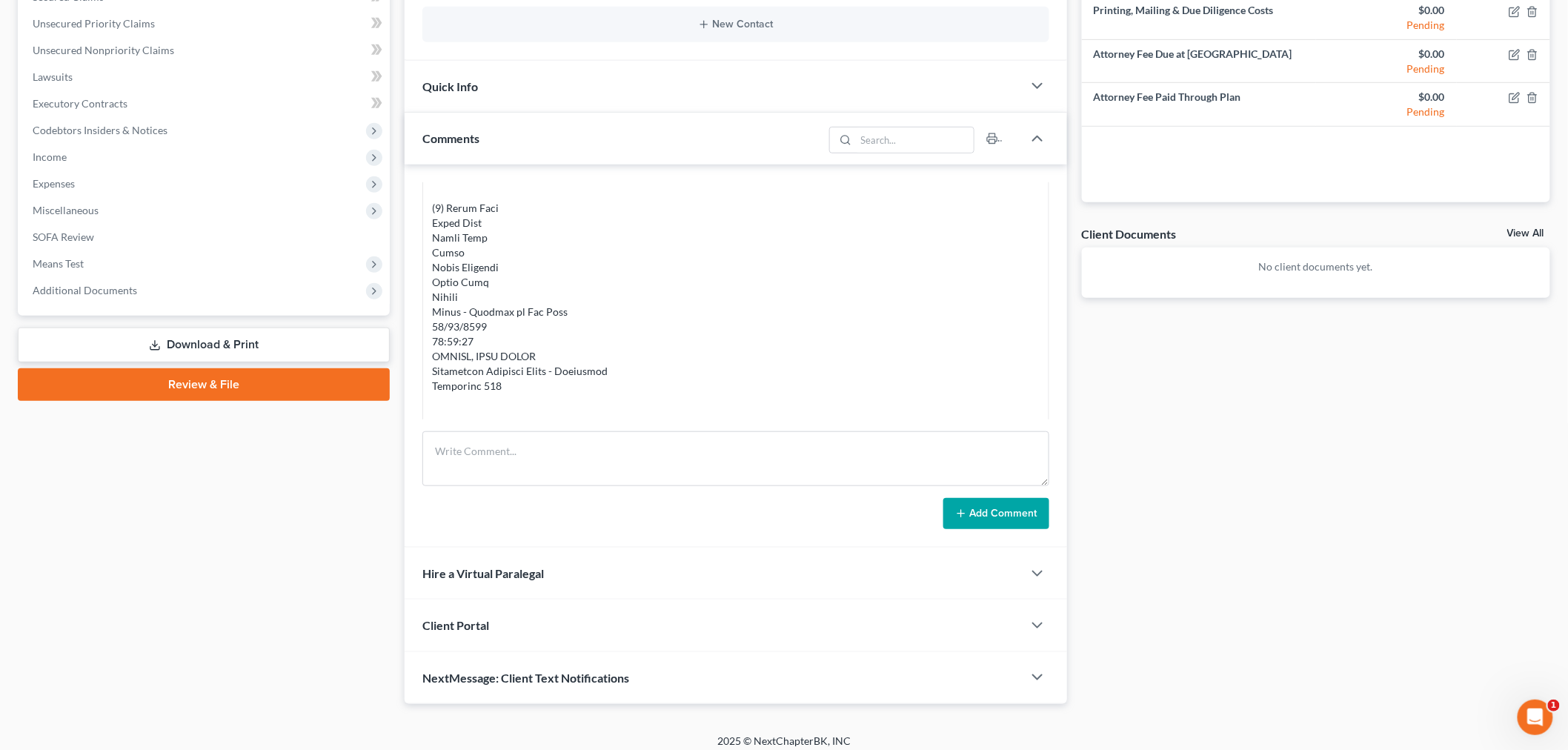
scroll to position [341, 0]
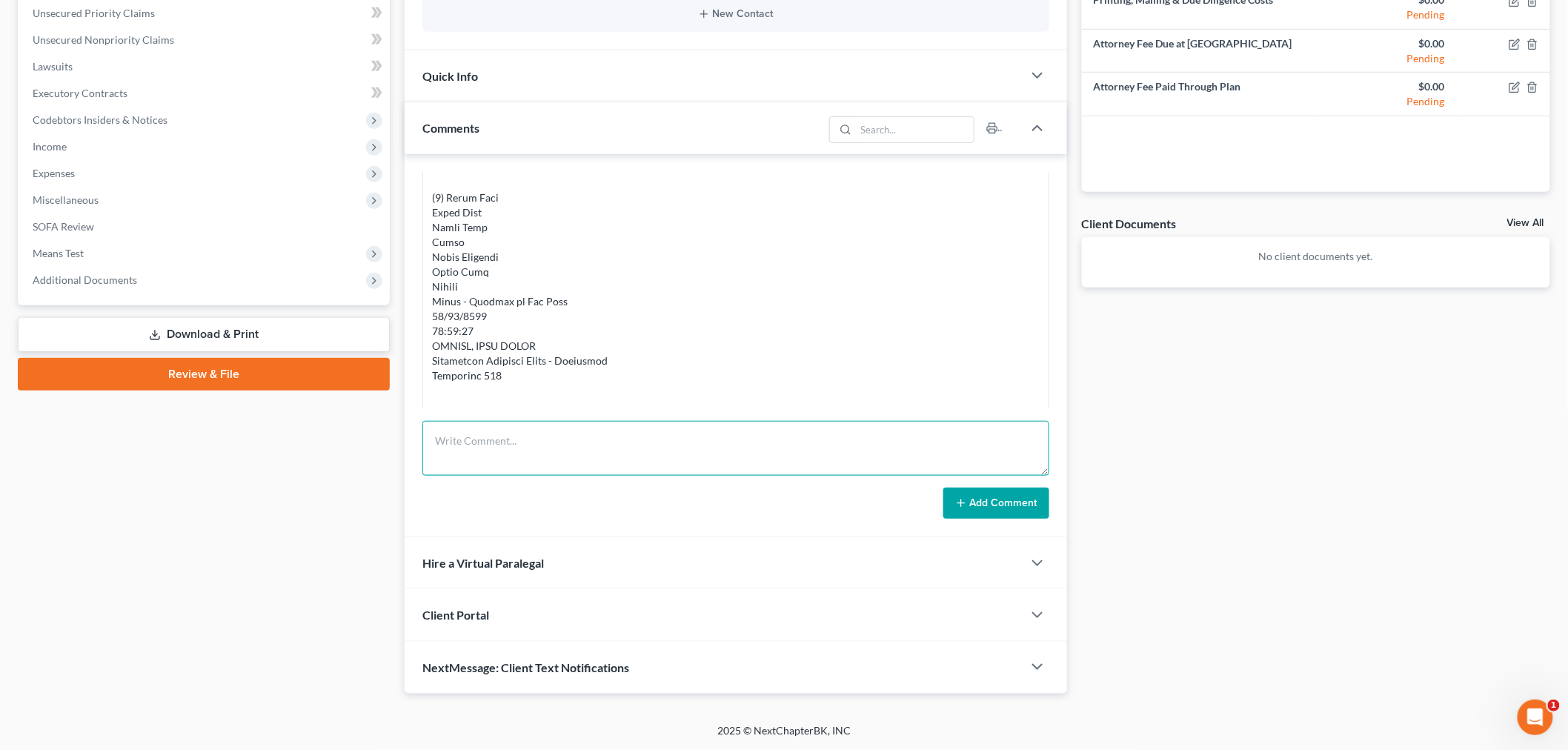
click at [893, 450] on textarea at bounding box center [735, 448] width 627 height 55
paste textarea "From: La'Nyah Woulard <lanyahwoulard0@gmail.com> Sent: Saturday, October 11, 20…"
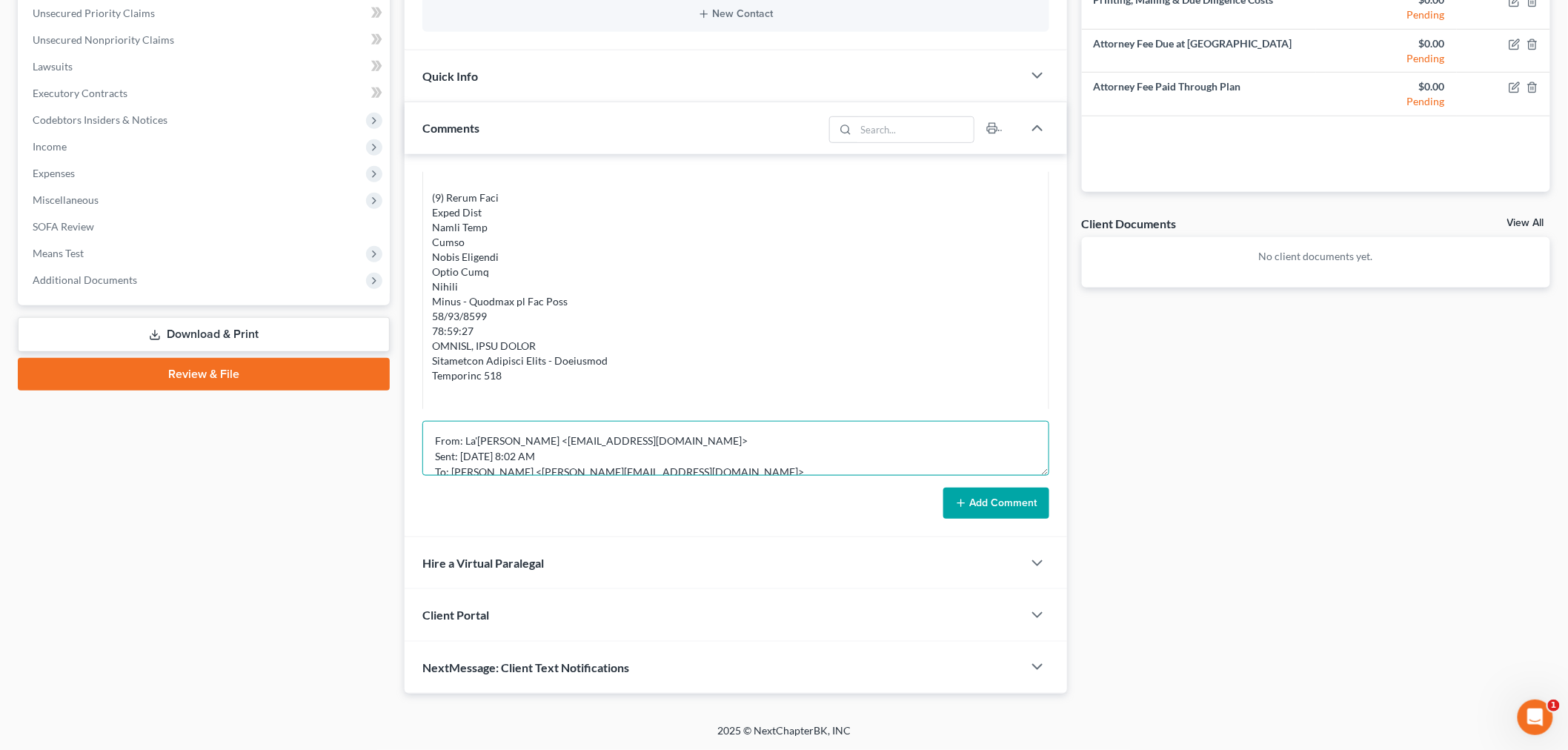
scroll to position [189, 0]
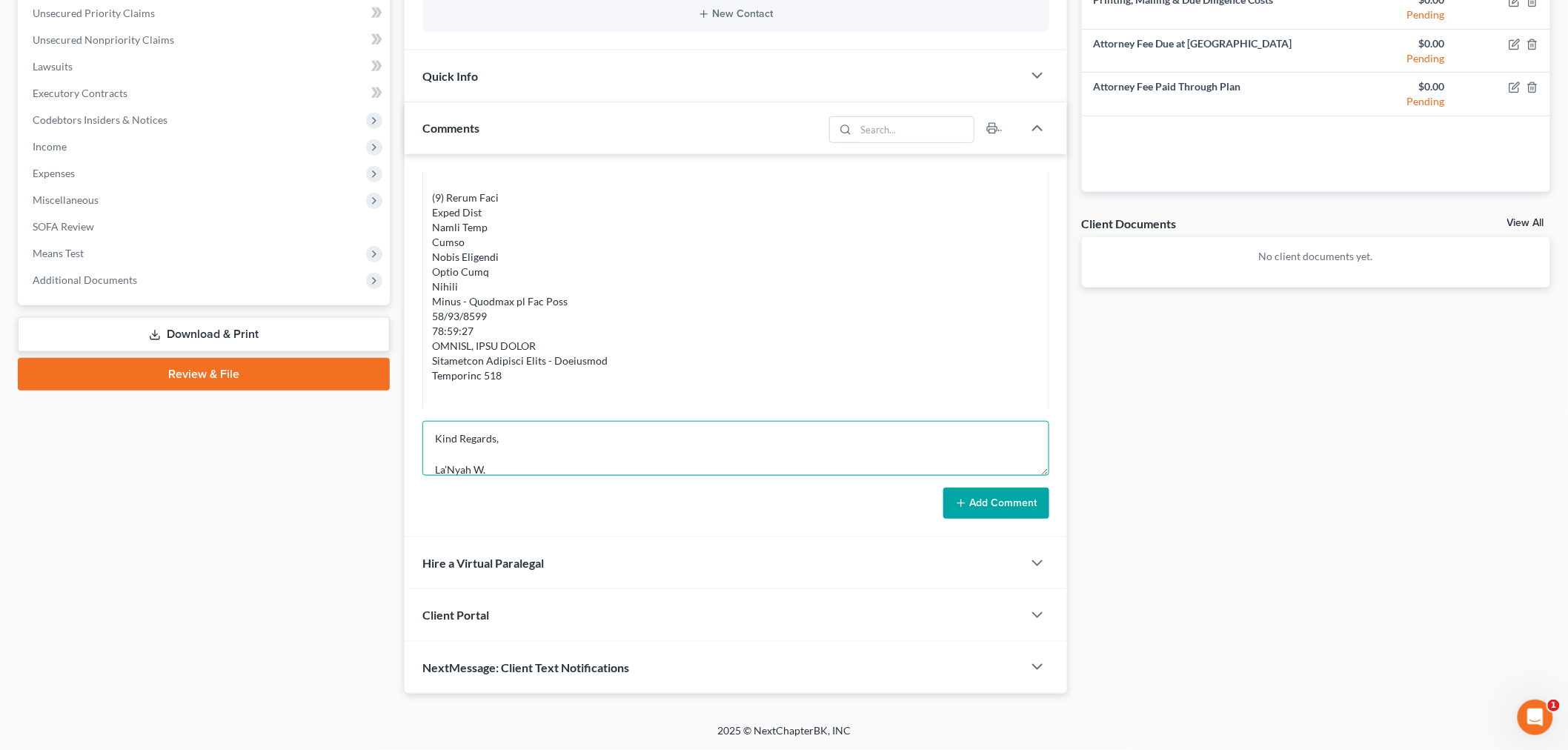
type textarea "From: La'Nyah Woulard <lanyahwoulard0@gmail.com> Sent: Saturday, October 11, 20…"
click at [1013, 510] on button "Add Comment" at bounding box center [996, 504] width 106 height 31
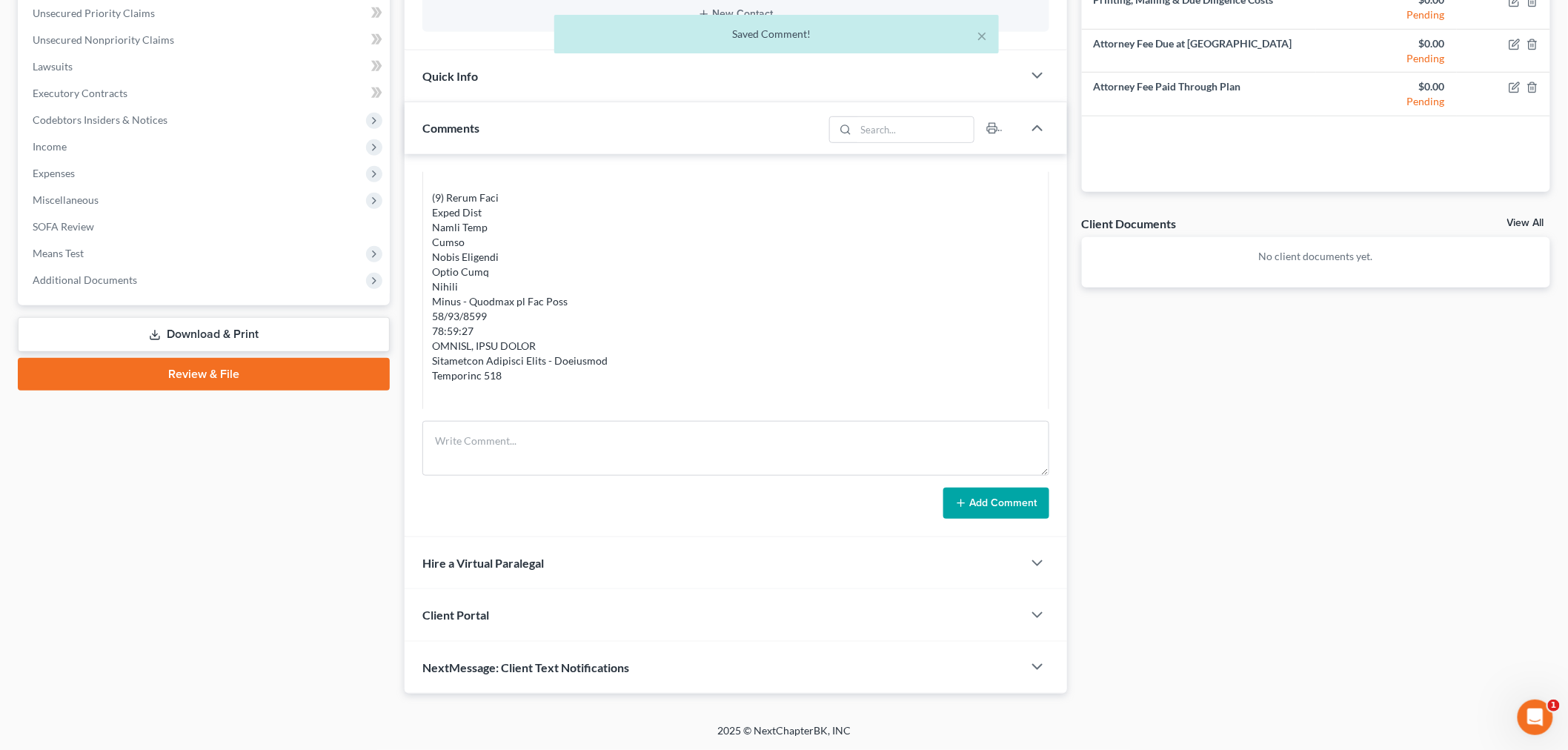
scroll to position [1732, 0]
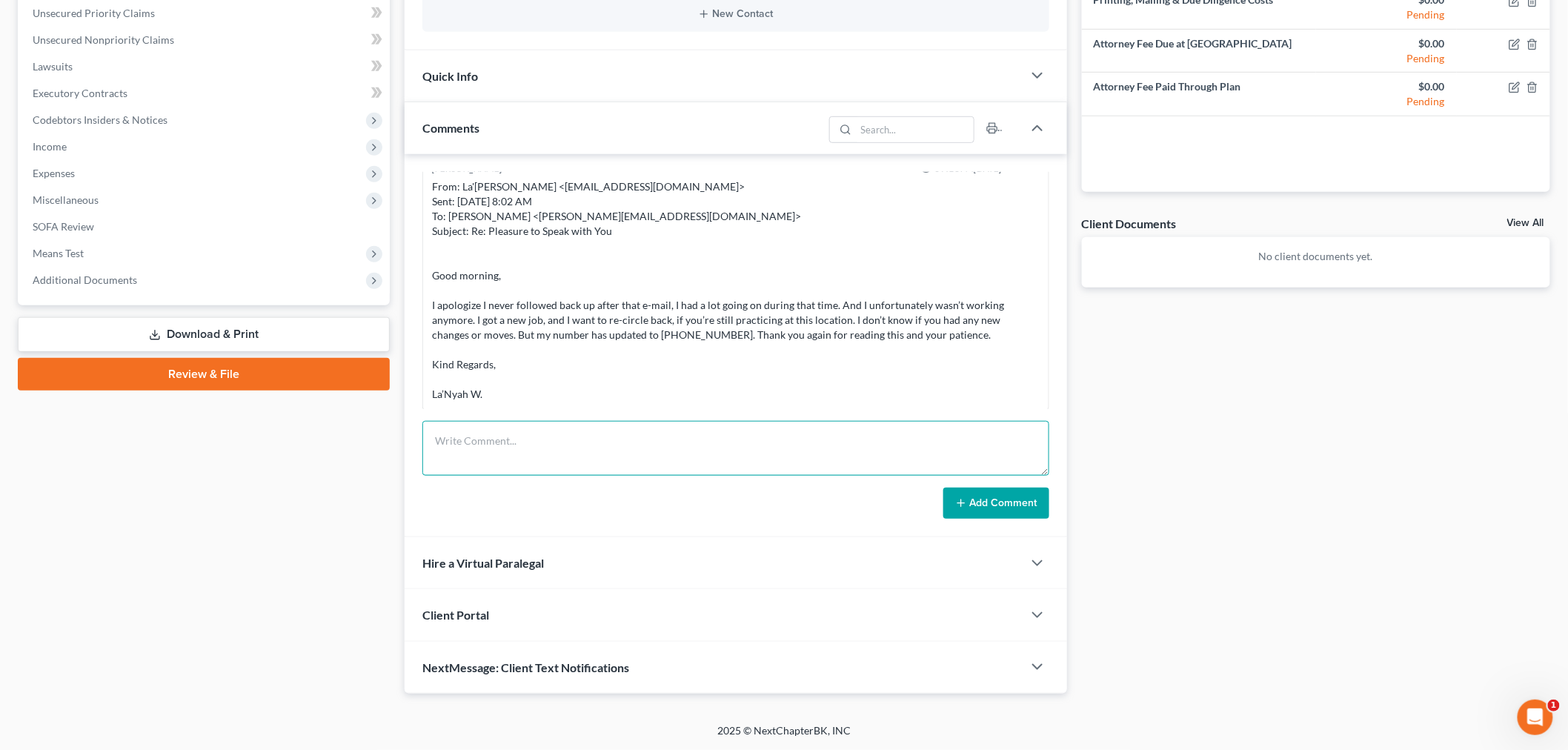
click at [677, 454] on textarea at bounding box center [735, 448] width 627 height 55
paste textarea "________________________________________ From: Iris Kwon <iris@bankruptcynearme…"
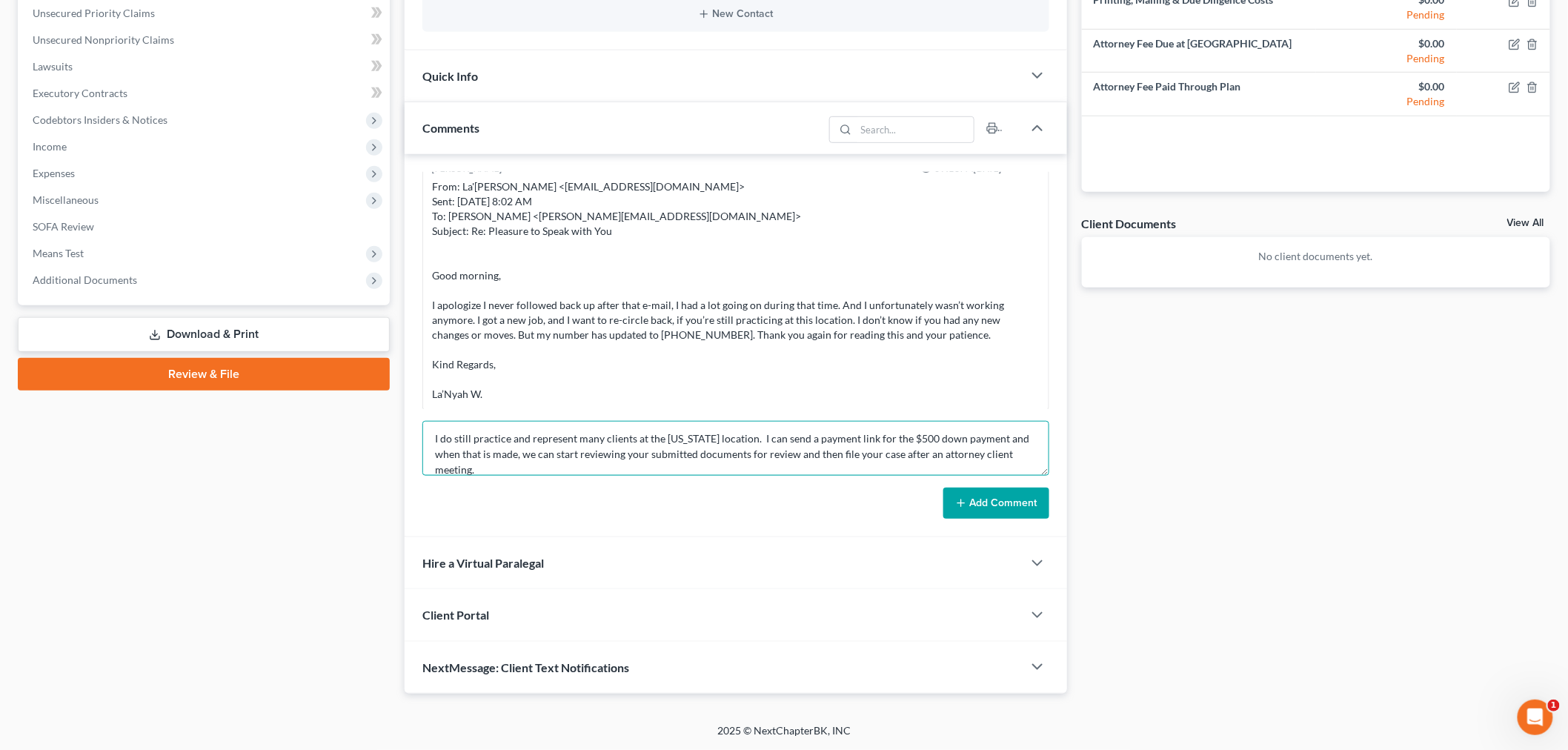
type textarea "________________________________________ From: Iris Kwon <iris@bankruptcynearme…"
click at [980, 485] on form "________________________________________ From: Iris Kwon <iris@bankruptcynearme…" at bounding box center [735, 470] width 627 height 98
click at [988, 509] on button "Add Comment" at bounding box center [996, 504] width 106 height 31
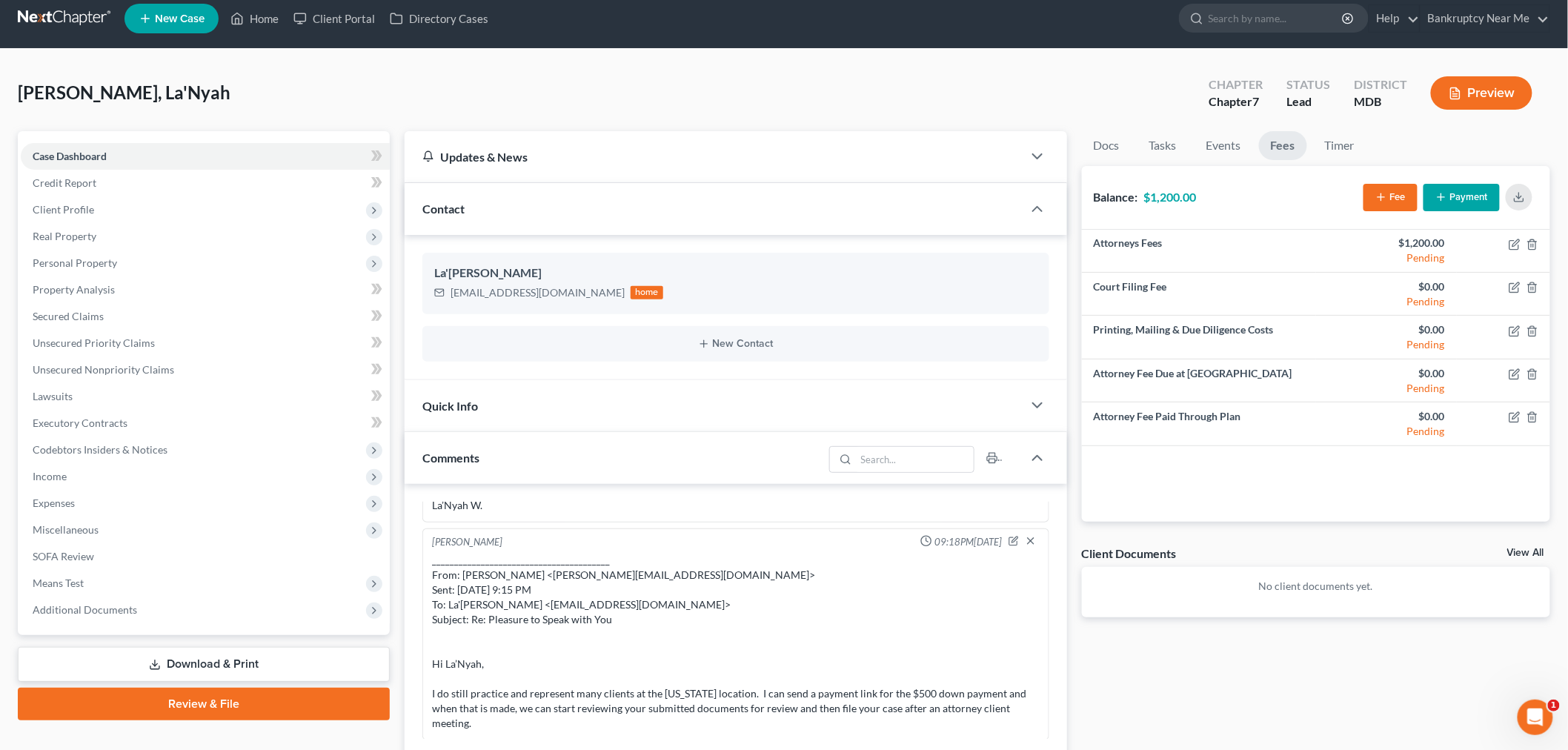
scroll to position [0, 0]
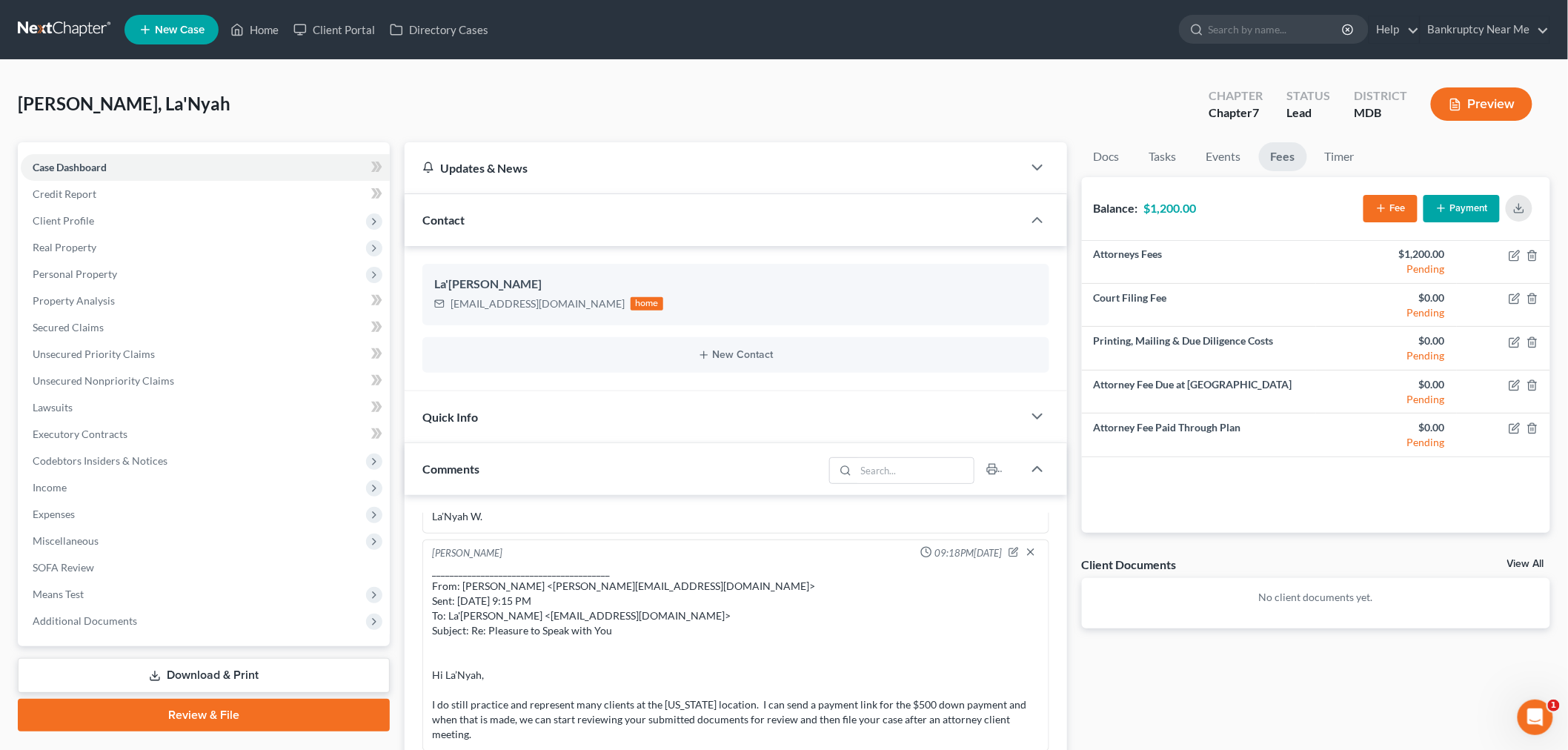
click at [45, 30] on link at bounding box center [65, 30] width 95 height 26
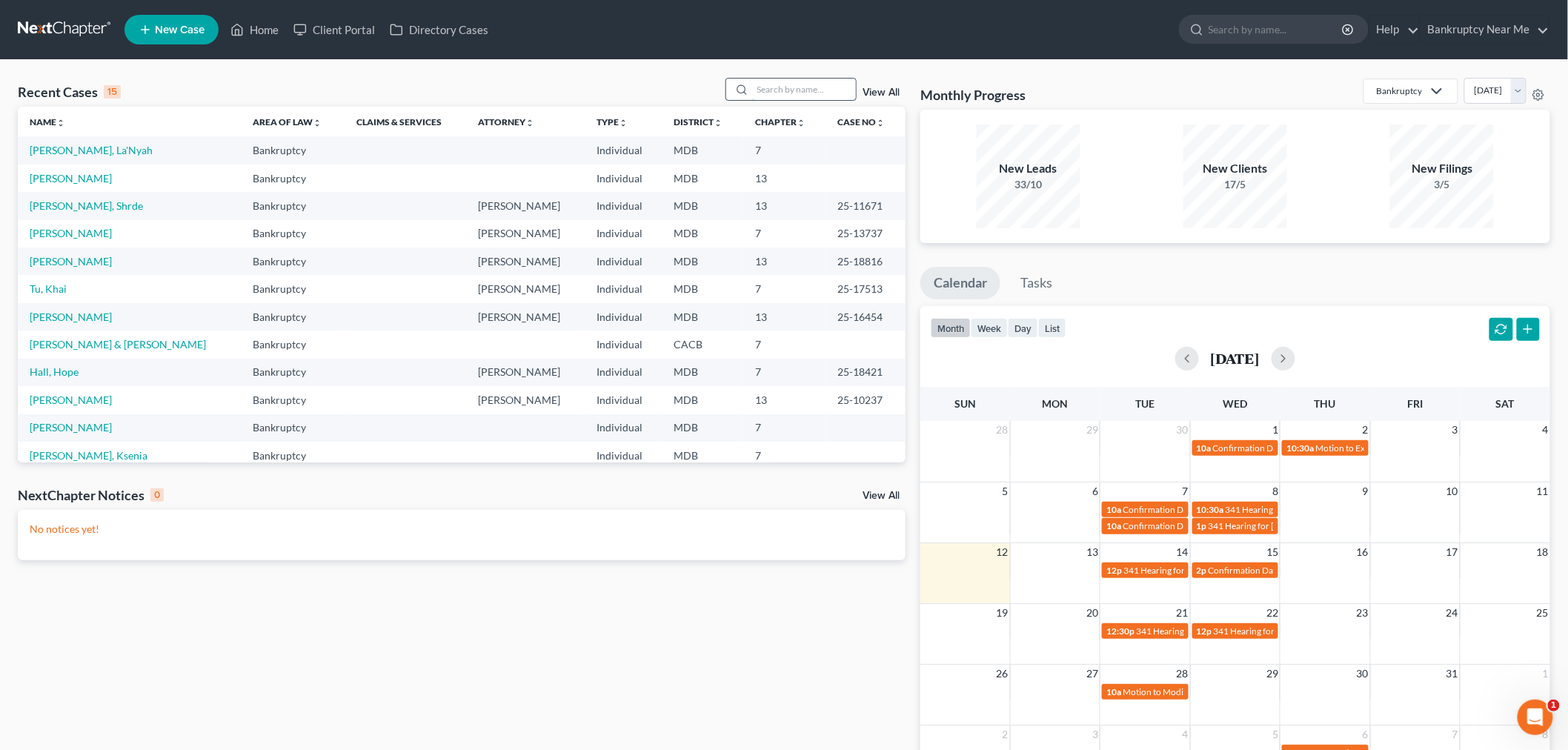
click at [778, 85] on input "search" at bounding box center [805, 89] width 104 height 21
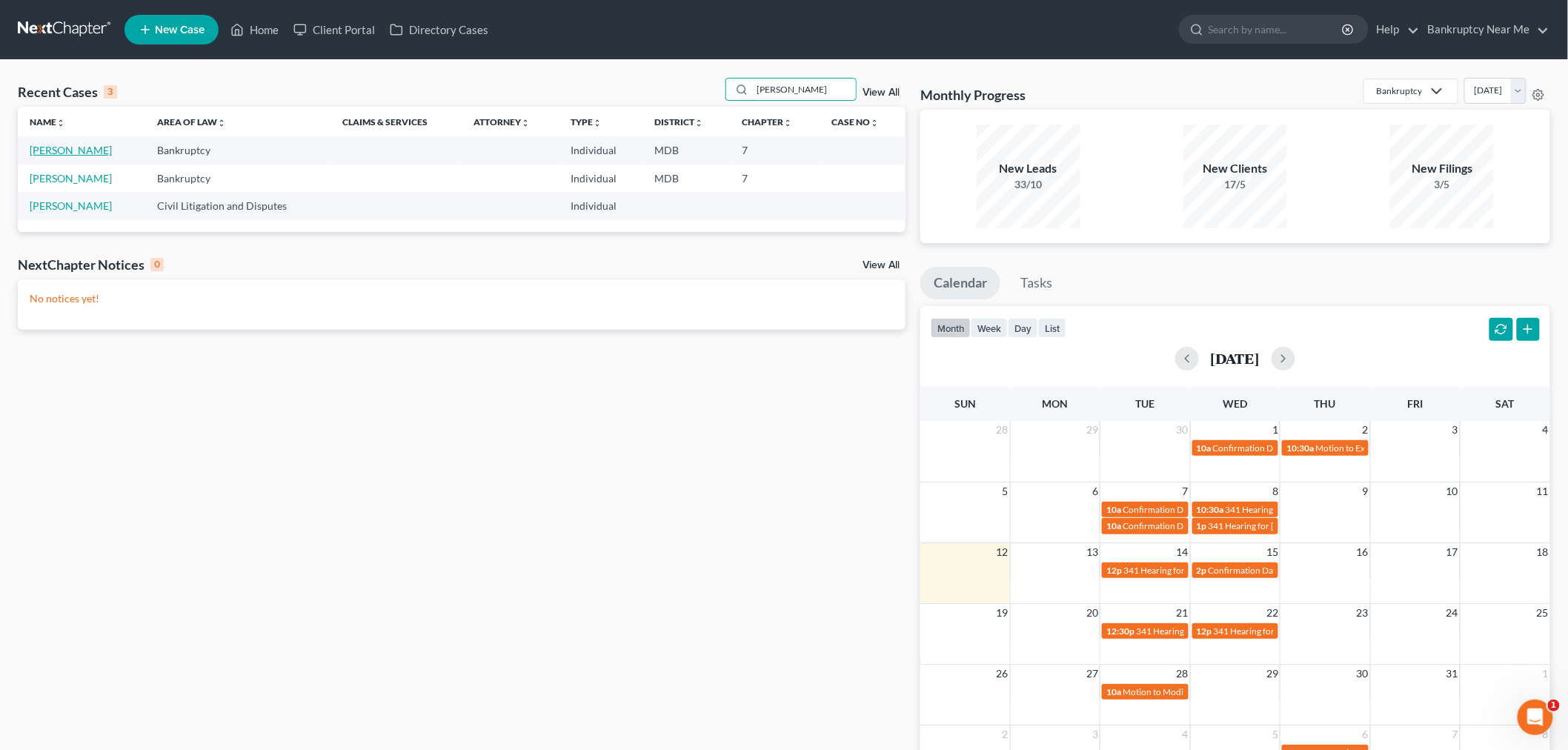
type input "[PERSON_NAME]"
click at [89, 156] on link "[PERSON_NAME]" at bounding box center [71, 149] width 82 height 12
select select "6"
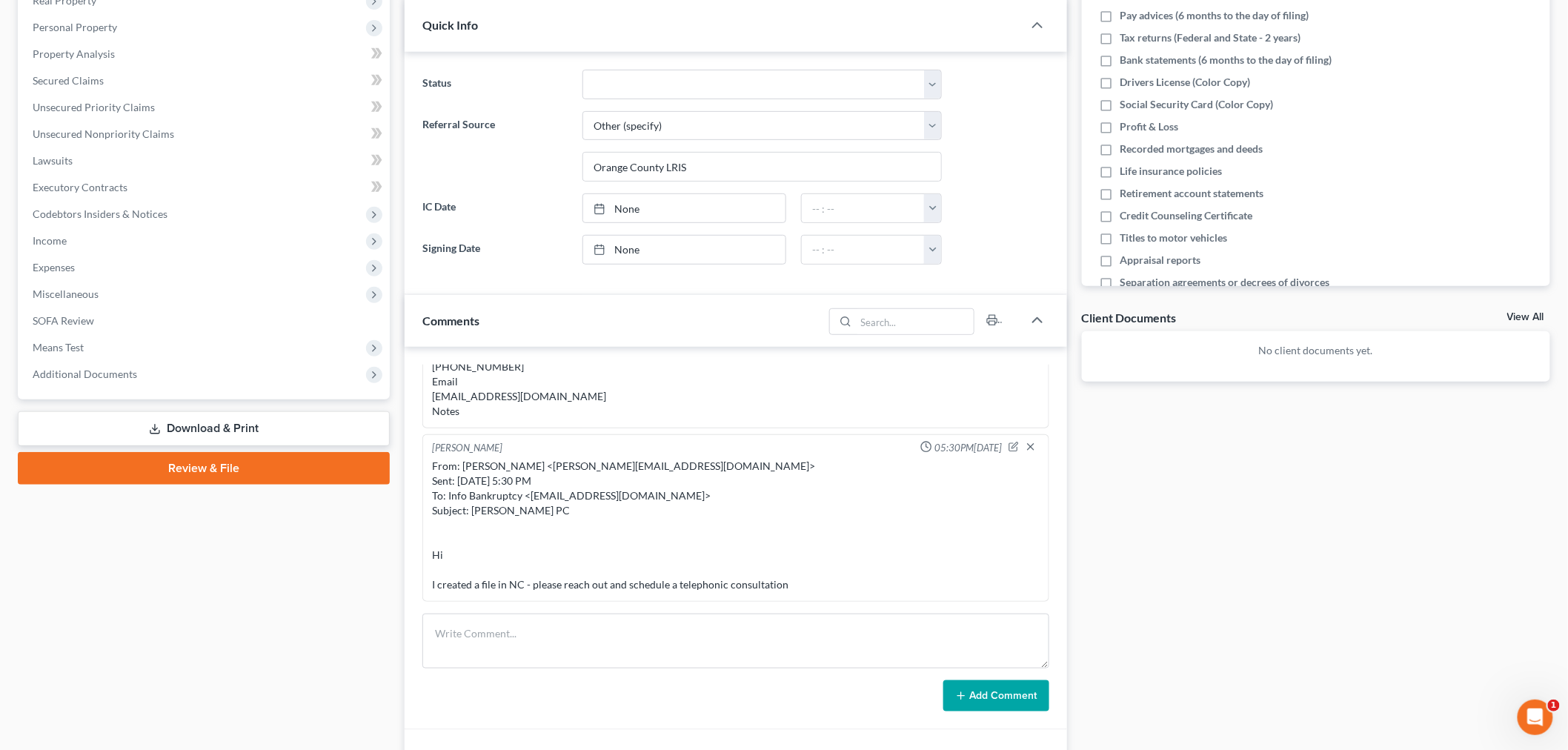
scroll to position [356, 0]
drag, startPoint x: 544, startPoint y: 507, endPoint x: 473, endPoint y: 504, distance: 71.1
click at [473, 504] on div "From: [PERSON_NAME] <[PERSON_NAME][EMAIL_ADDRESS][DOMAIN_NAME]> Sent: [DATE] 5:…" at bounding box center [735, 526] width 608 height 134
copy div "[PERSON_NAME] PC"
